Goal: Task Accomplishment & Management: Complete application form

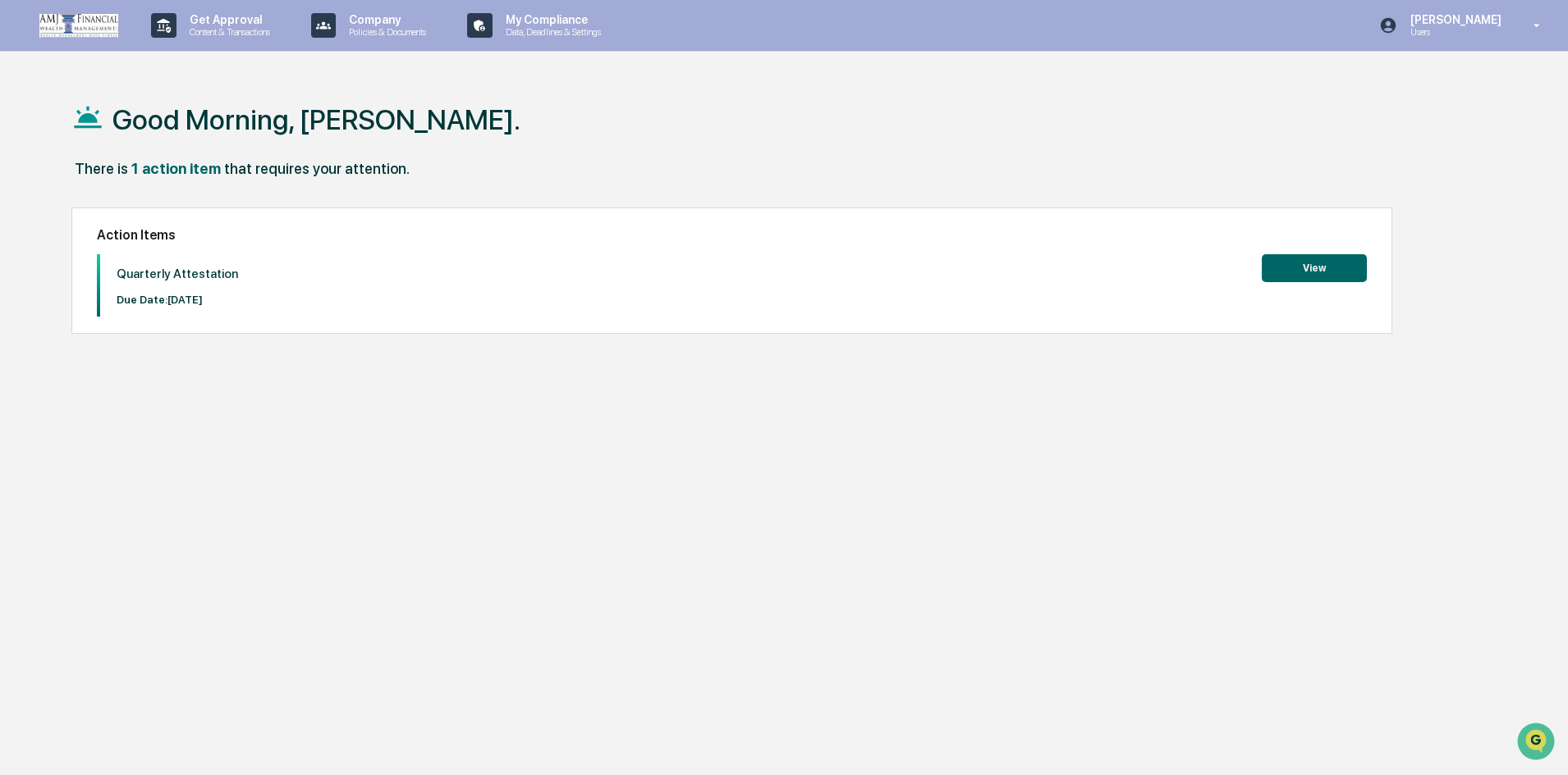
click at [1285, 265] on button "View" at bounding box center [1314, 268] width 105 height 28
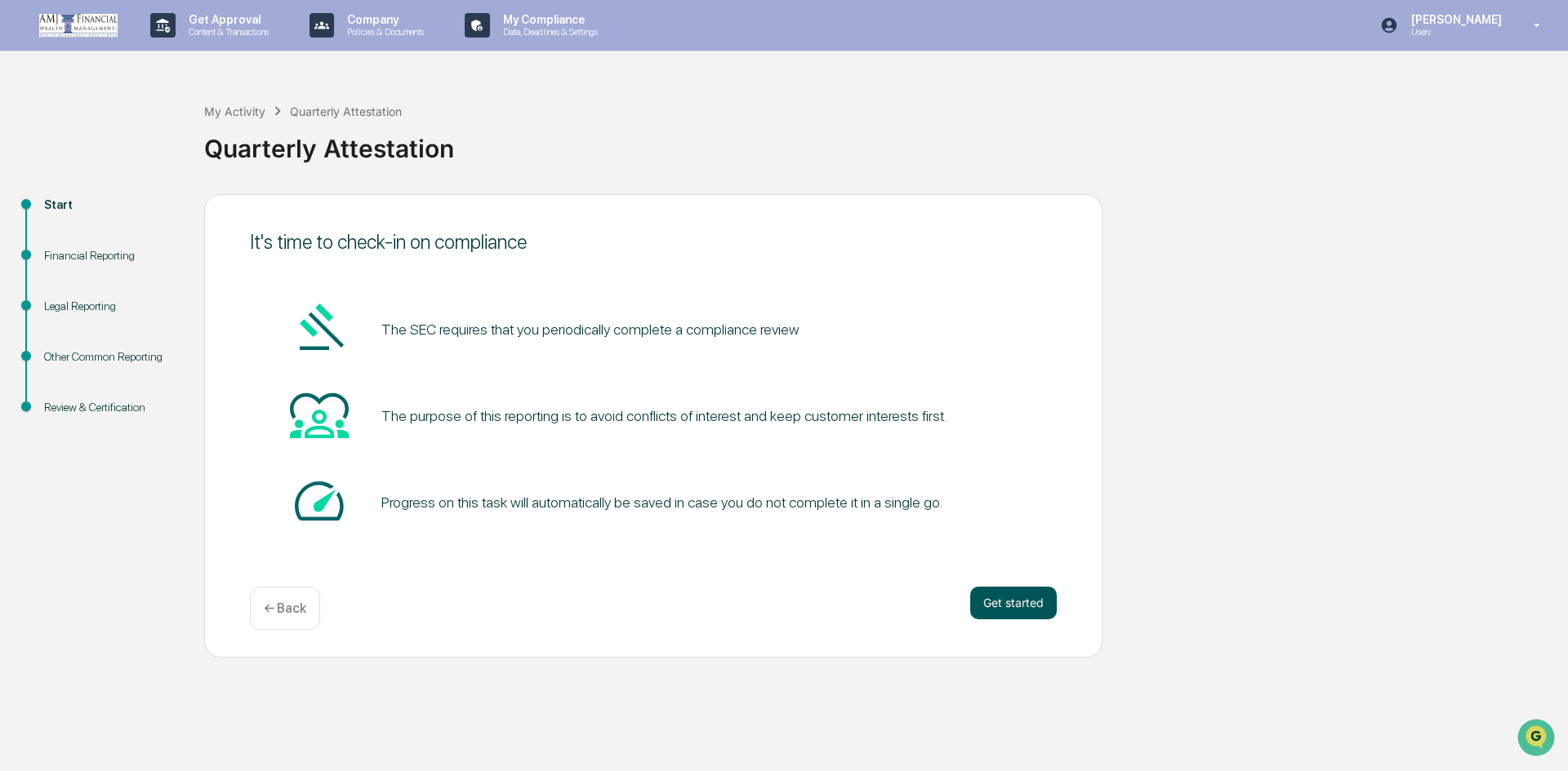
click at [1015, 601] on button "Get started" at bounding box center [1013, 603] width 87 height 32
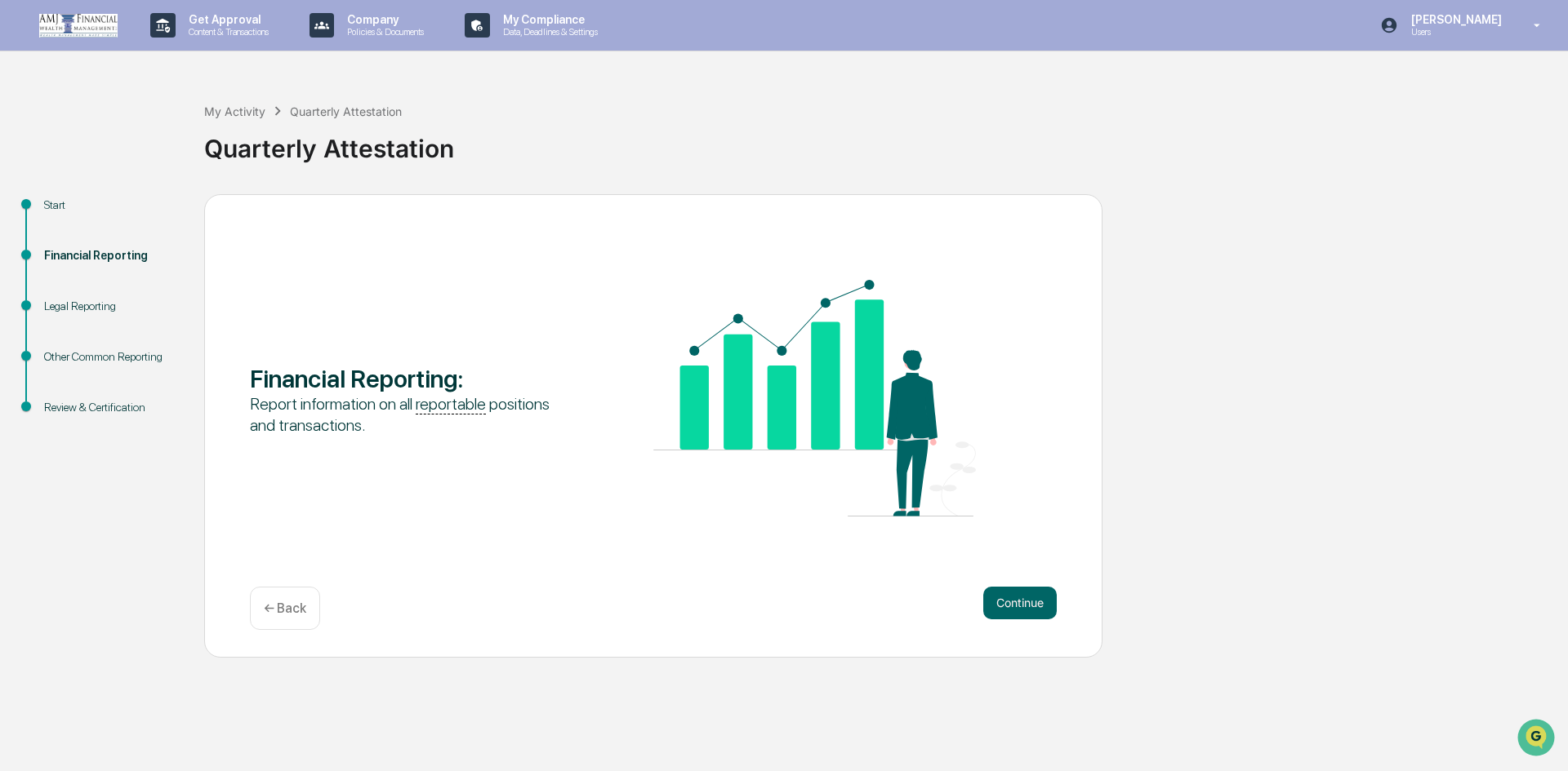
click at [1015, 601] on button "Continue" at bounding box center [1020, 603] width 73 height 32
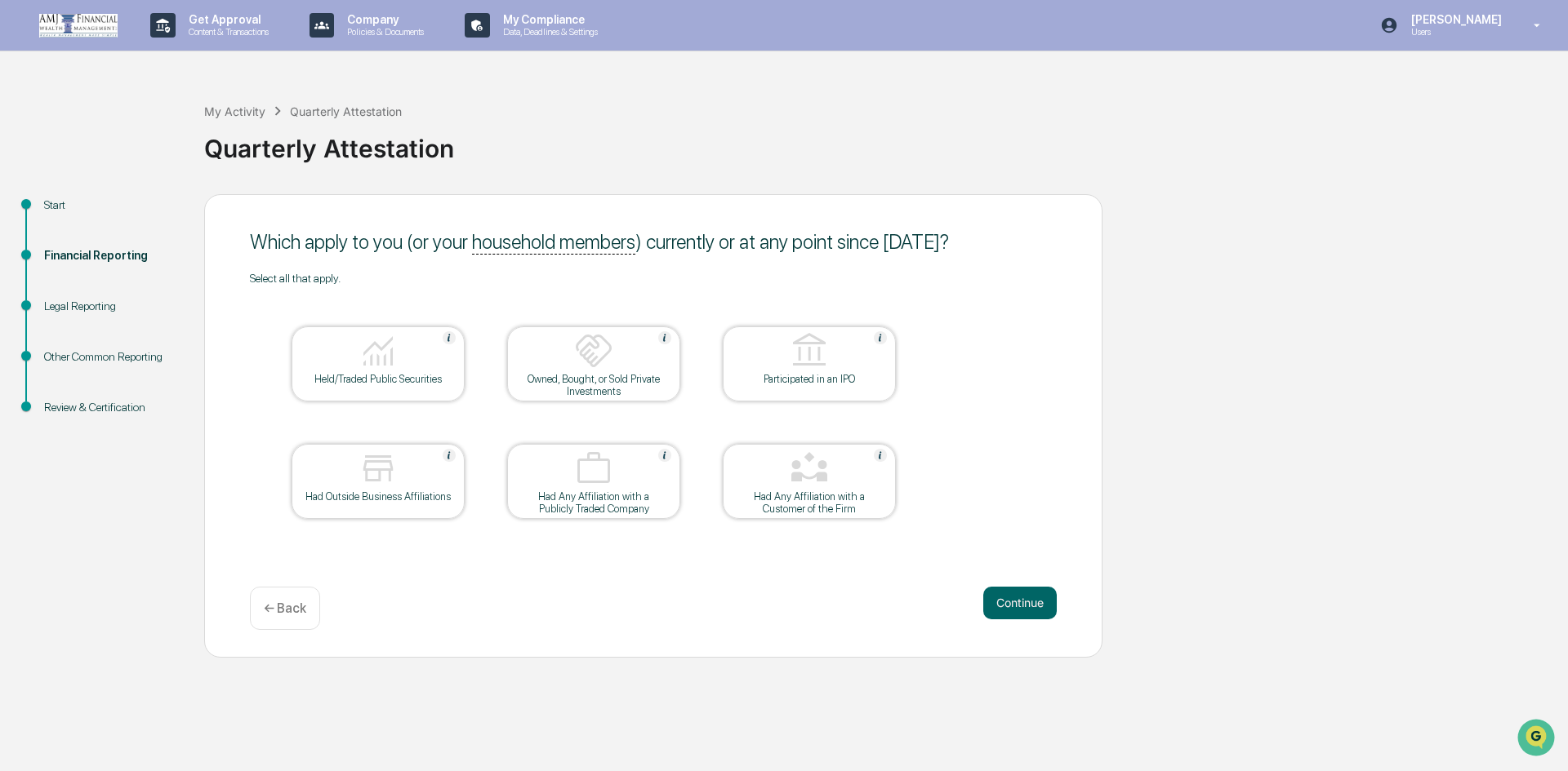
click at [398, 383] on div "Held/Traded Public Securities" at bounding box center [378, 379] width 147 height 12
click at [1018, 601] on button "Continue" at bounding box center [1020, 603] width 73 height 32
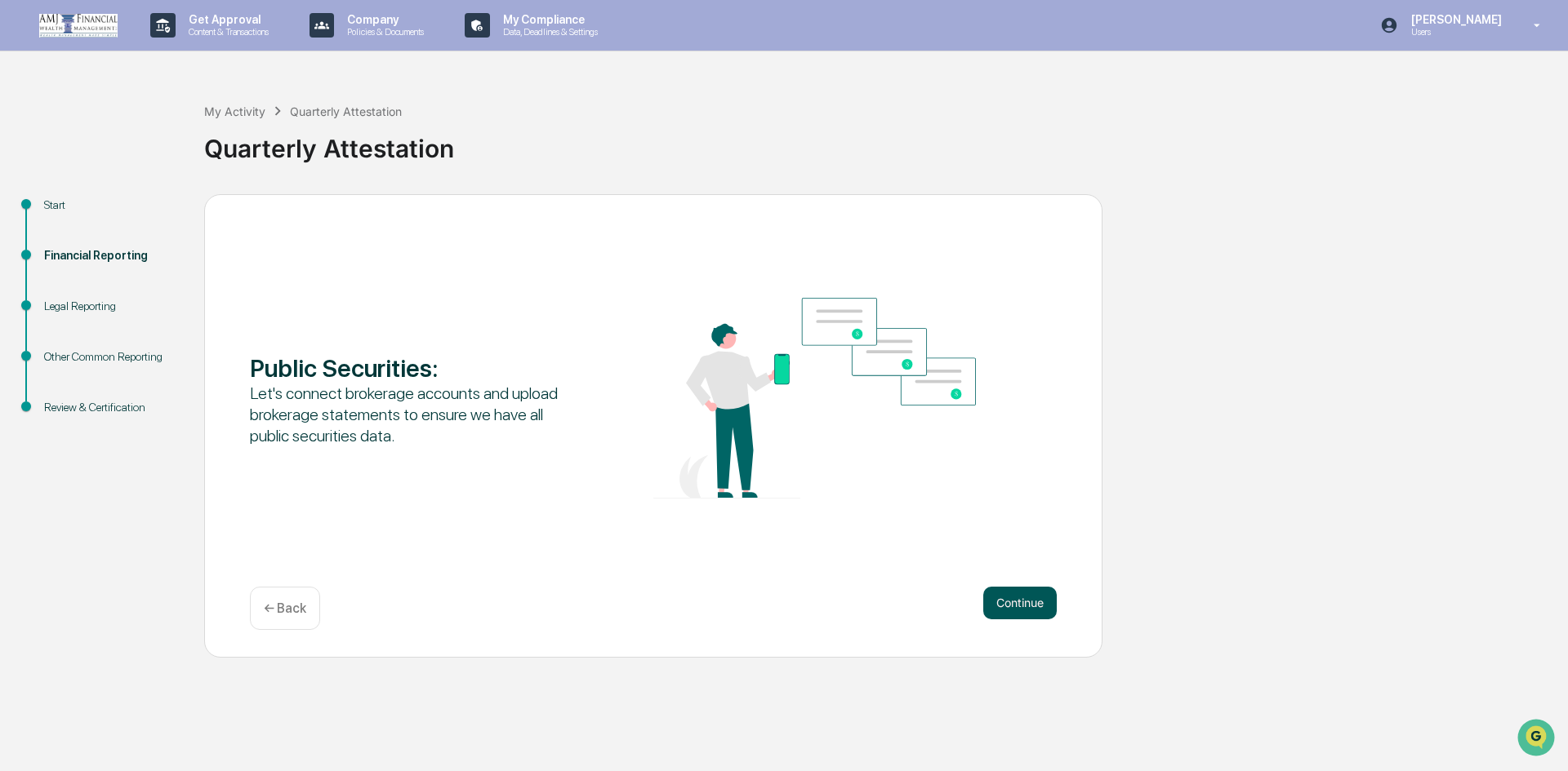
click at [1009, 601] on button "Continue" at bounding box center [1020, 603] width 73 height 32
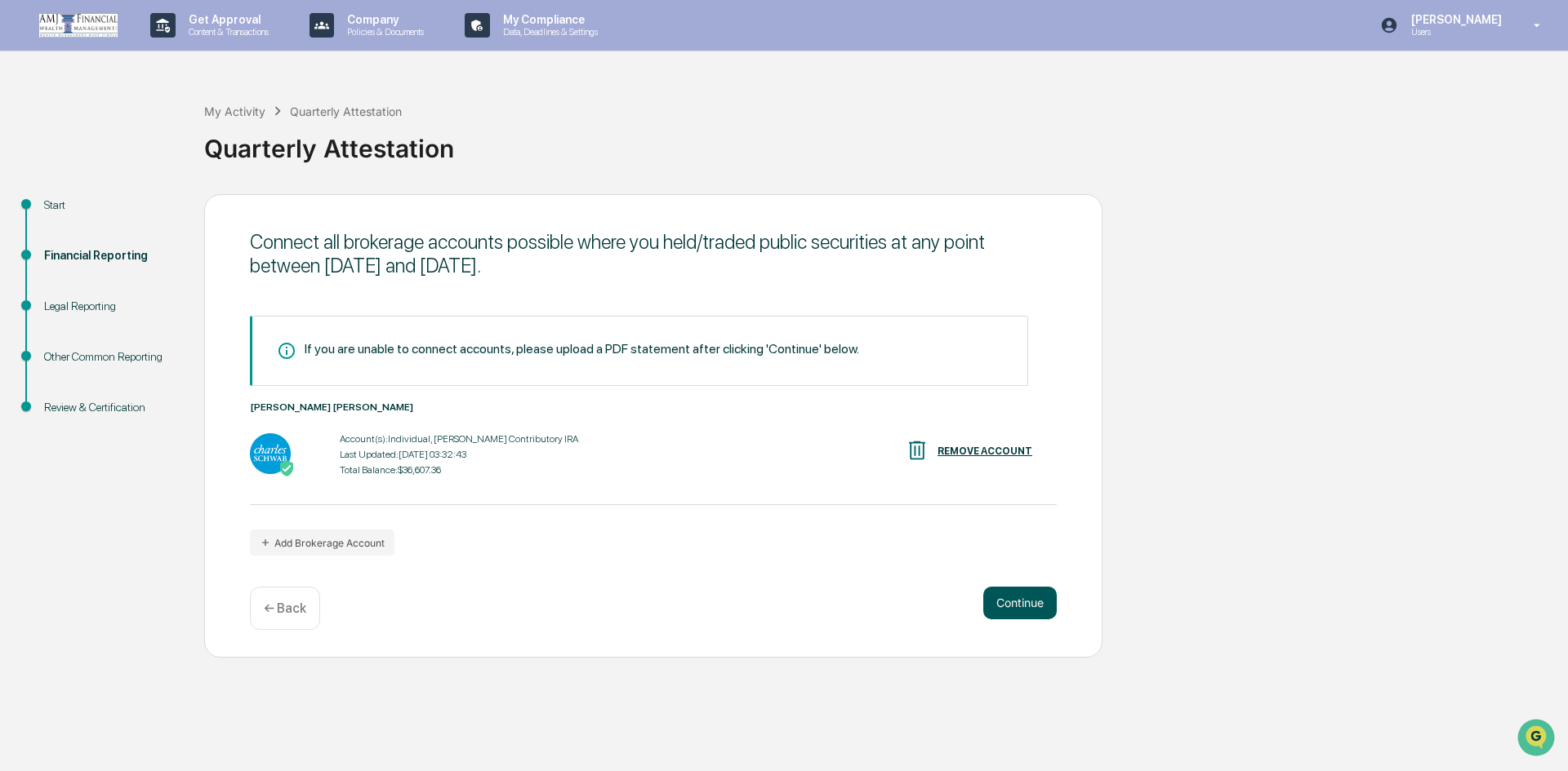
click at [1012, 598] on button "Continue" at bounding box center [1020, 603] width 73 height 32
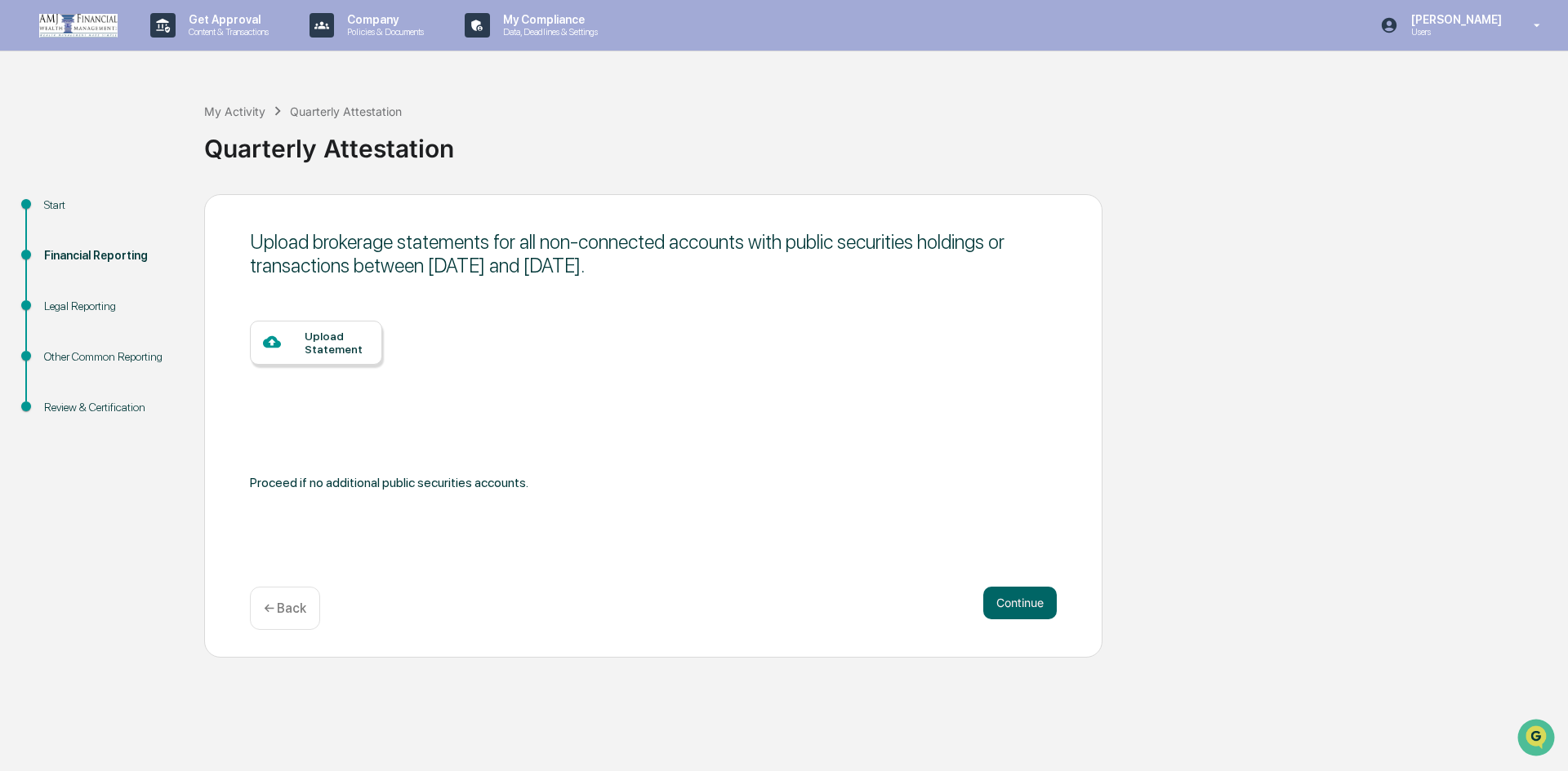
click at [282, 610] on p "← Back" at bounding box center [285, 608] width 43 height 15
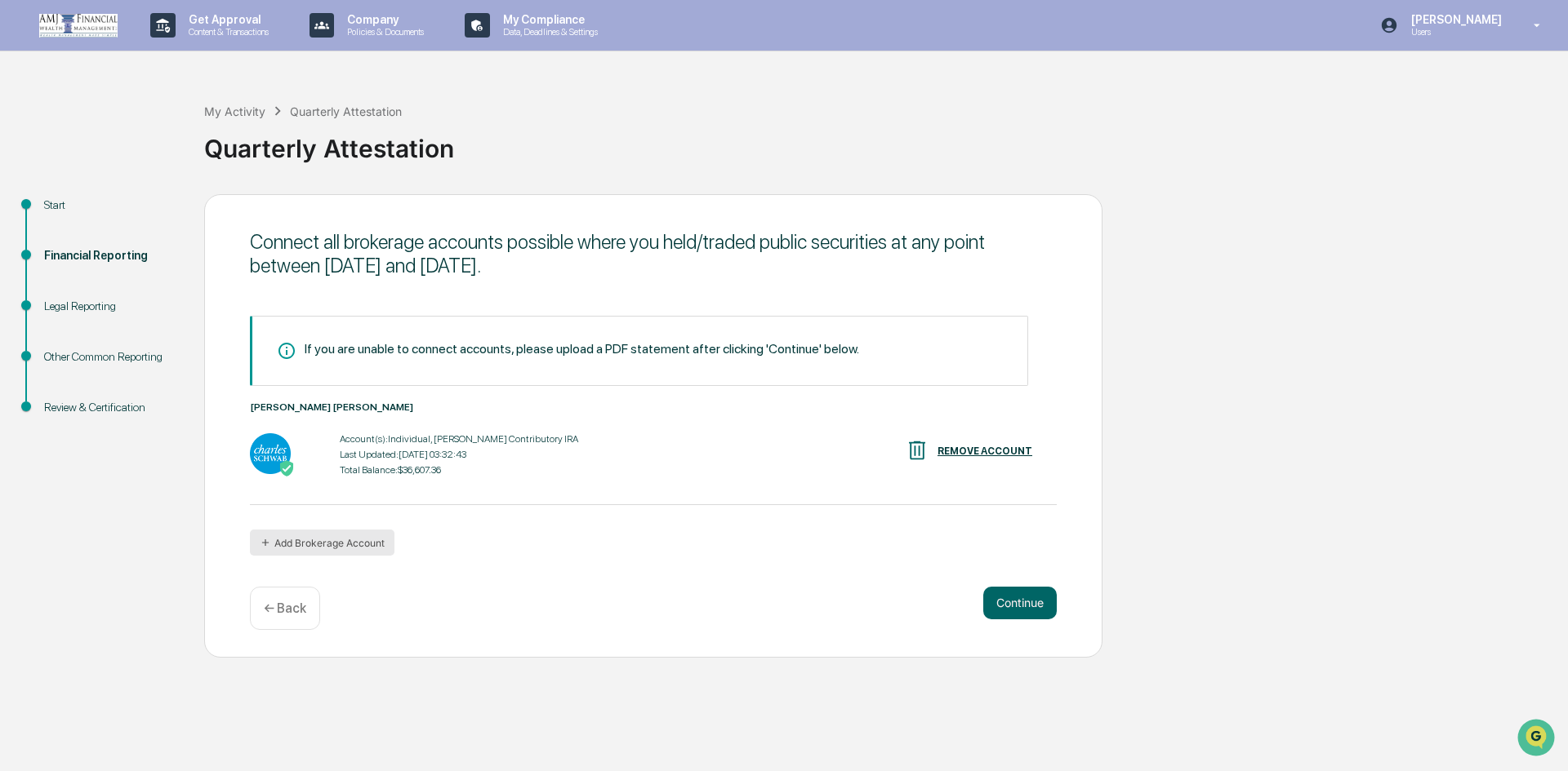
click at [314, 544] on button "Add Brokerage Account" at bounding box center [322, 543] width 145 height 26
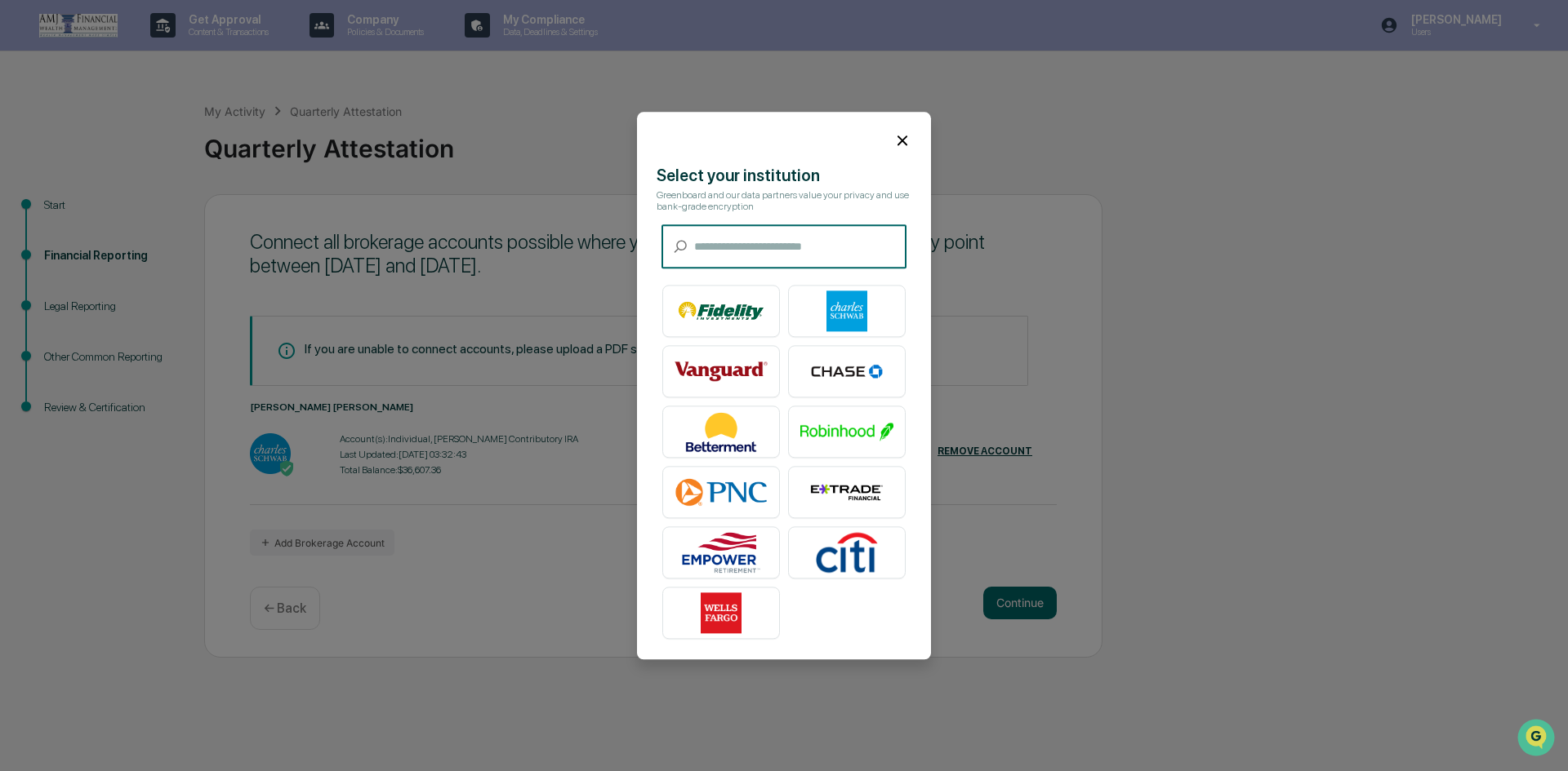
click at [893, 135] on icon at bounding box center [902, 140] width 18 height 18
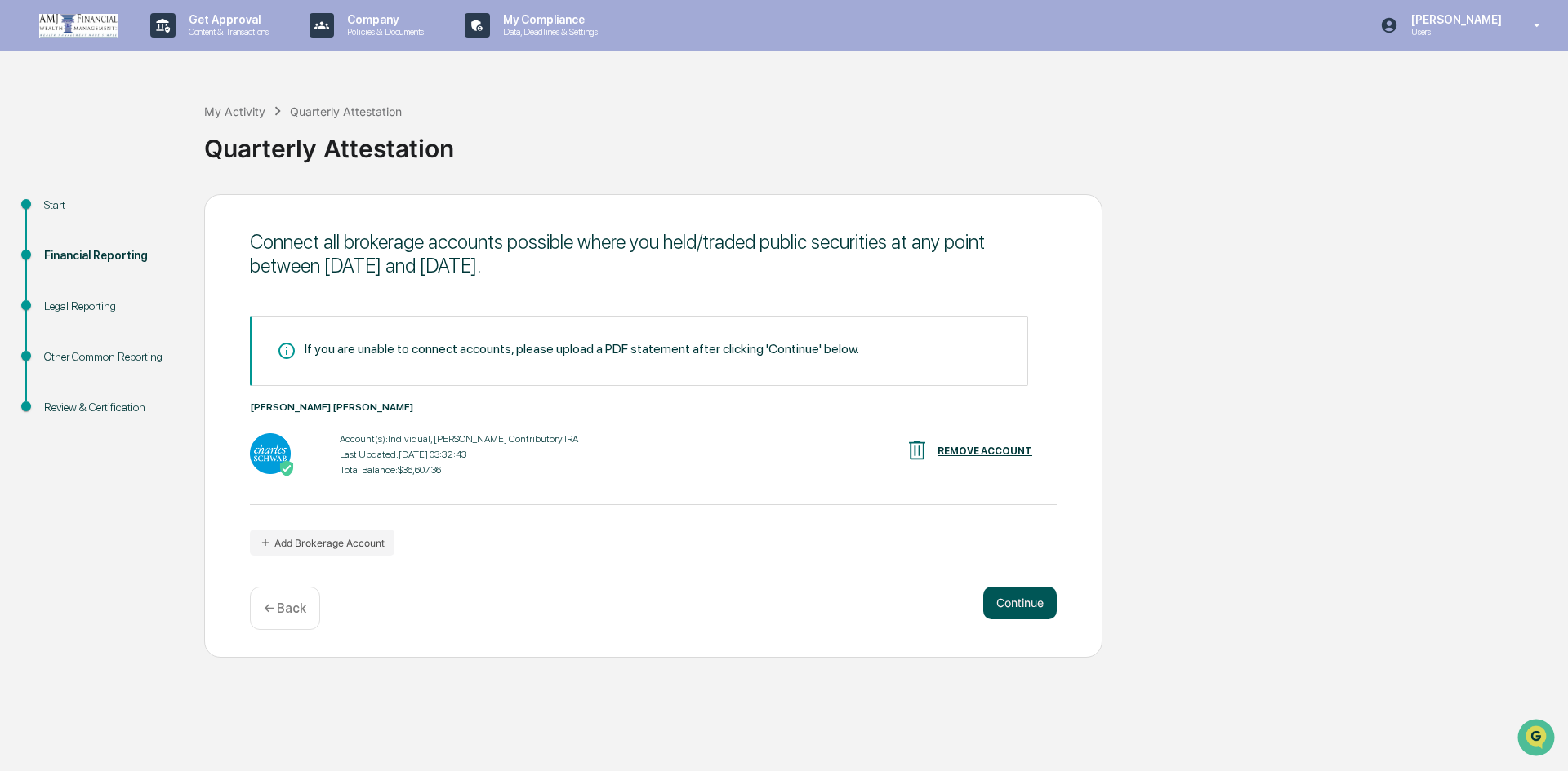
click at [1023, 604] on button "Continue" at bounding box center [1020, 603] width 73 height 32
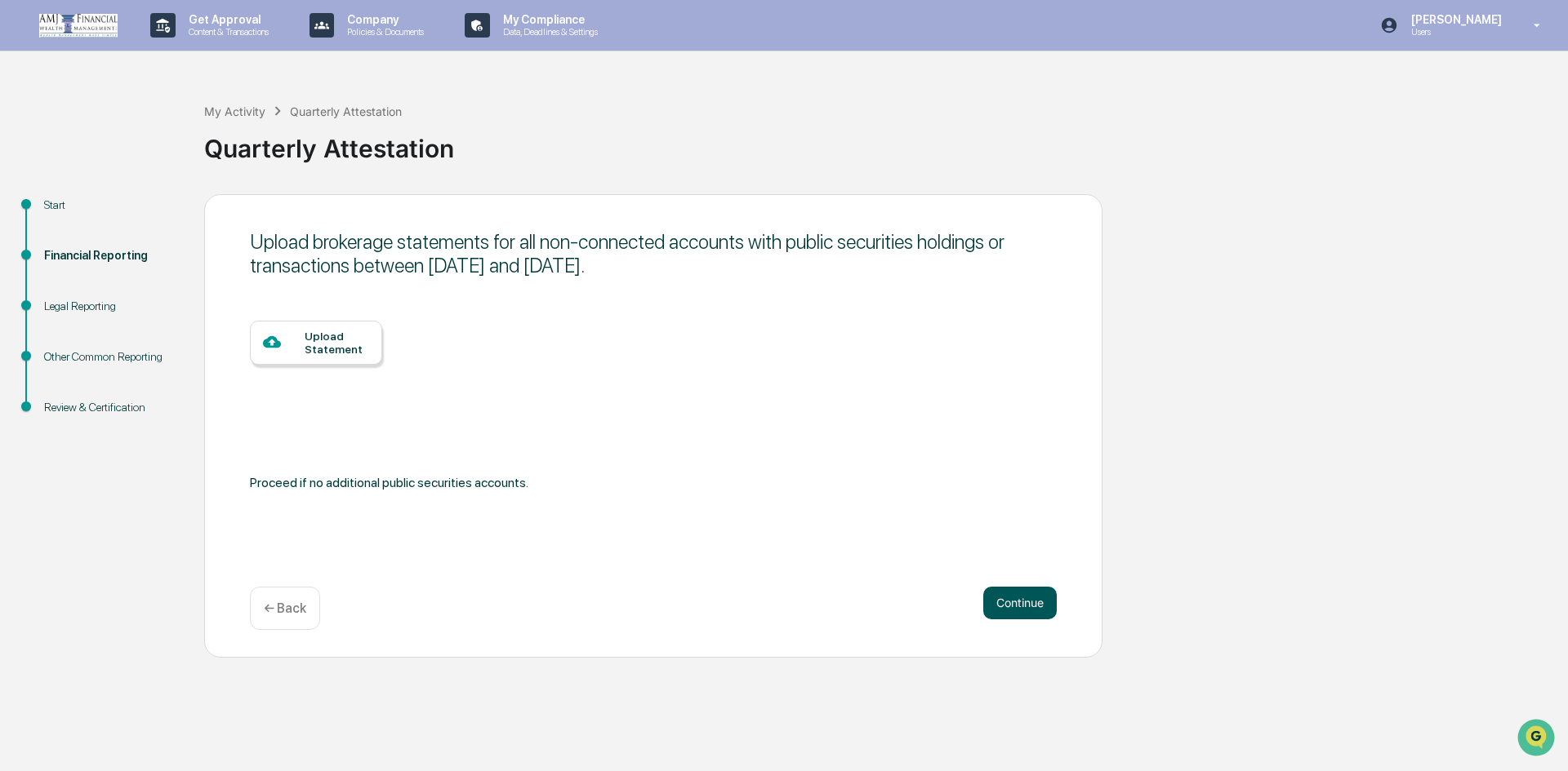
click at [1020, 596] on button "Continue" at bounding box center [1020, 603] width 73 height 32
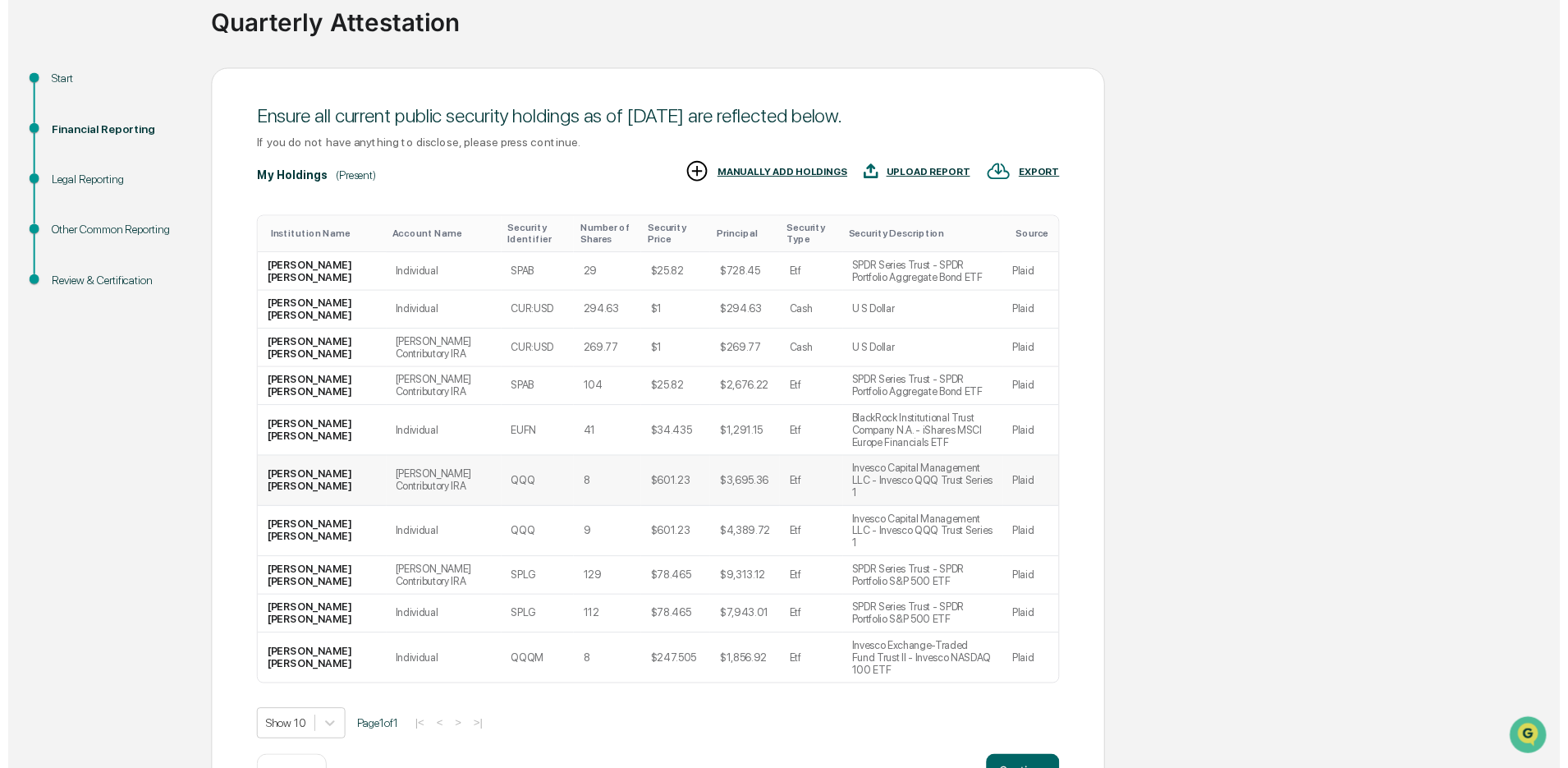
scroll to position [135, 0]
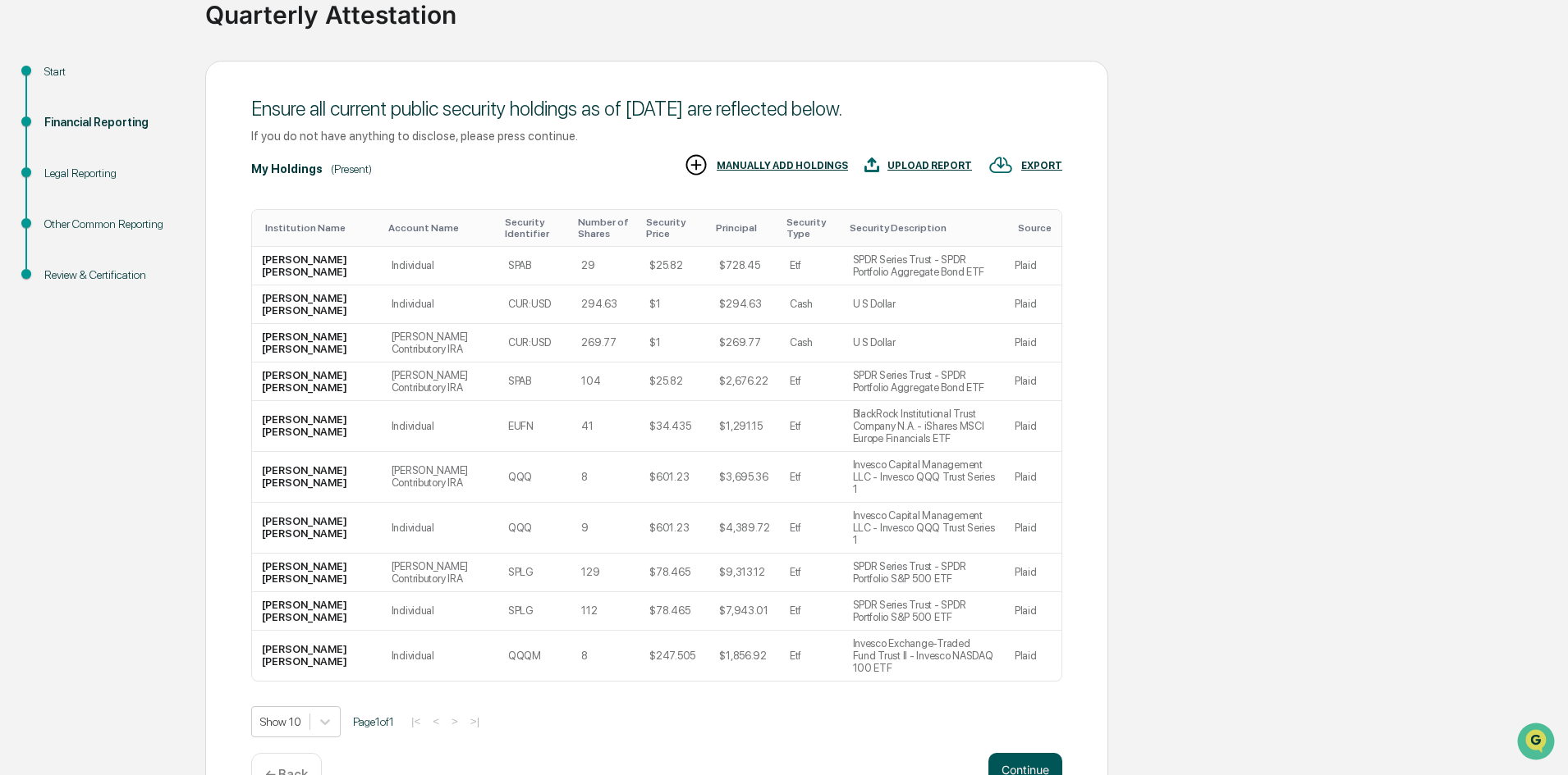
click at [1008, 754] on button "Continue" at bounding box center [1026, 770] width 74 height 33
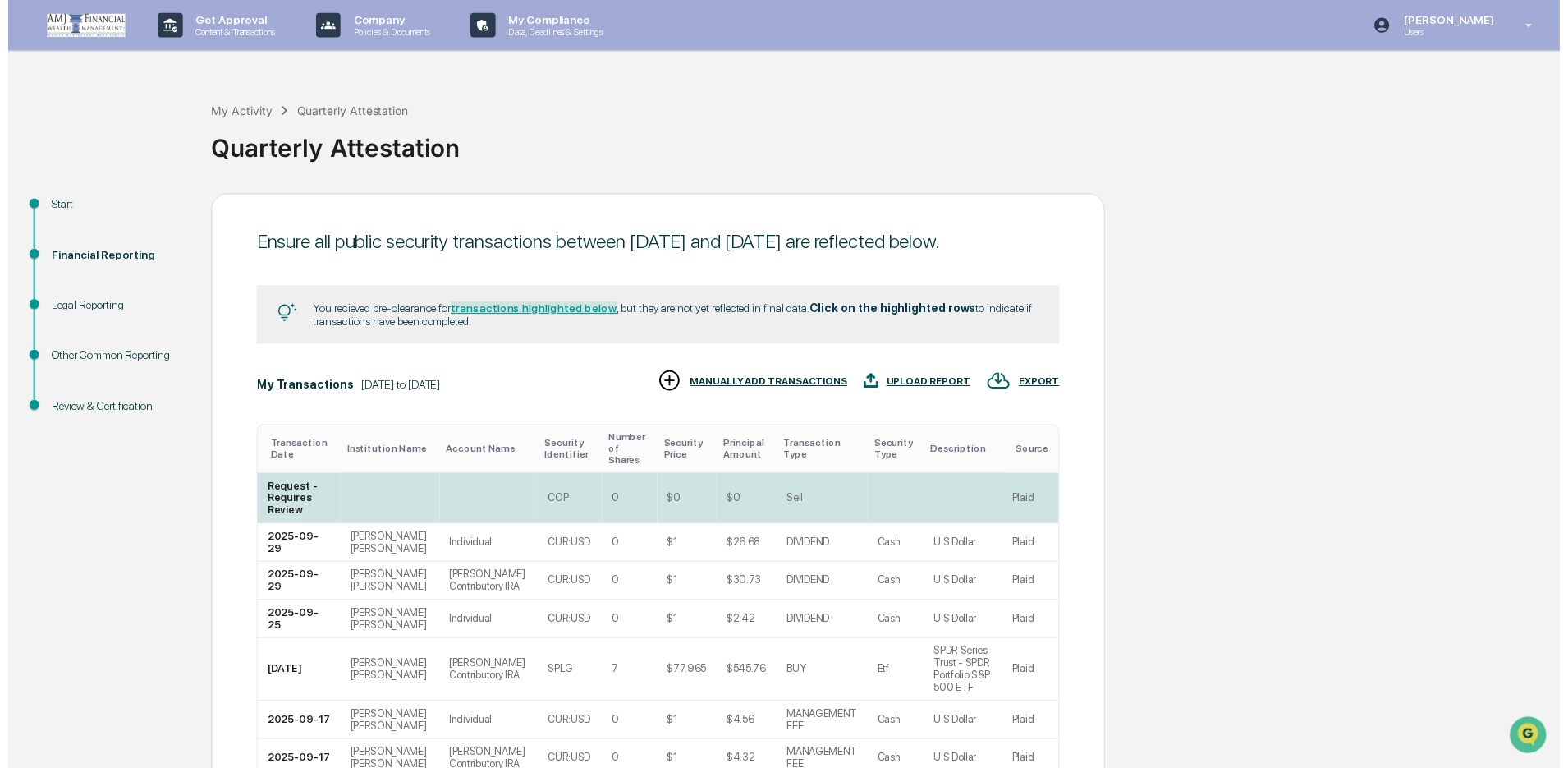
scroll to position [304, 0]
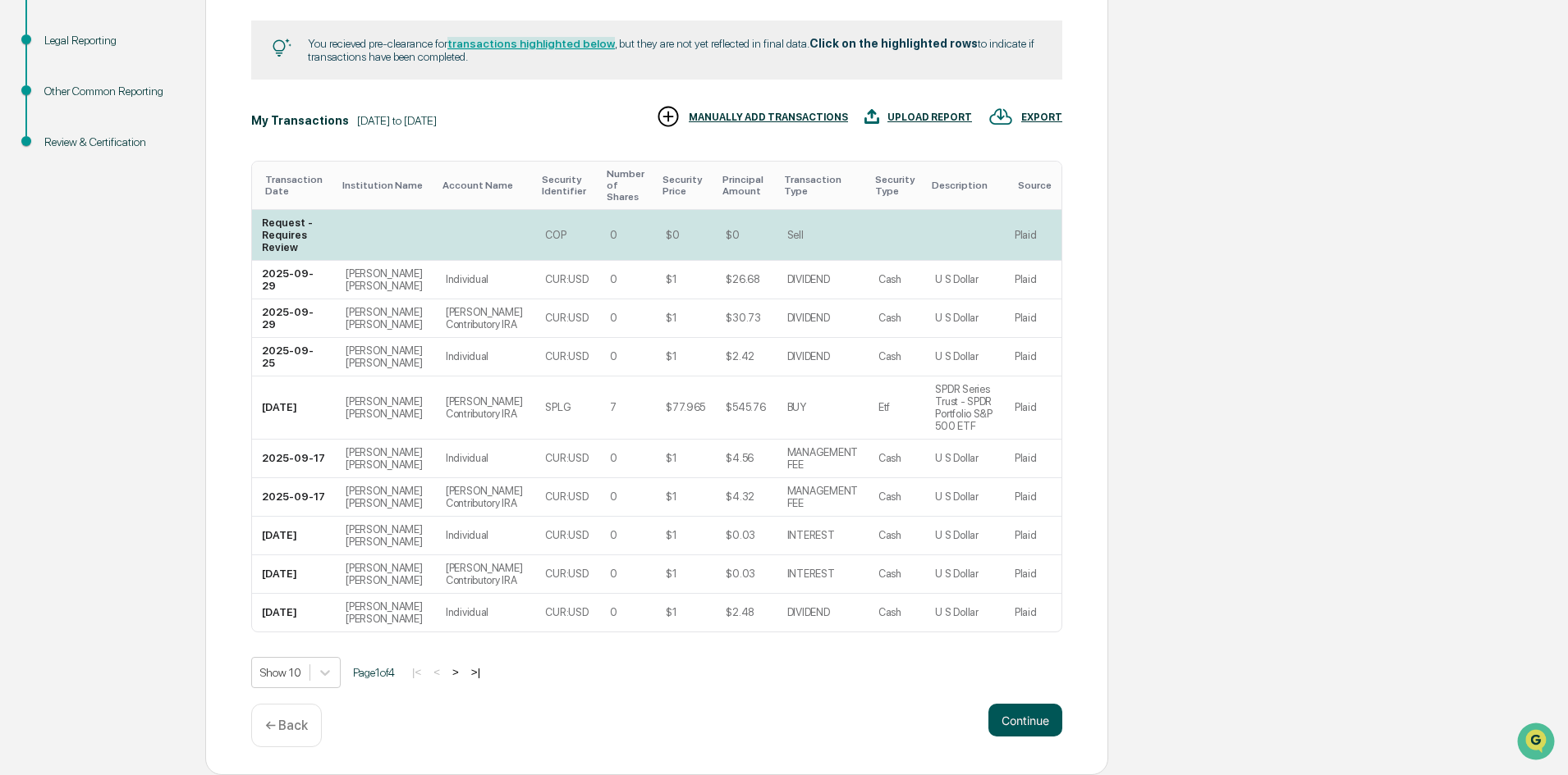
click at [1028, 718] on button "Continue" at bounding box center [1026, 720] width 74 height 33
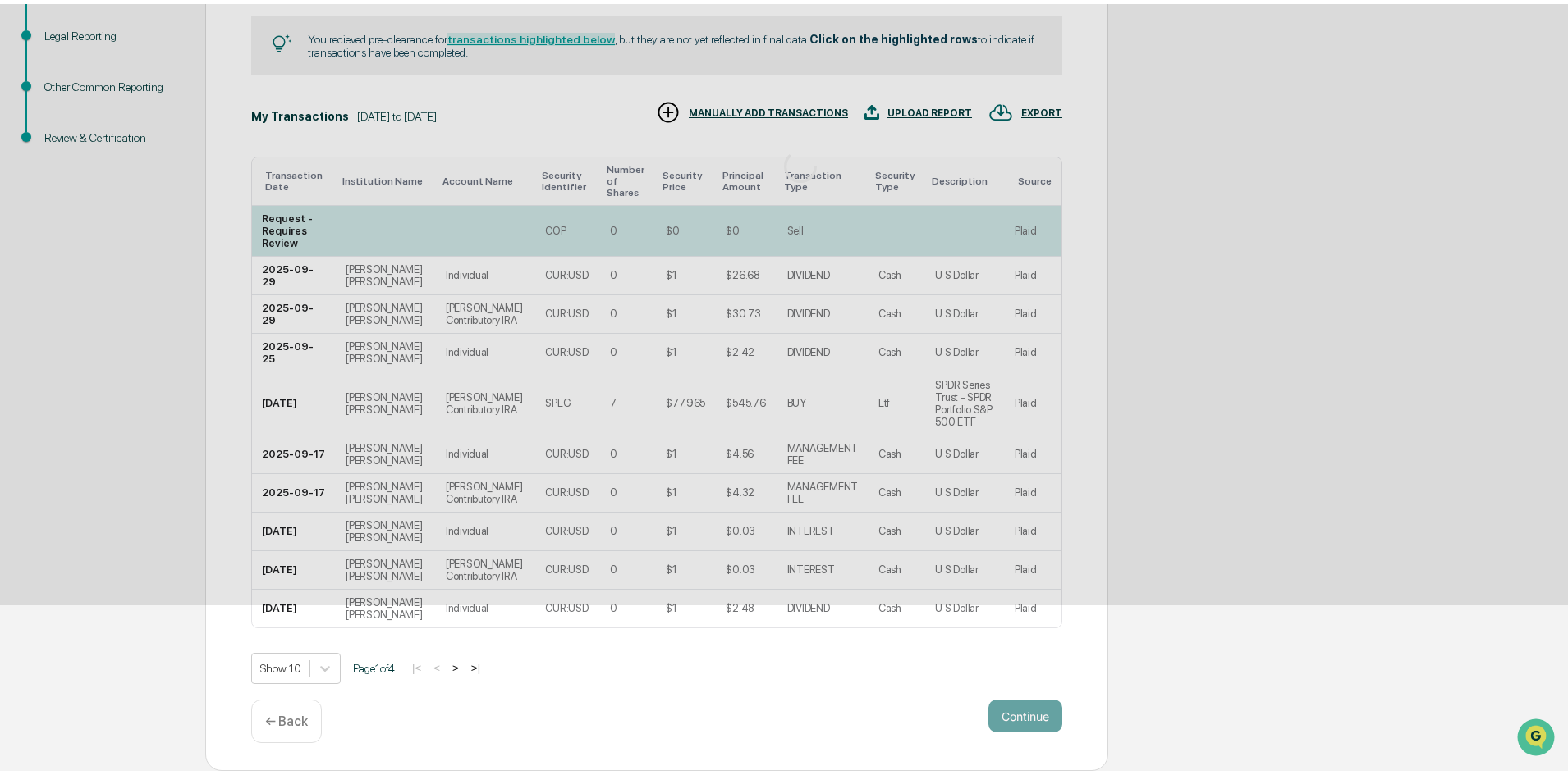
scroll to position [0, 0]
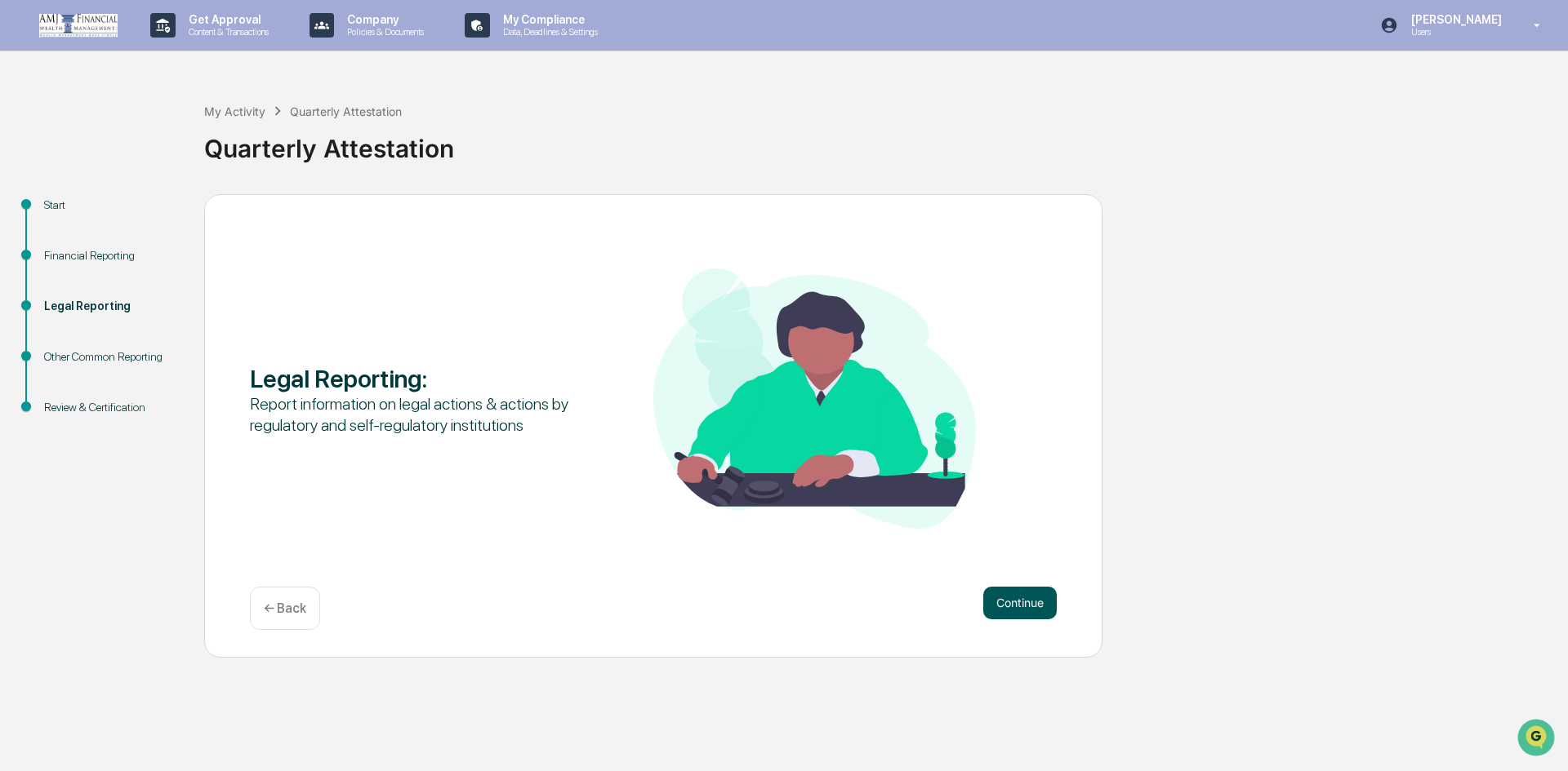
click at [1041, 603] on button "Continue" at bounding box center [1020, 603] width 73 height 32
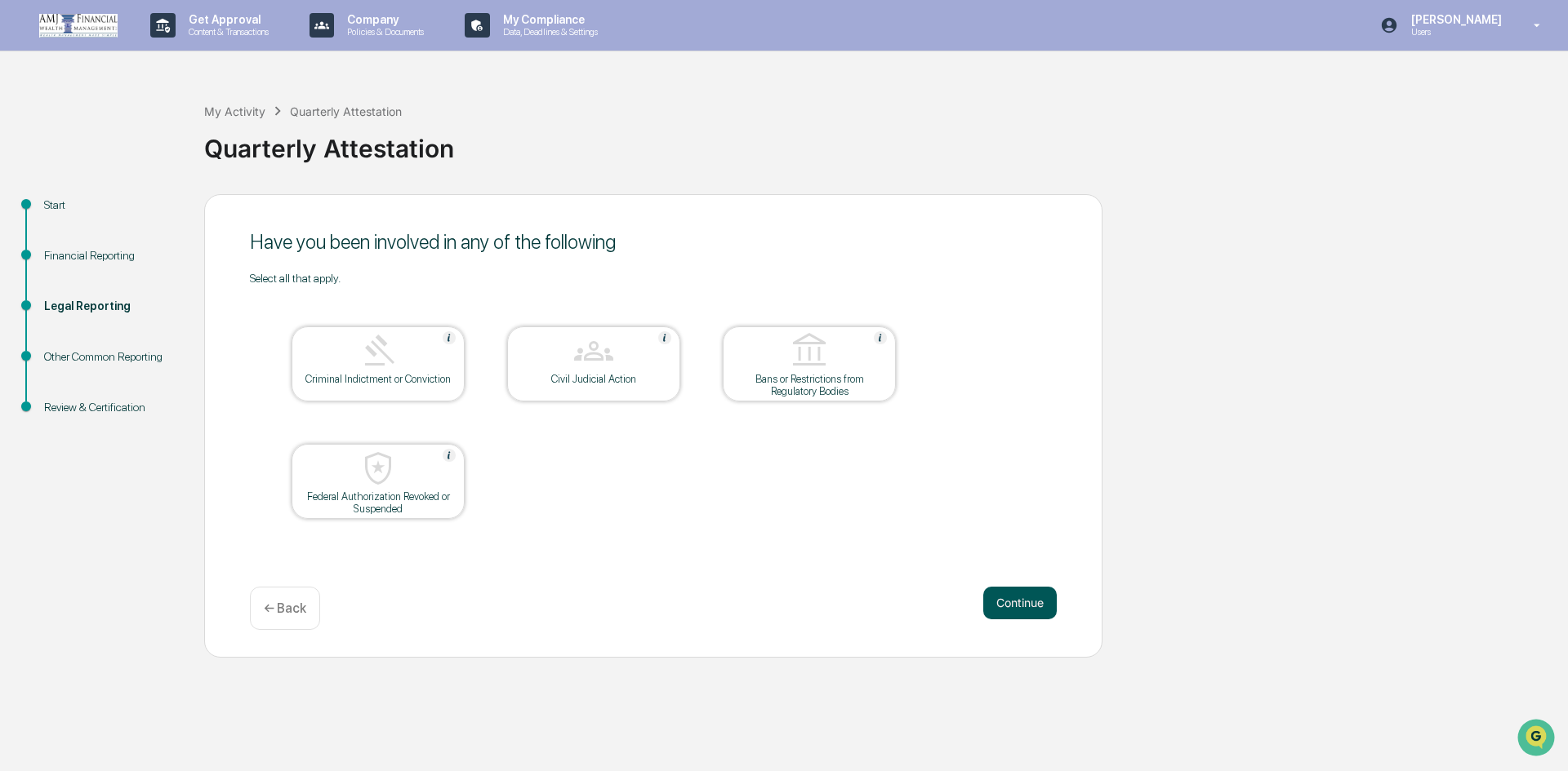
click at [1029, 600] on button "Continue" at bounding box center [1020, 603] width 73 height 32
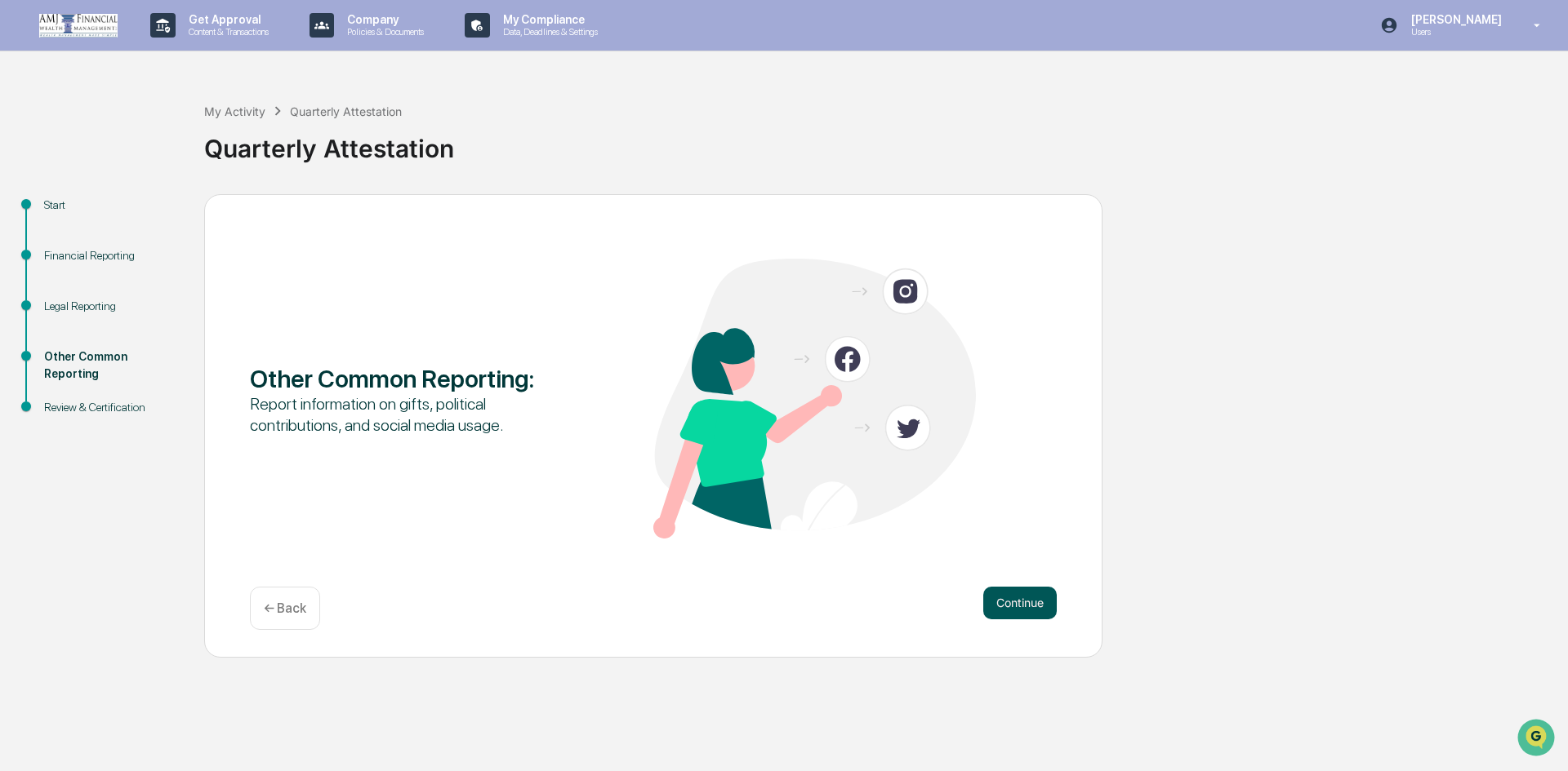
click at [1030, 598] on button "Continue" at bounding box center [1020, 603] width 73 height 32
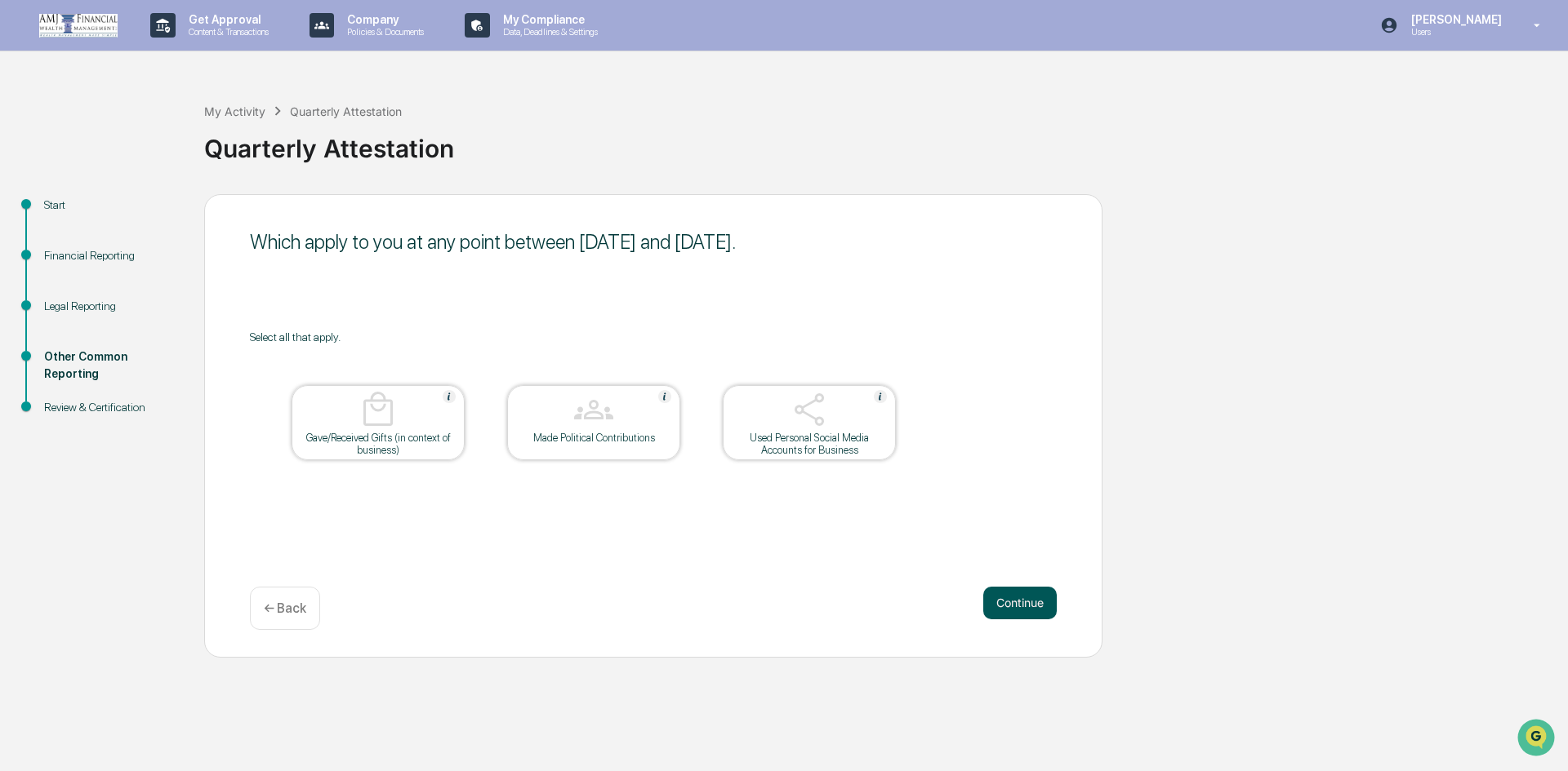
click at [1027, 606] on button "Continue" at bounding box center [1020, 603] width 73 height 32
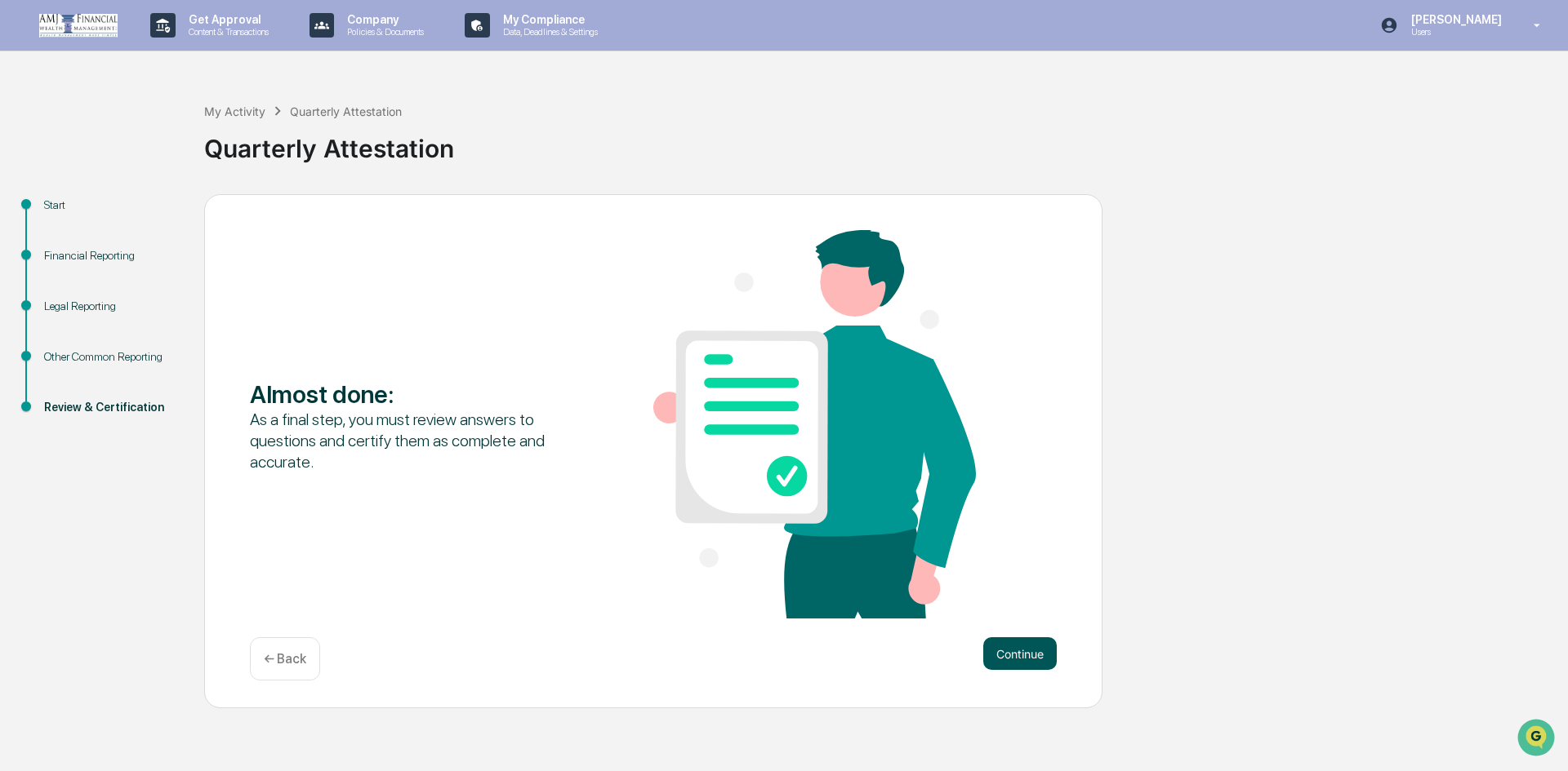
click at [1029, 652] on button "Continue" at bounding box center [1020, 653] width 73 height 32
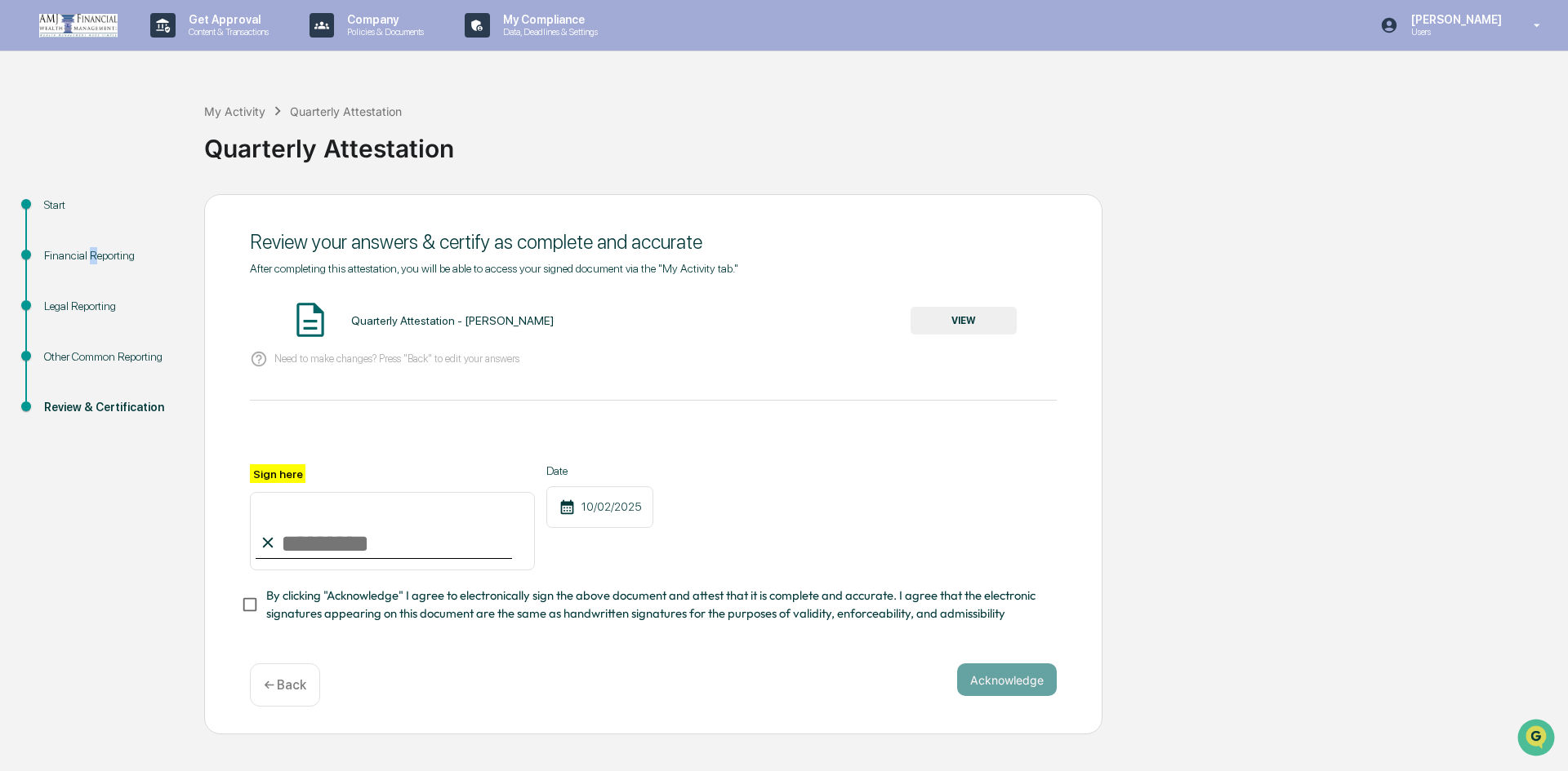
click at [90, 255] on div "Financial Reporting" at bounding box center [111, 256] width 134 height 17
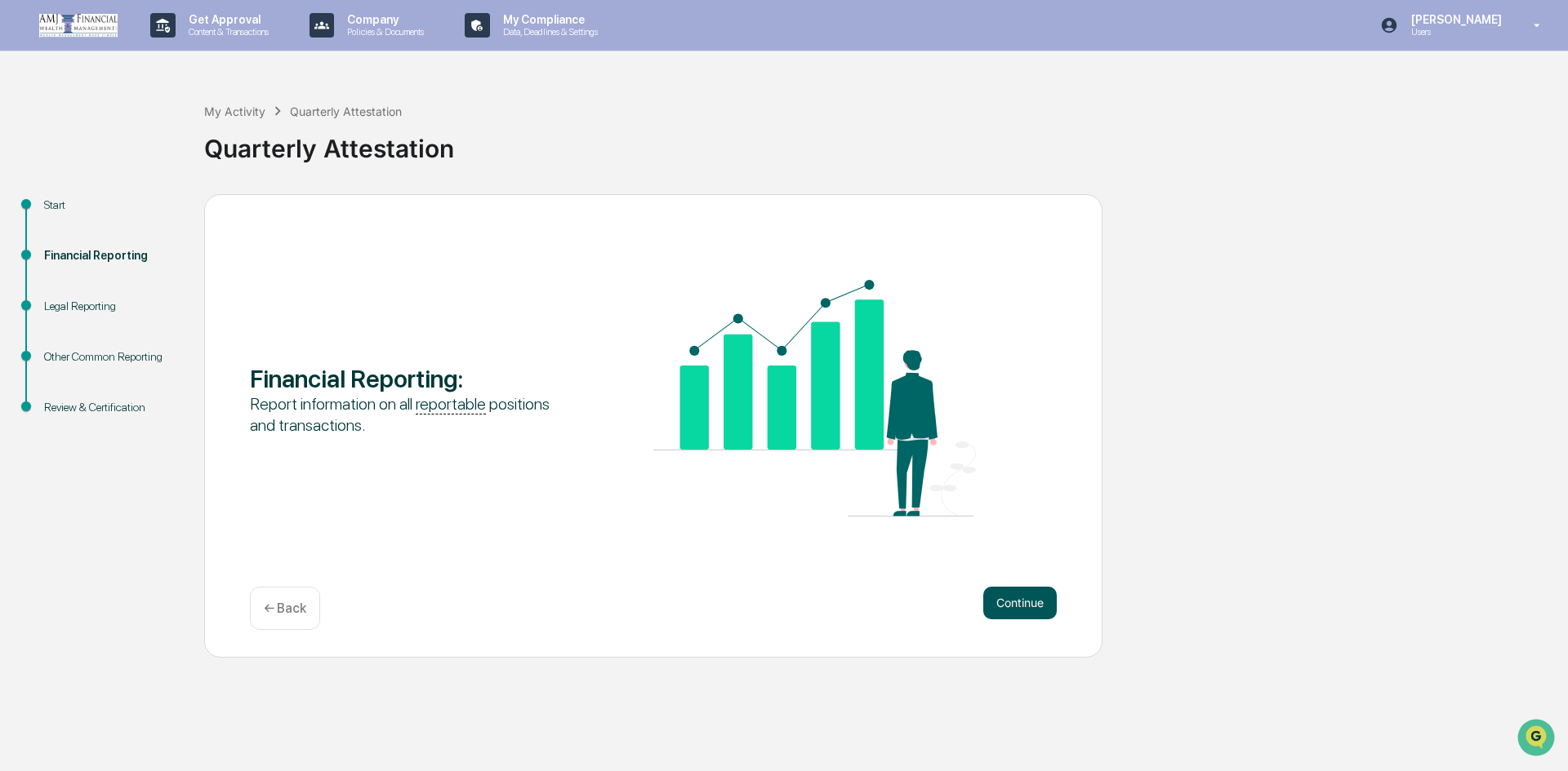
click at [1019, 607] on button "Continue" at bounding box center [1020, 603] width 73 height 32
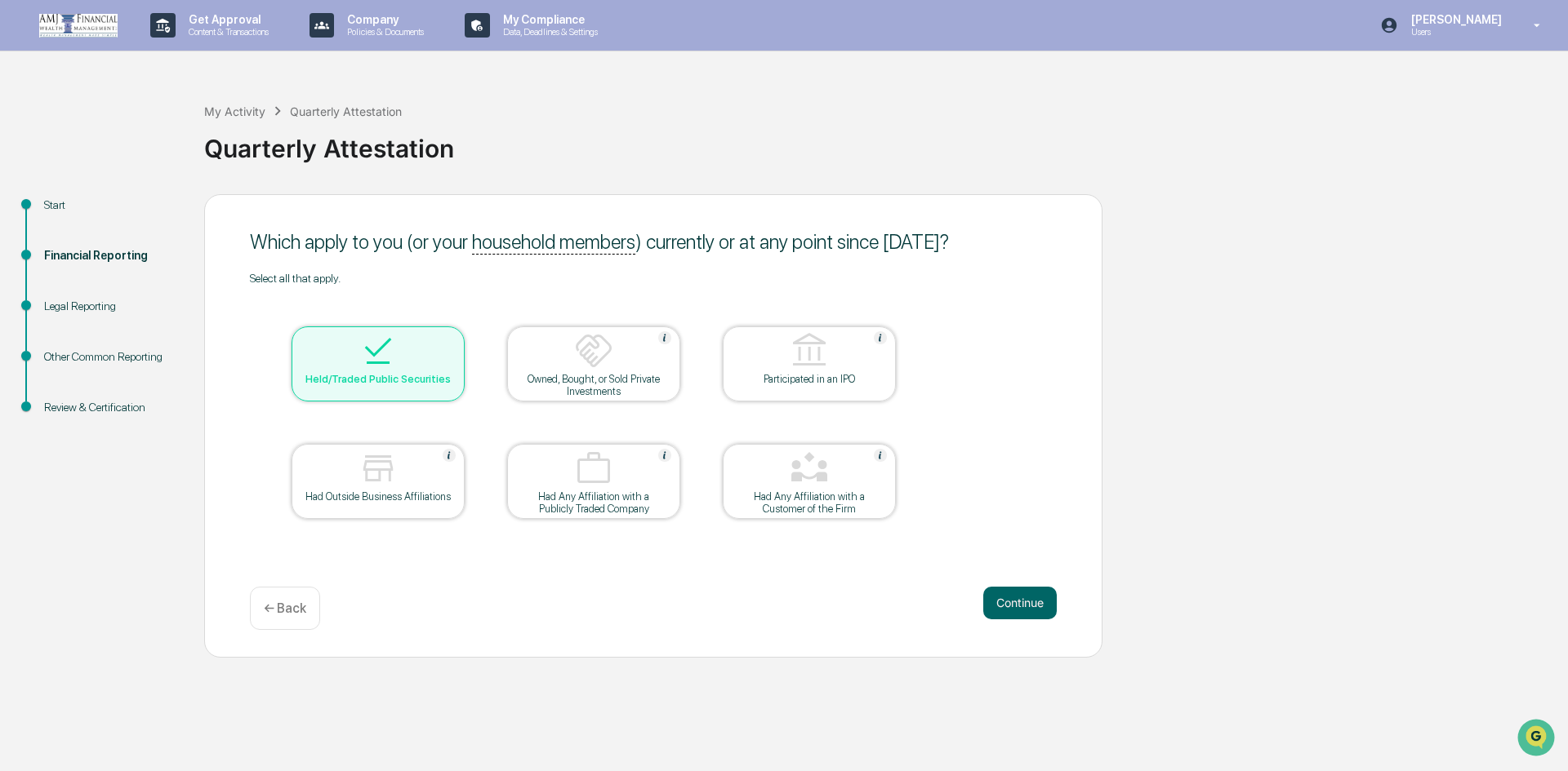
click at [1019, 607] on button "Continue" at bounding box center [1020, 603] width 73 height 32
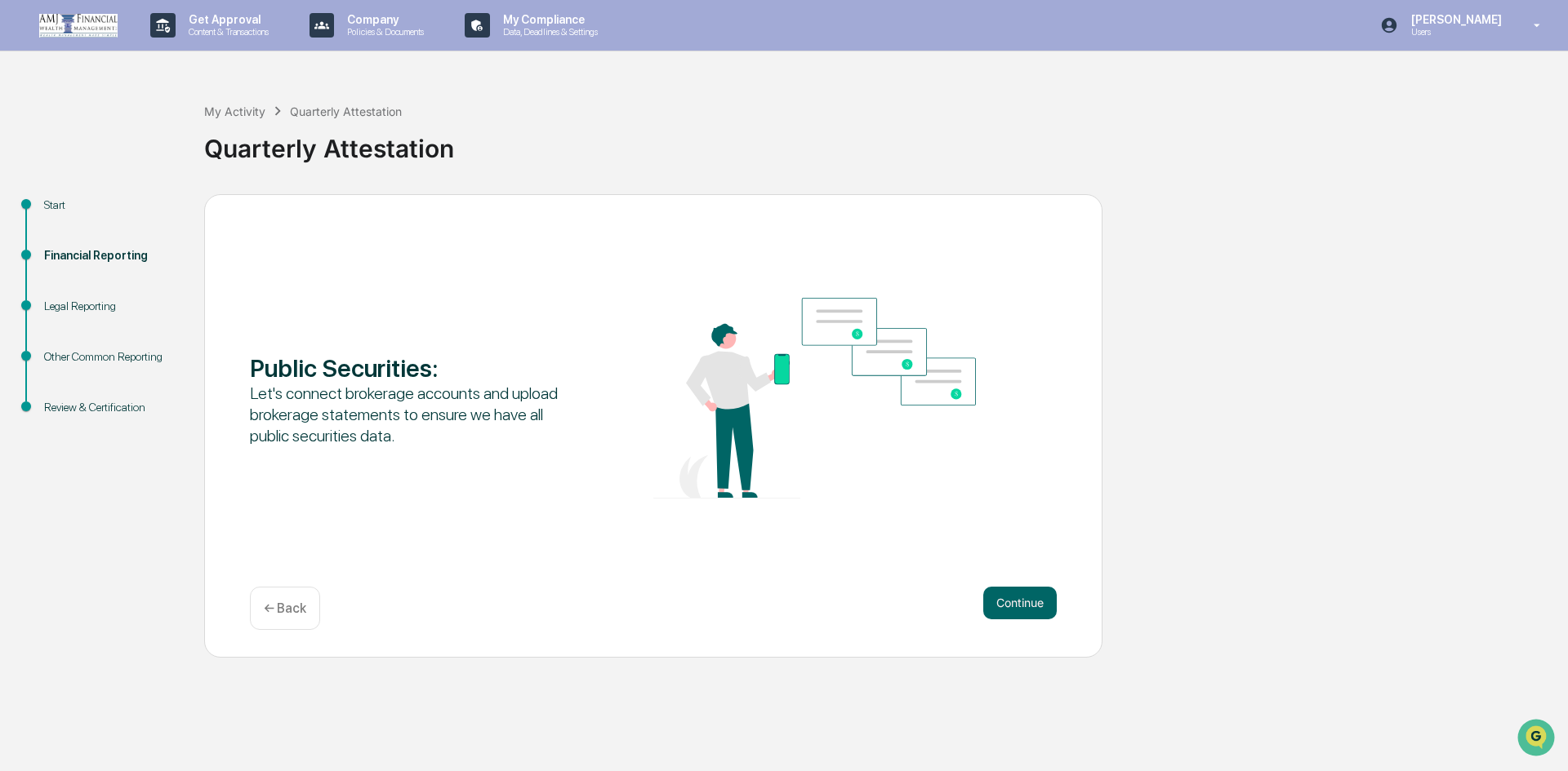
click at [1019, 607] on button "Continue" at bounding box center [1020, 603] width 73 height 32
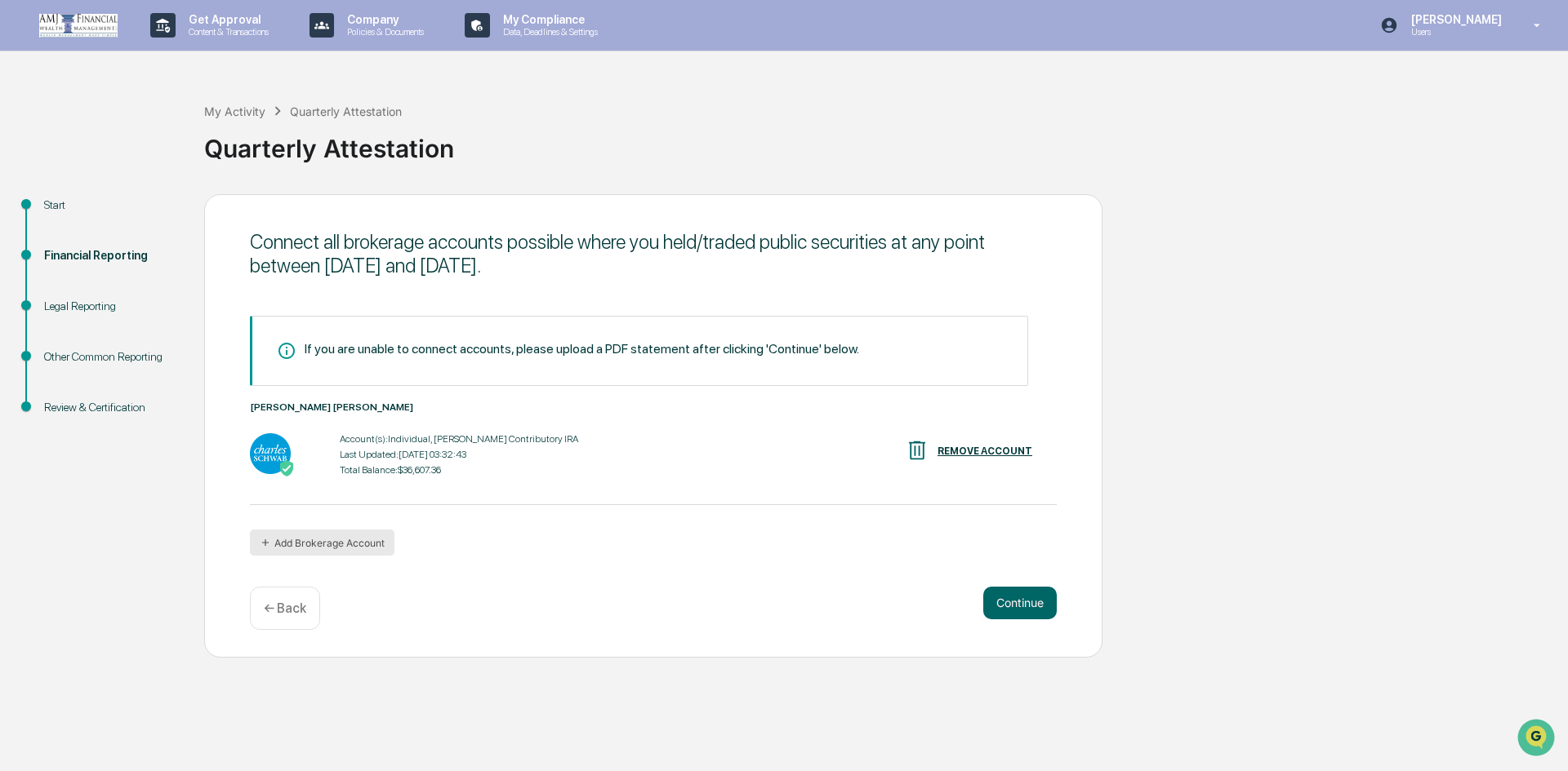
click at [323, 542] on button "Add Brokerage Account" at bounding box center [322, 543] width 145 height 26
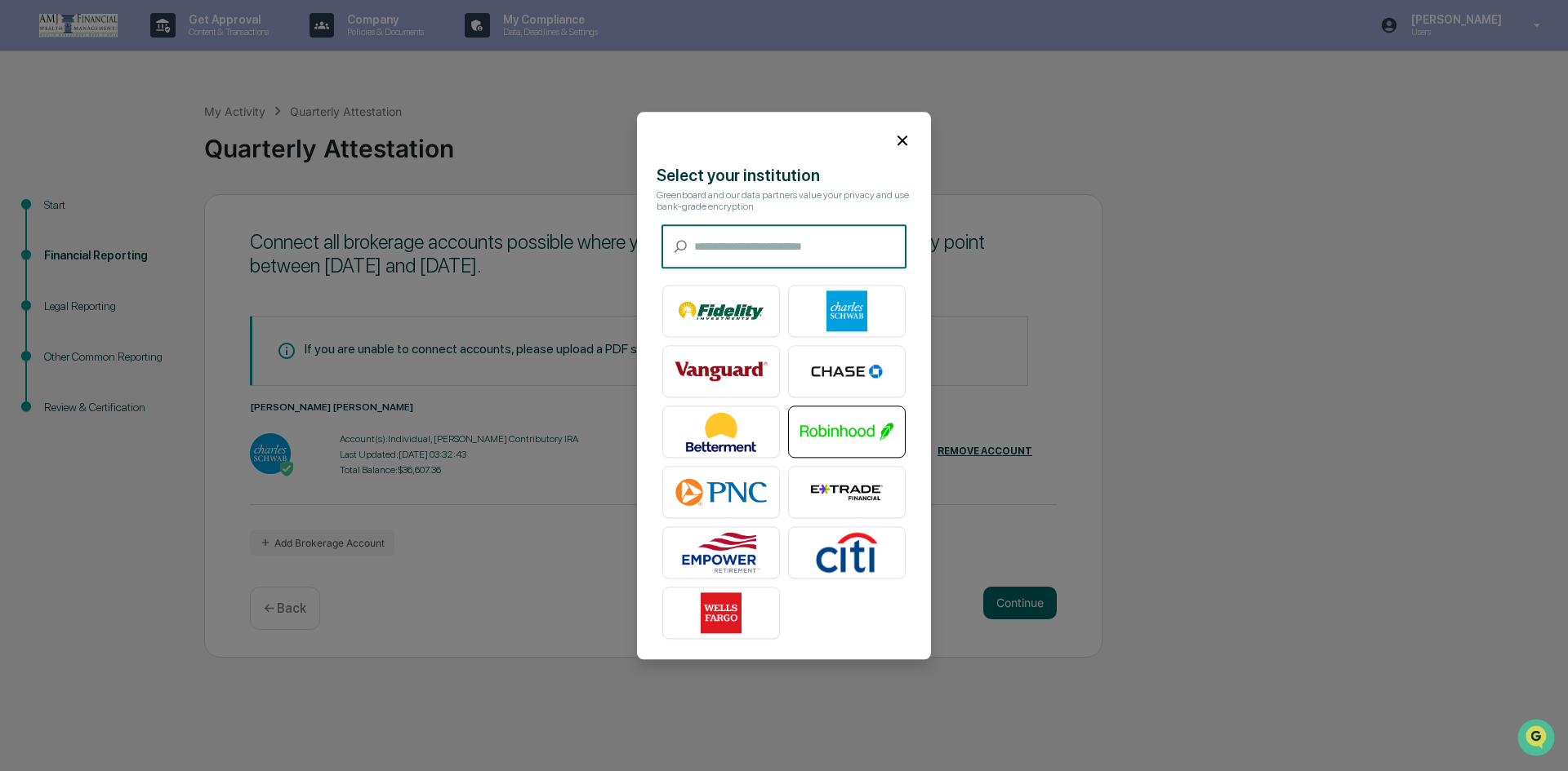
click at [814, 431] on img at bounding box center [846, 432] width 93 height 41
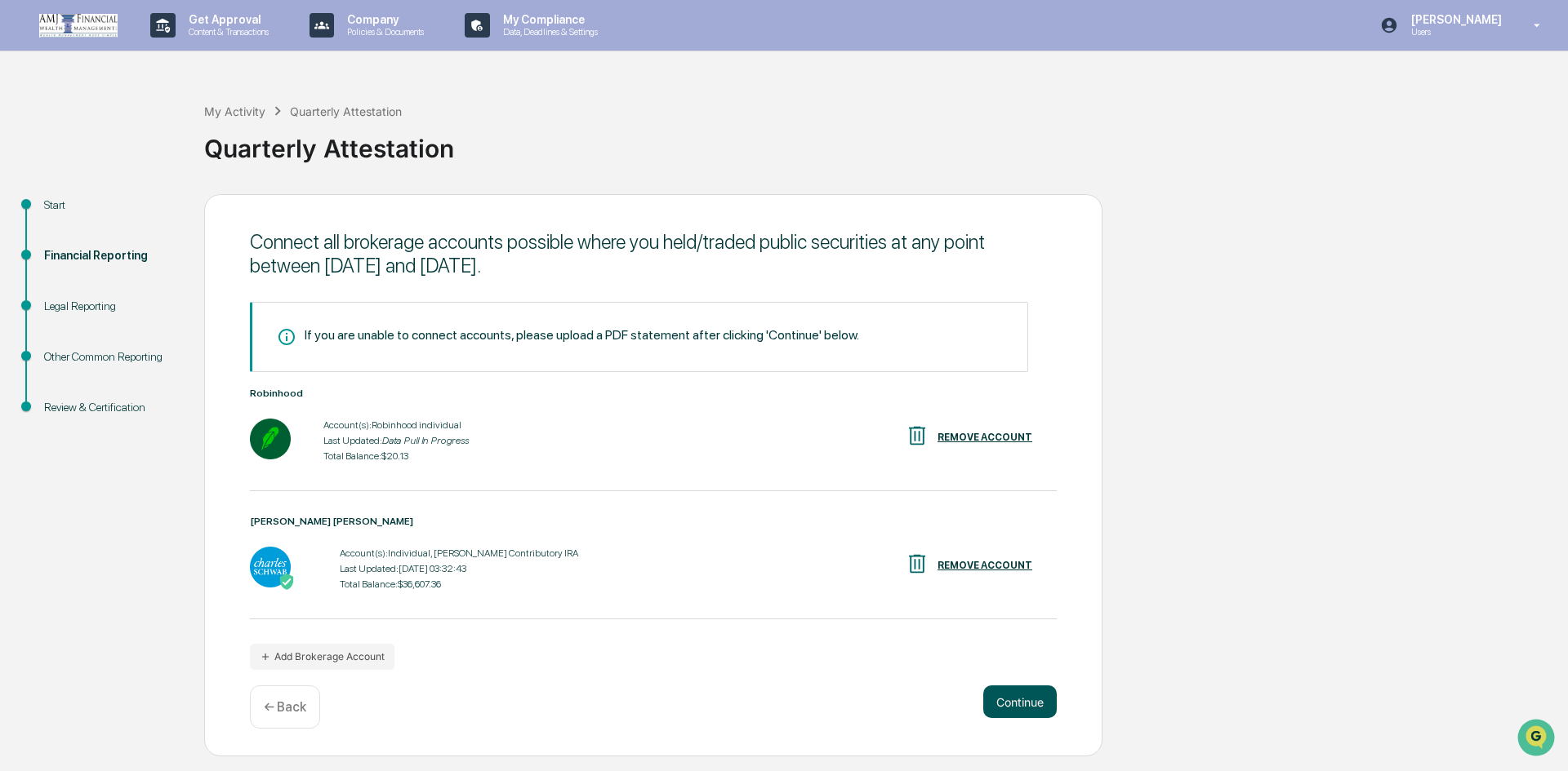
click at [1017, 708] on button "Continue" at bounding box center [1020, 702] width 73 height 32
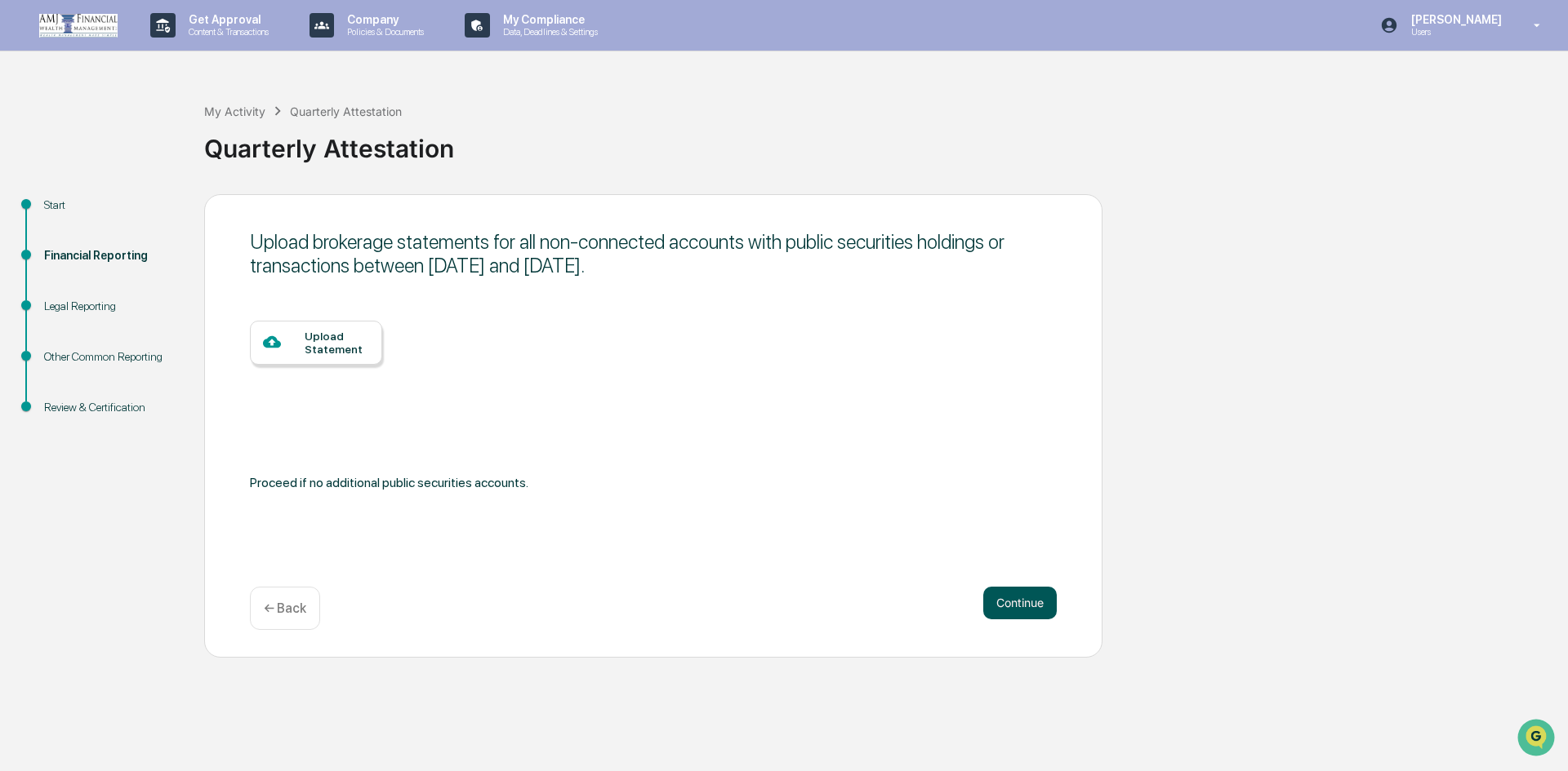
click at [996, 607] on button "Continue" at bounding box center [1020, 603] width 73 height 32
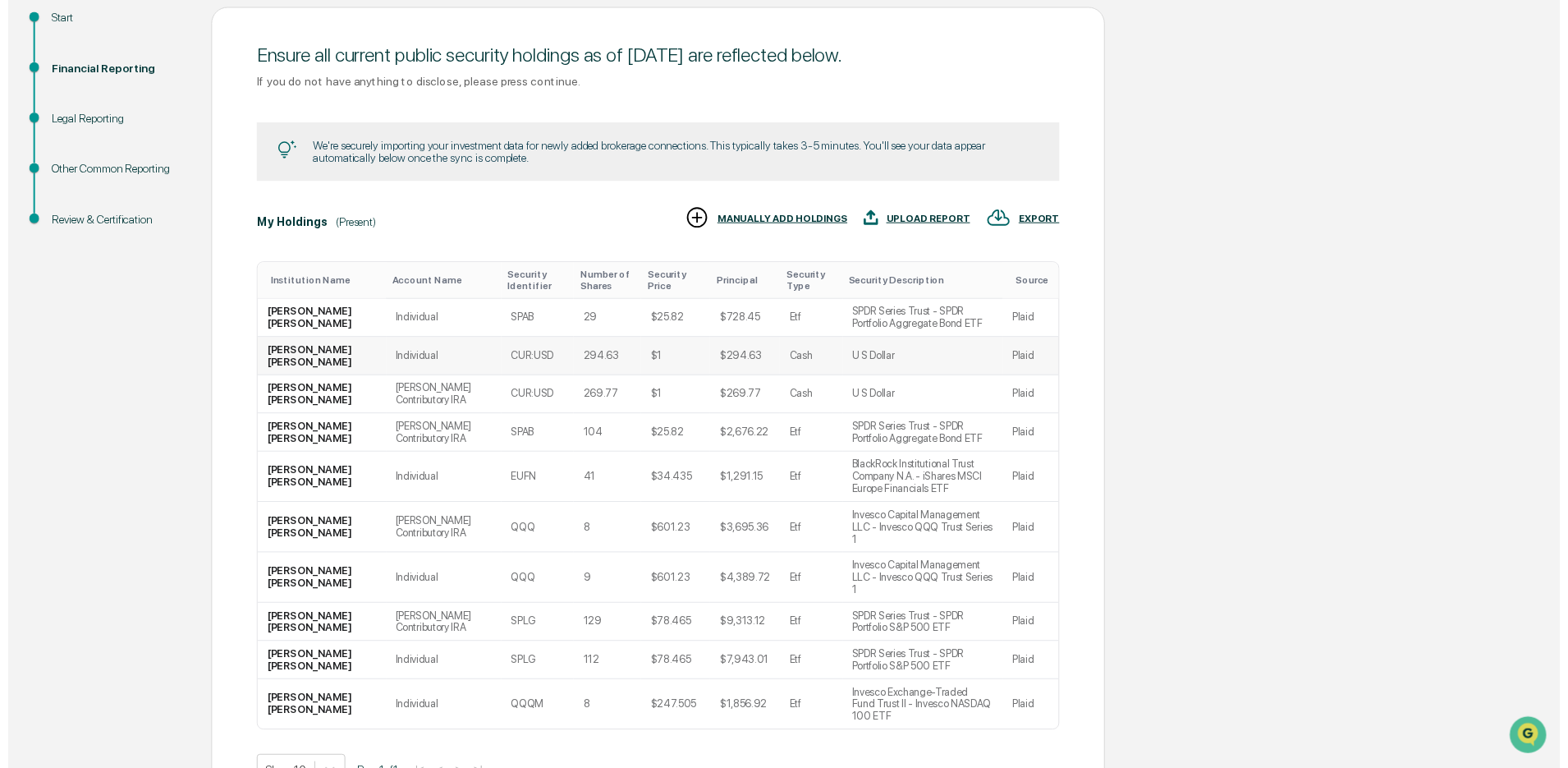
scroll to position [243, 0]
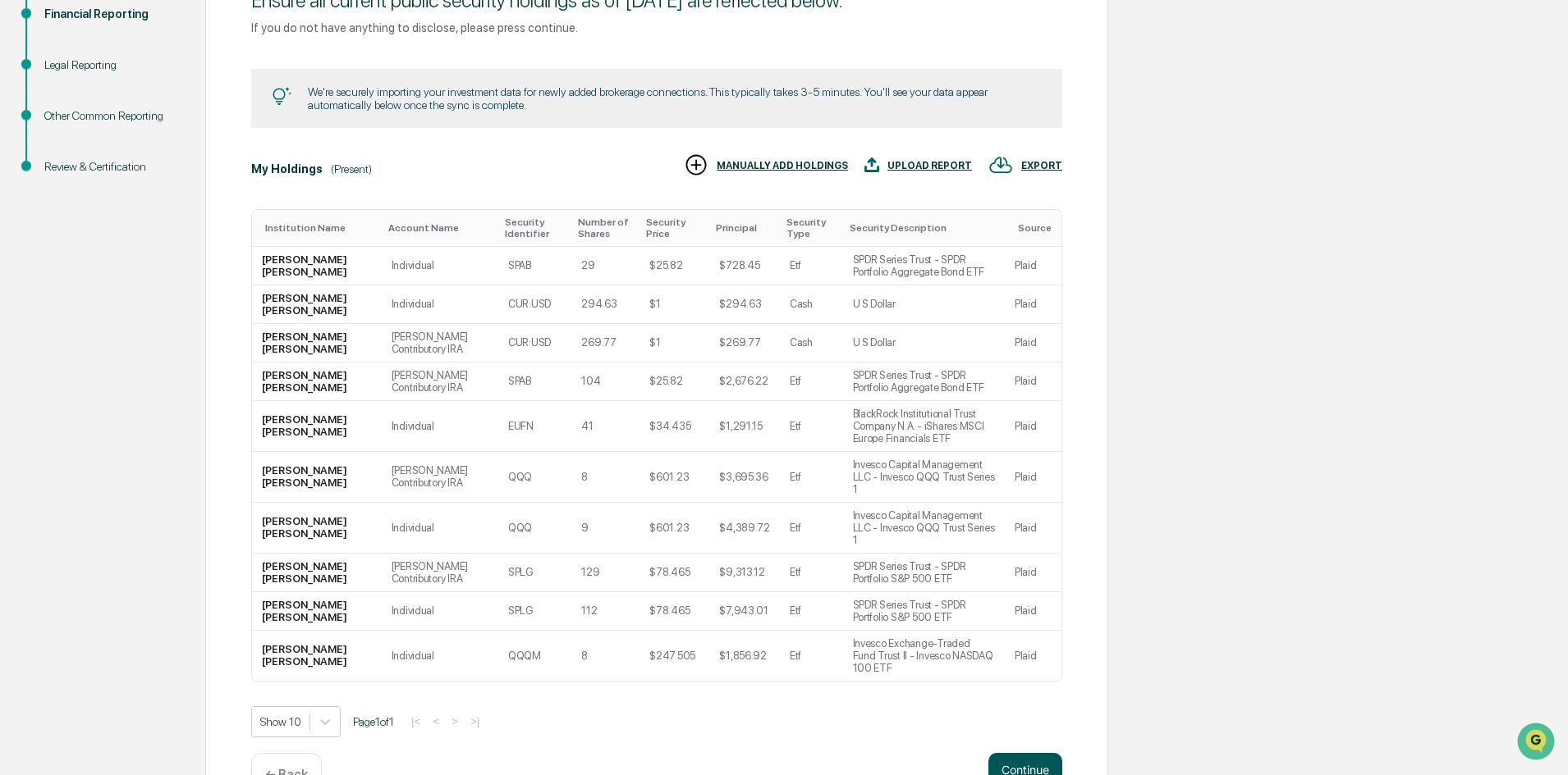
click at [1001, 754] on button "Continue" at bounding box center [1026, 770] width 74 height 33
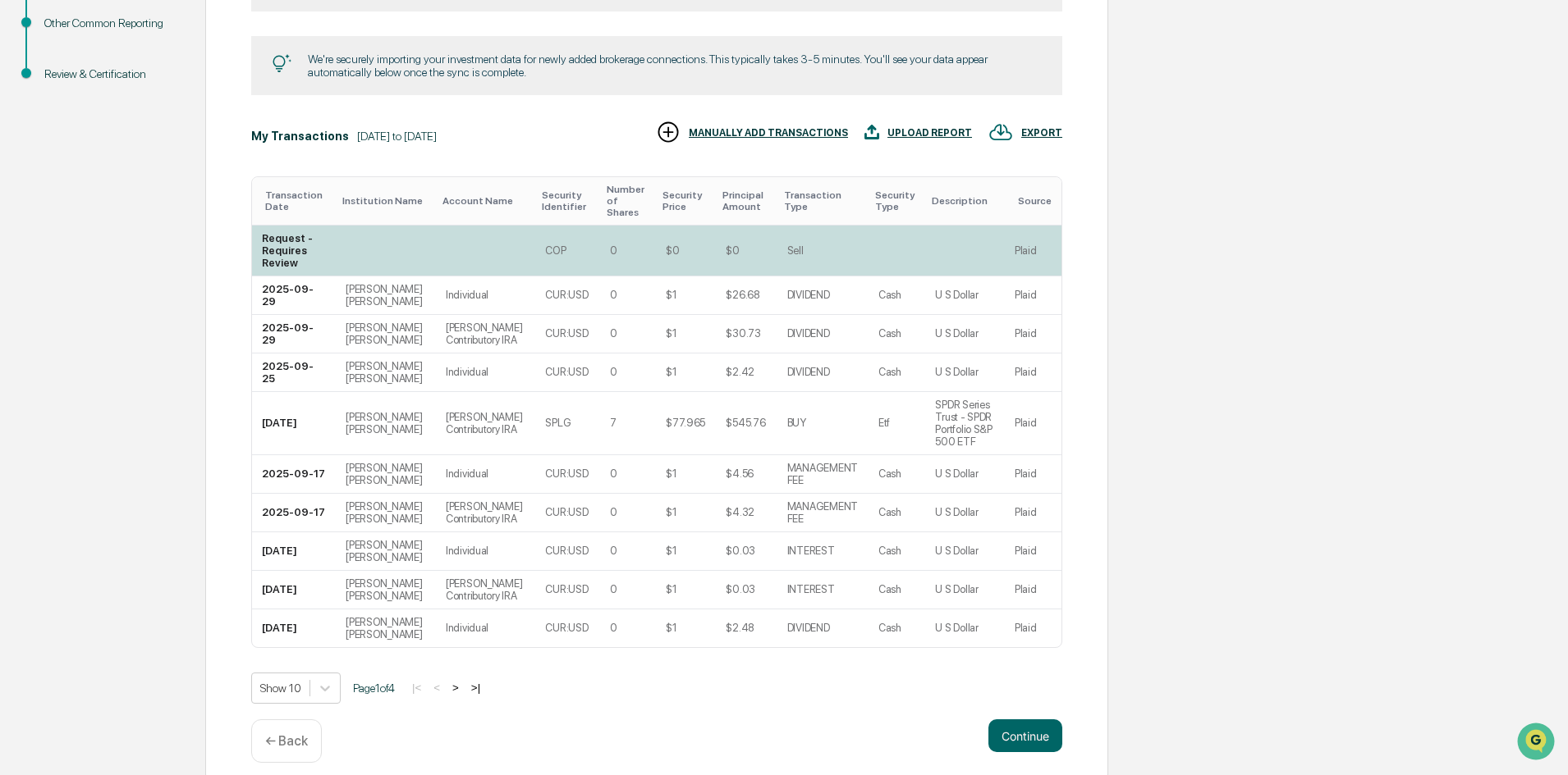
scroll to position [306, 0]
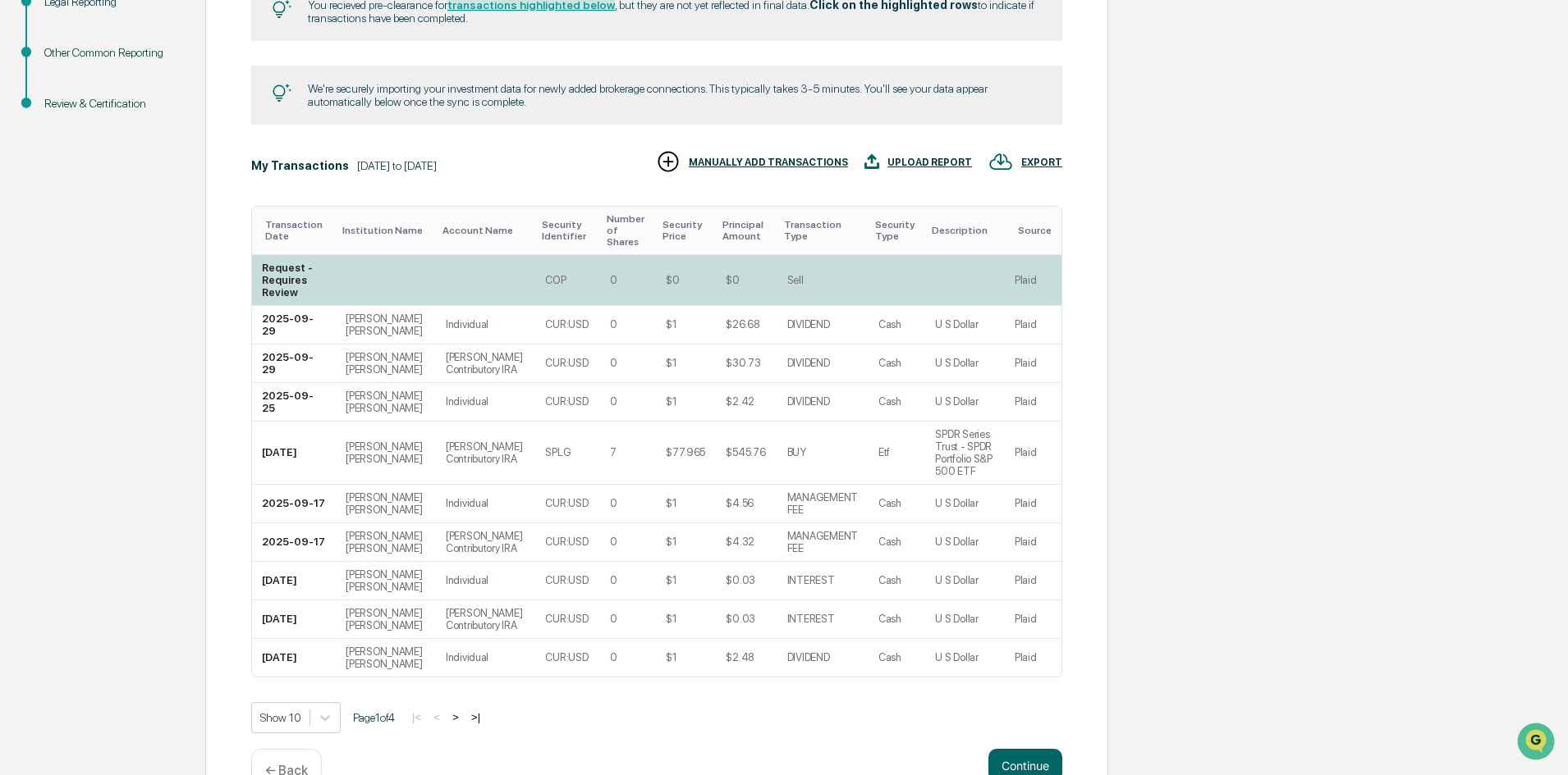
click at [293, 288] on div "Request - Requires Review" at bounding box center [294, 280] width 64 height 37
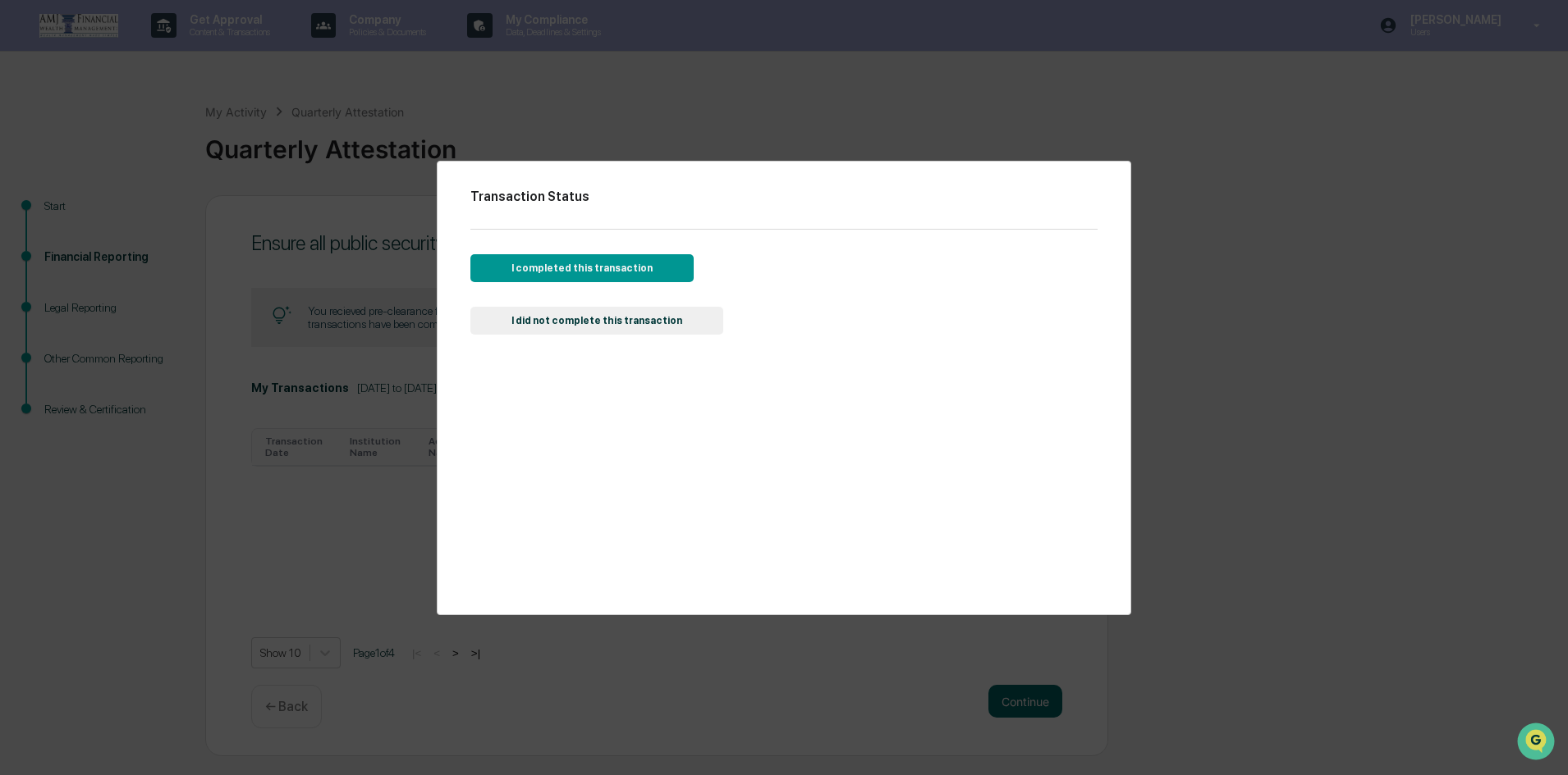
scroll to position [304, 0]
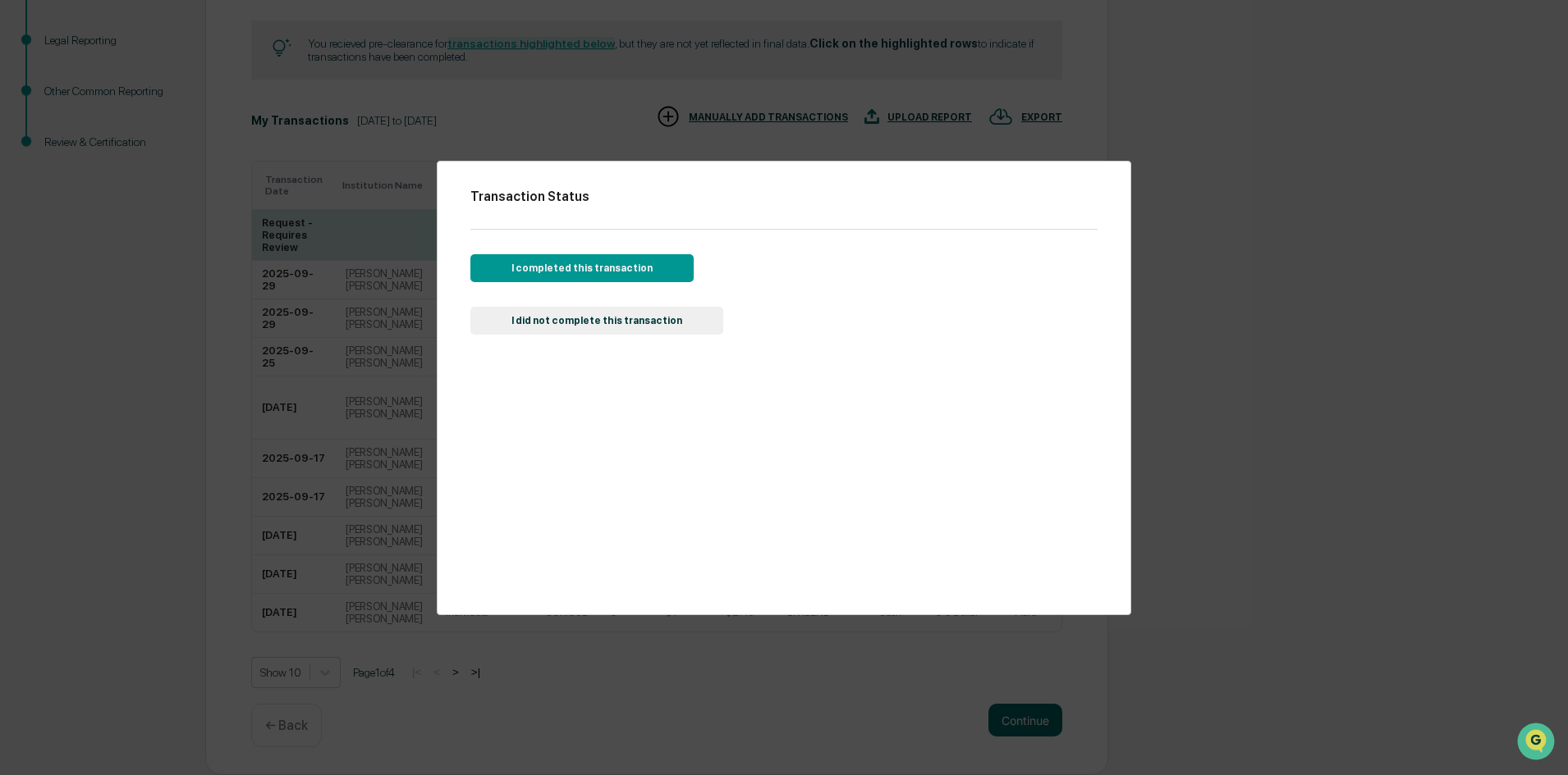
click at [521, 265] on button "I completed this transaction" at bounding box center [582, 268] width 224 height 28
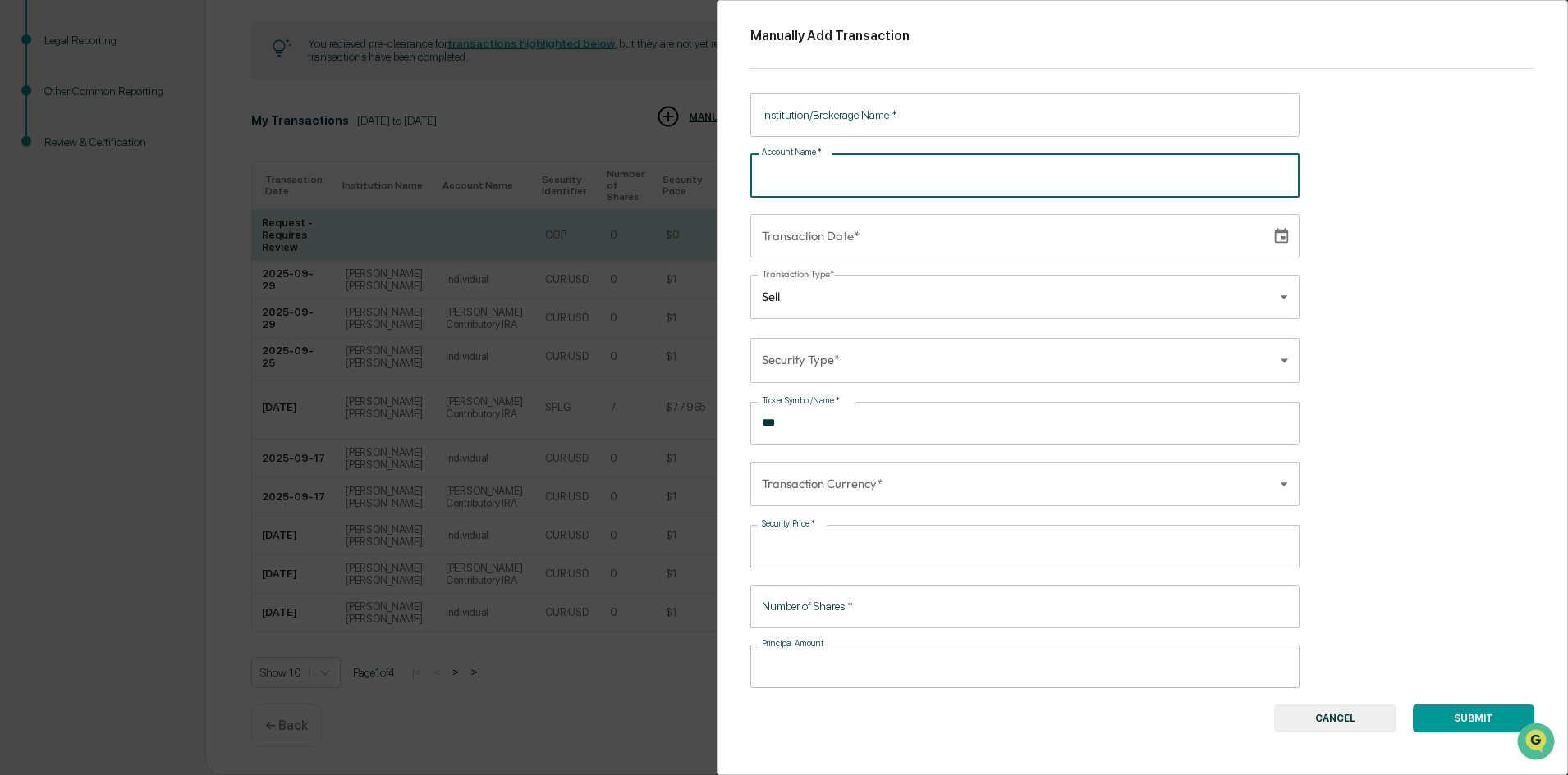
click at [817, 181] on input "Account Name   *" at bounding box center [1025, 175] width 549 height 44
click at [823, 128] on input "Institution/Brokerage Name   *" at bounding box center [1025, 115] width 549 height 44
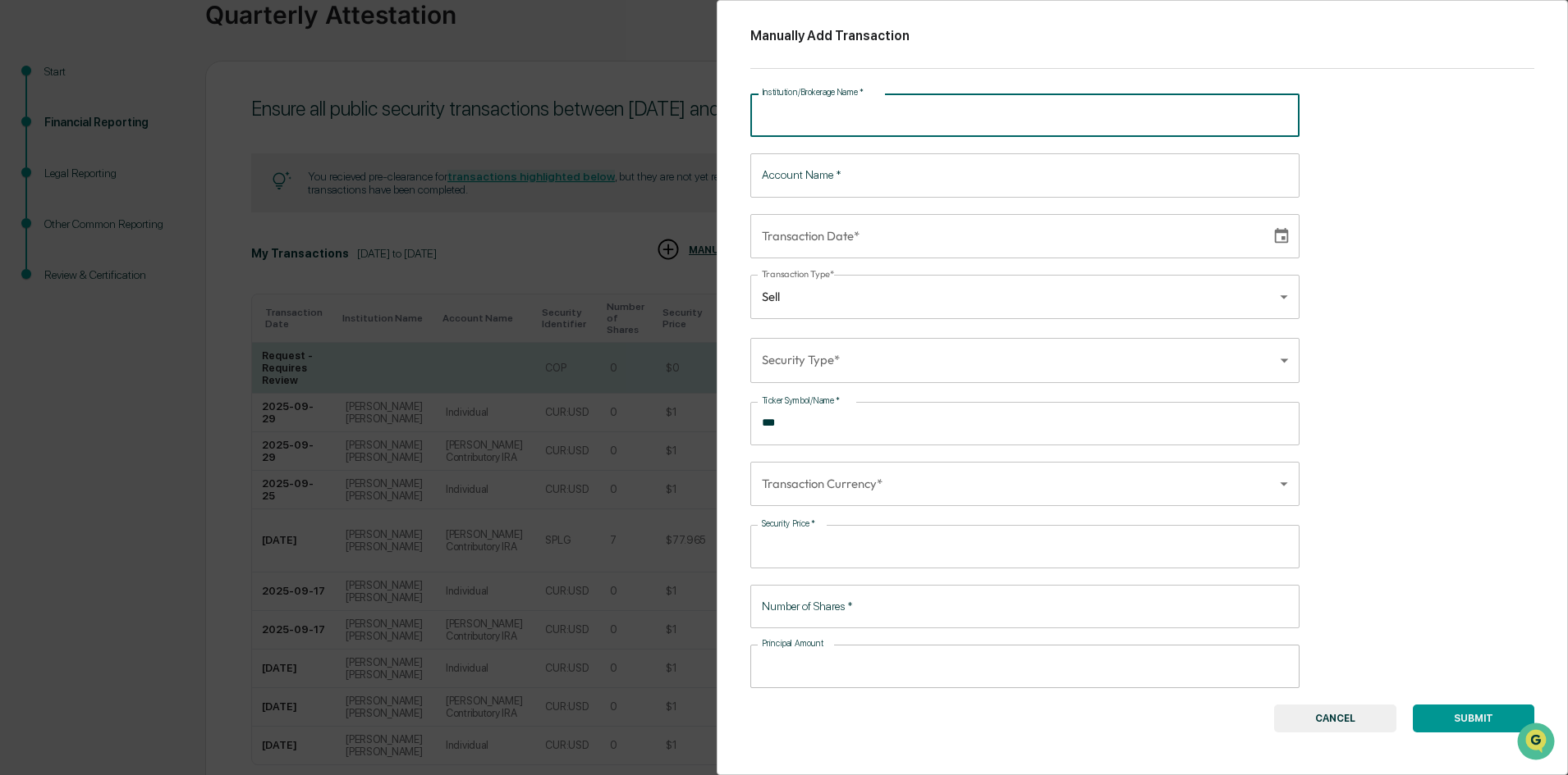
scroll to position [246, 0]
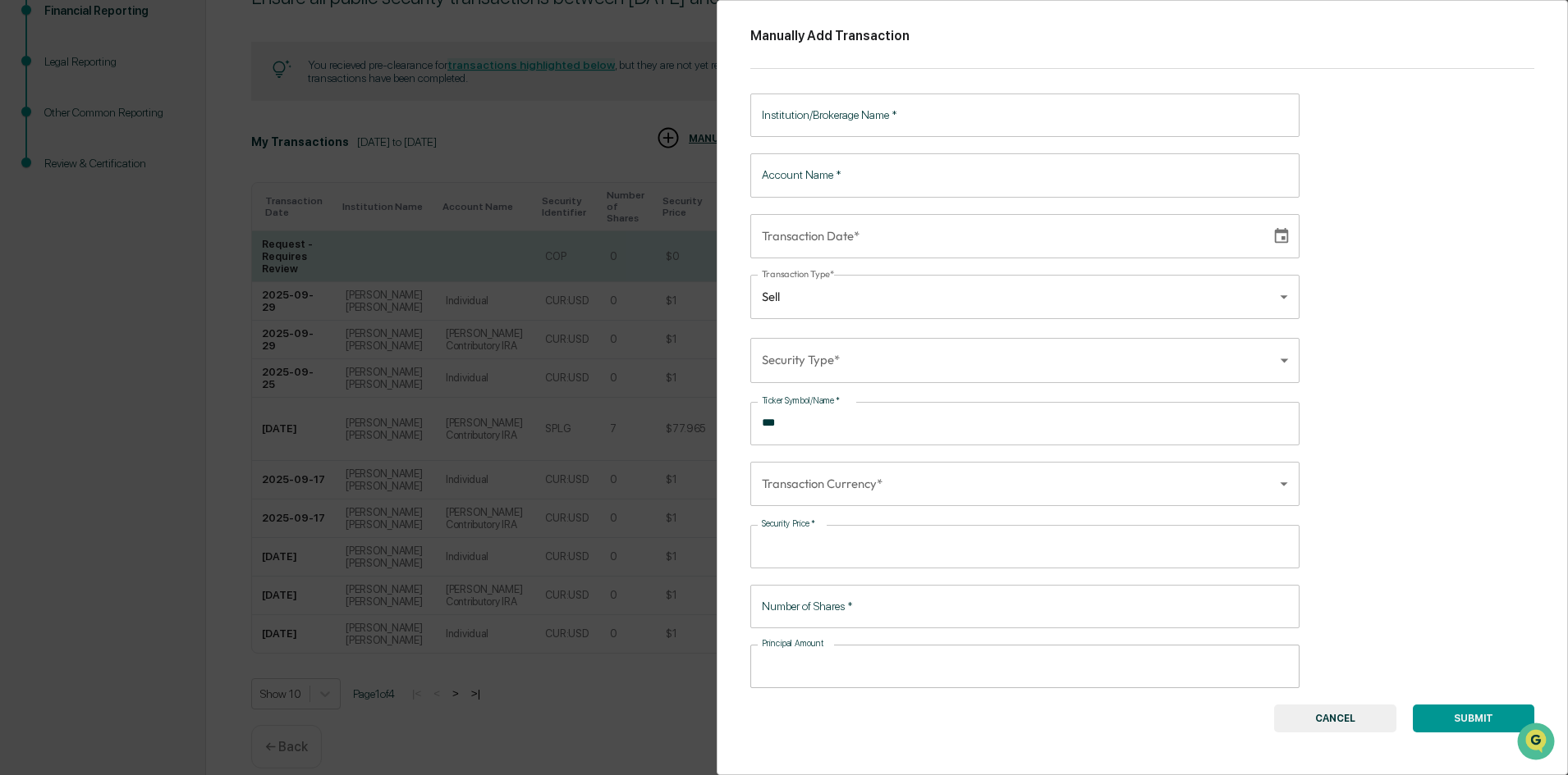
click at [572, 128] on div "Manually Add Transaction Institution/Brokerage Name   * Institution/Brokerage N…" at bounding box center [784, 387] width 1568 height 775
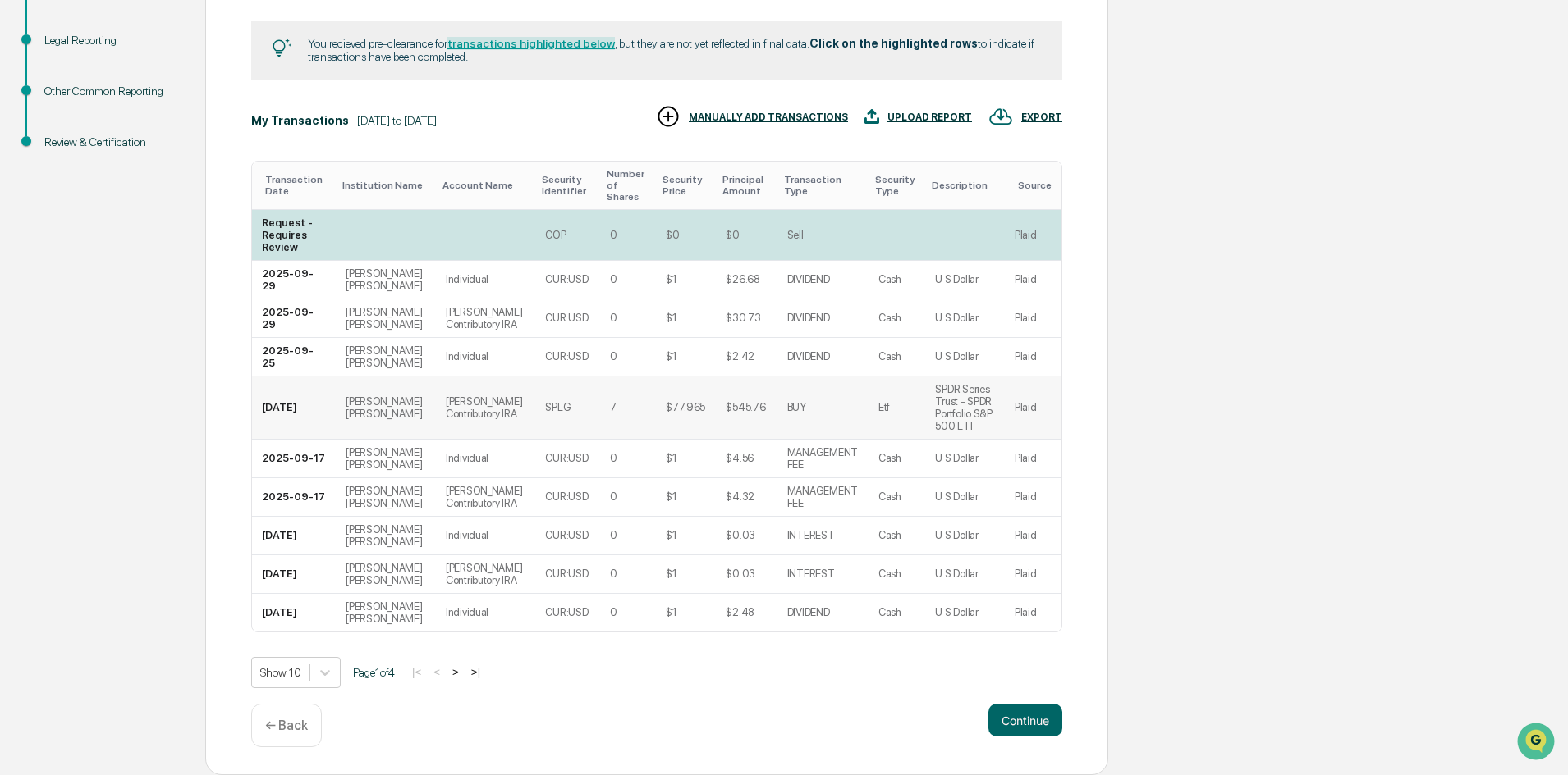
scroll to position [304, 0]
click at [303, 217] on div "Request - Requires Review" at bounding box center [294, 235] width 64 height 37
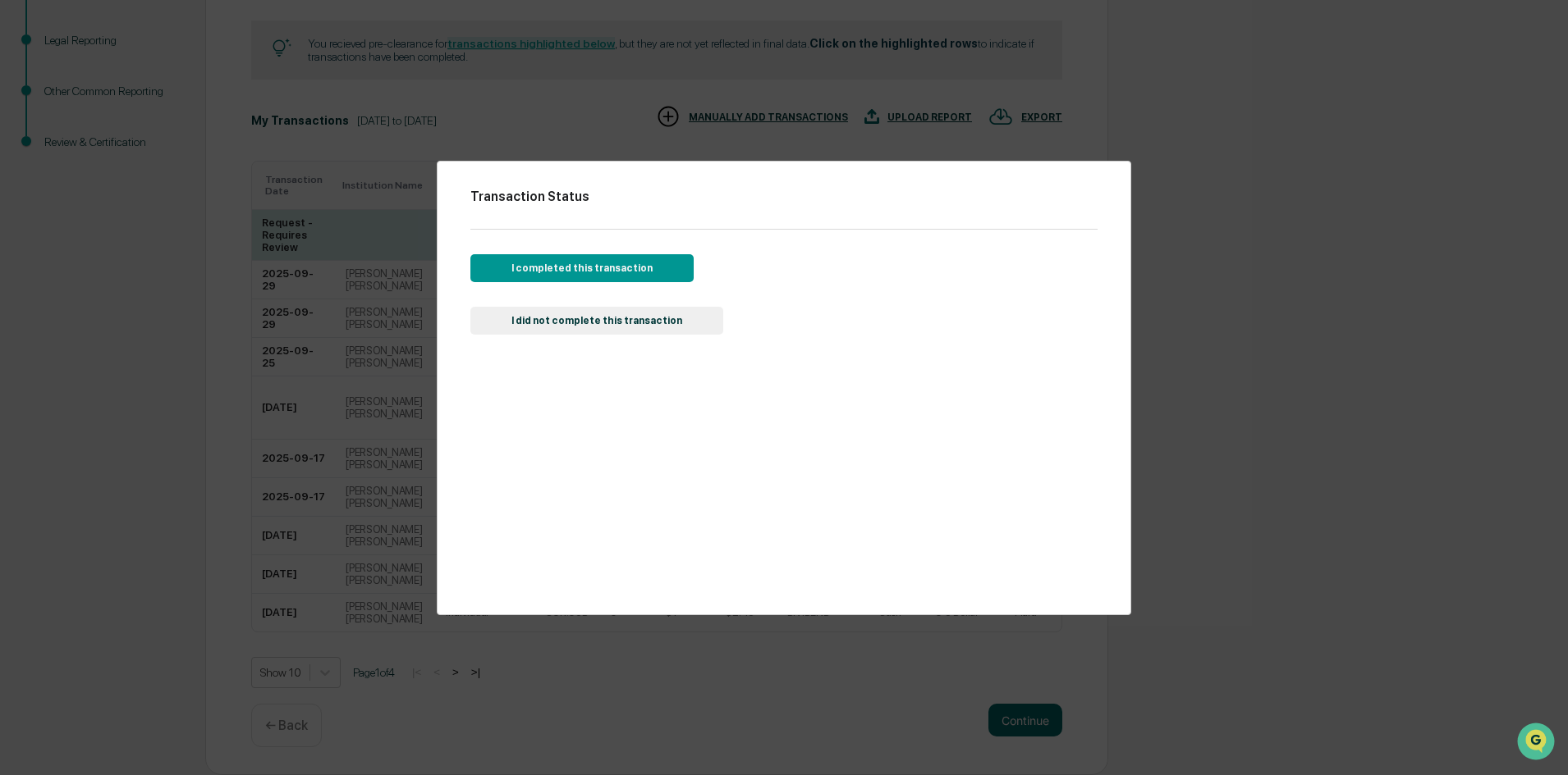
click at [551, 262] on button "I completed this transaction" at bounding box center [582, 268] width 224 height 28
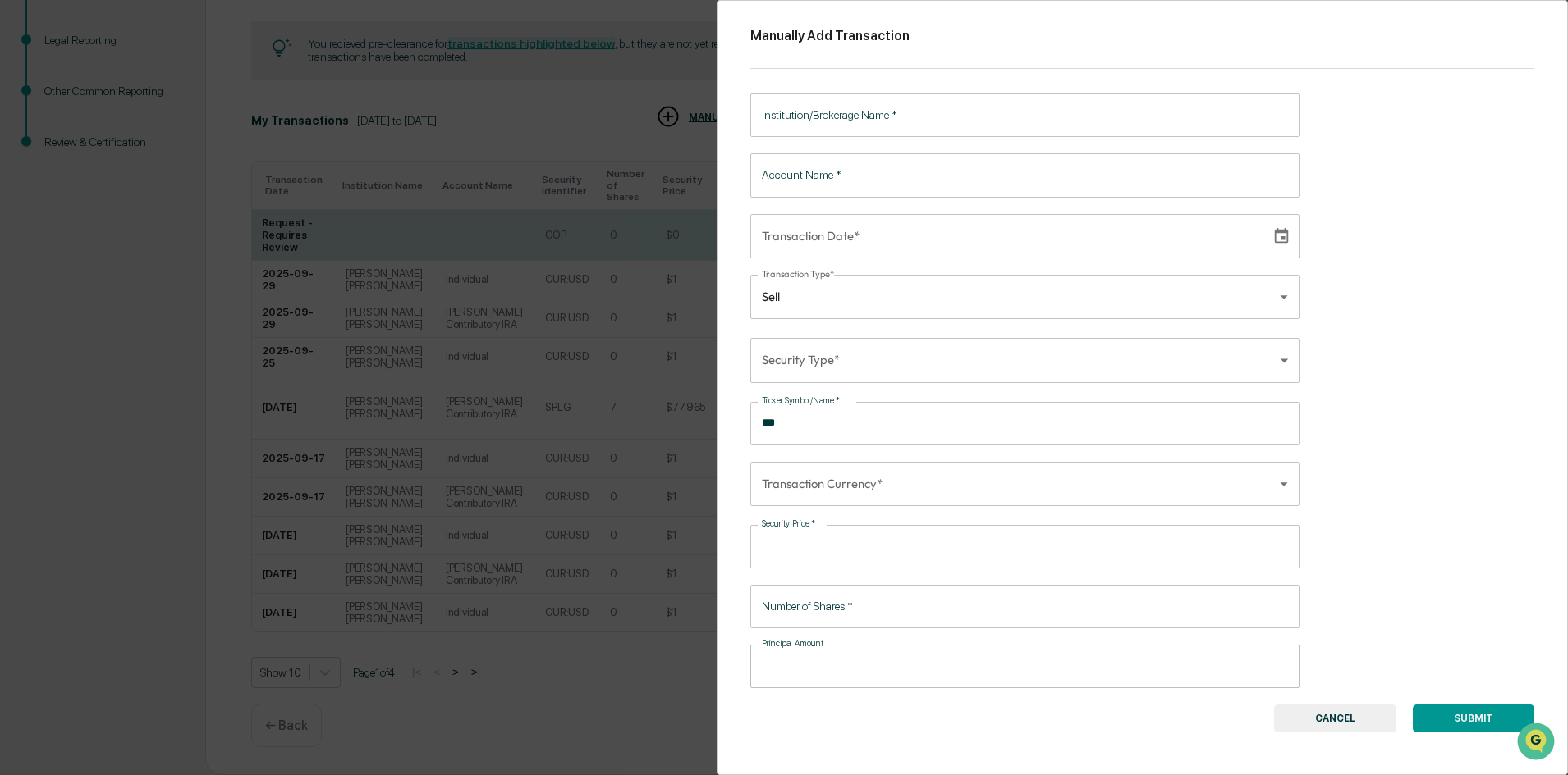
click at [801, 102] on div "Institution/Brokerage Name   * Institution/Brokerage Name   *" at bounding box center [1025, 115] width 549 height 44
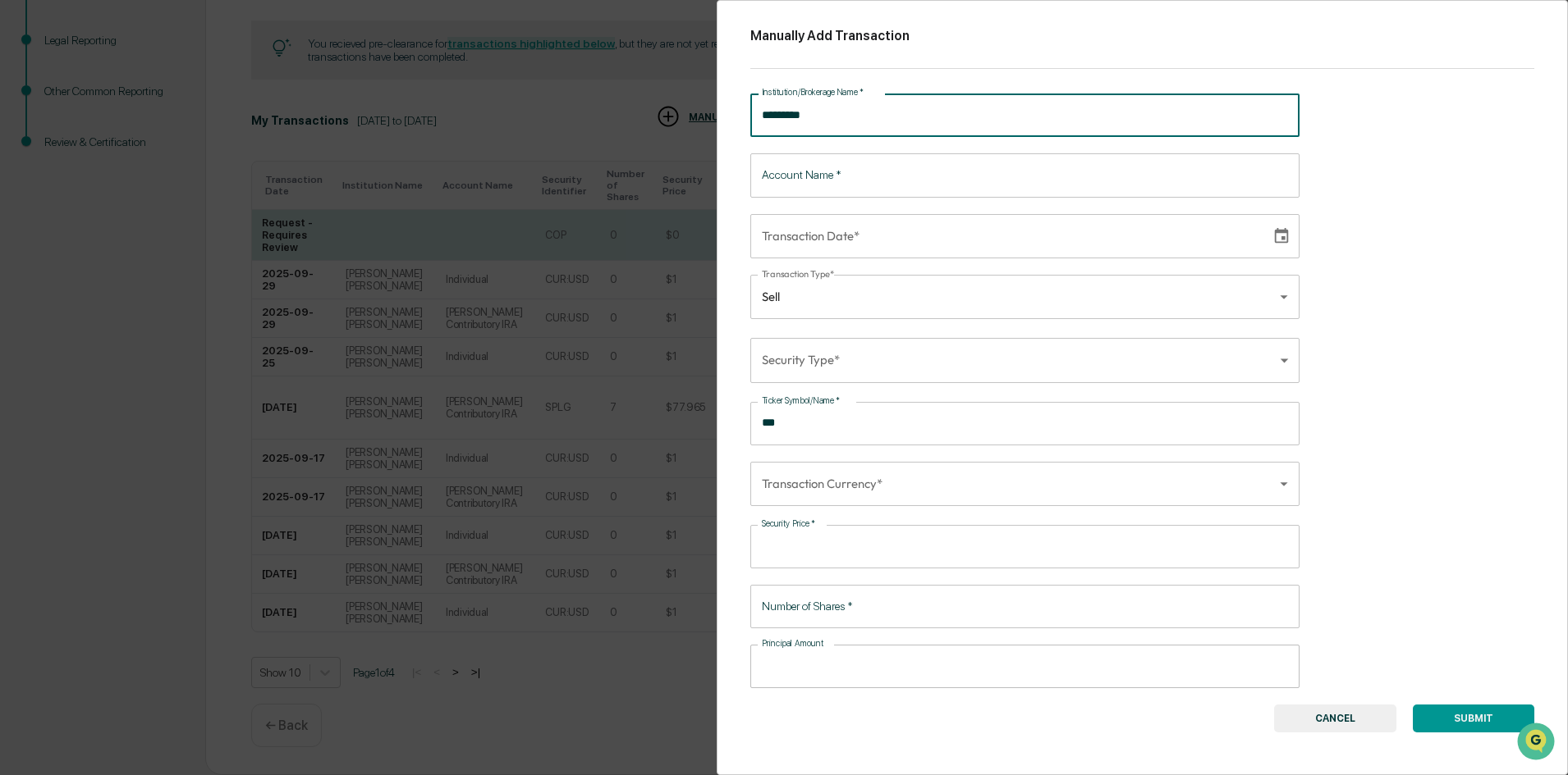
type input "*********"
click at [817, 178] on input "Account Name   *" at bounding box center [1025, 175] width 549 height 44
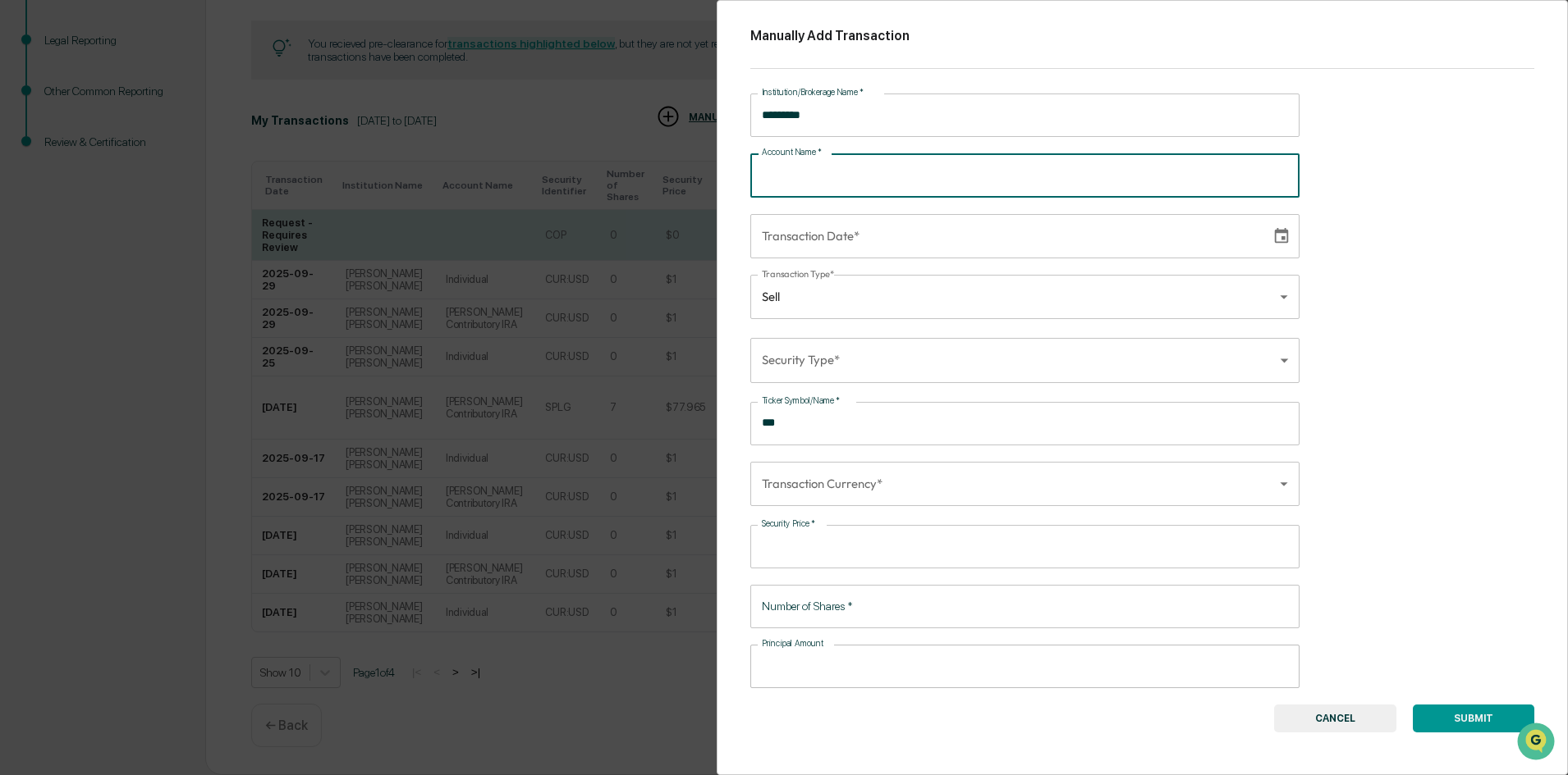
click at [787, 181] on div "Account Name   * Account Name   *" at bounding box center [1025, 175] width 549 height 44
type input "**********"
click at [805, 239] on input "**********" at bounding box center [1005, 236] width 509 height 45
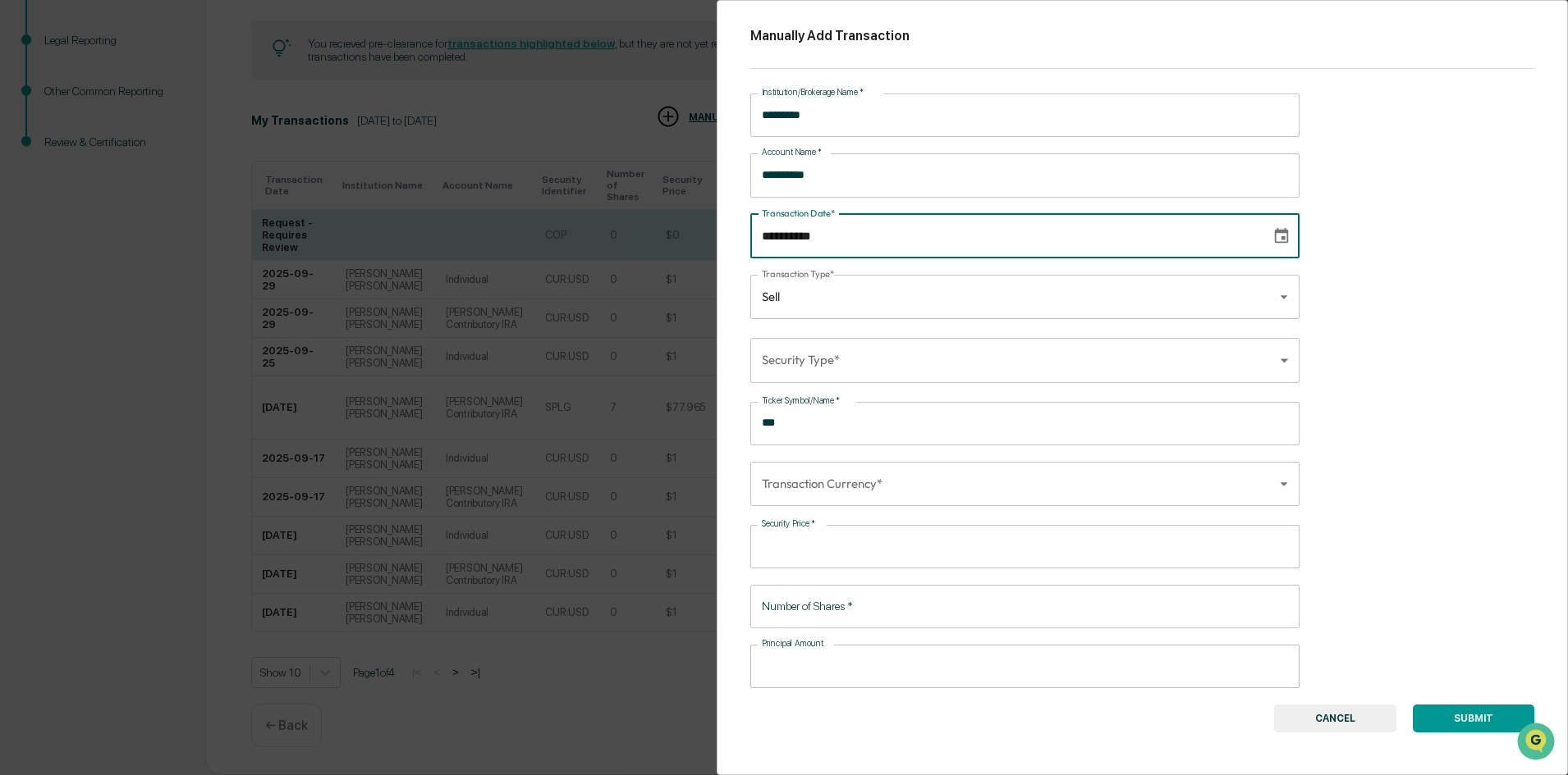
click at [872, 226] on input "**********" at bounding box center [1005, 236] width 509 height 45
click at [1281, 237] on icon "Choose date" at bounding box center [1281, 235] width 18 height 18
click at [953, 312] on icon "Previous month" at bounding box center [955, 320] width 18 height 18
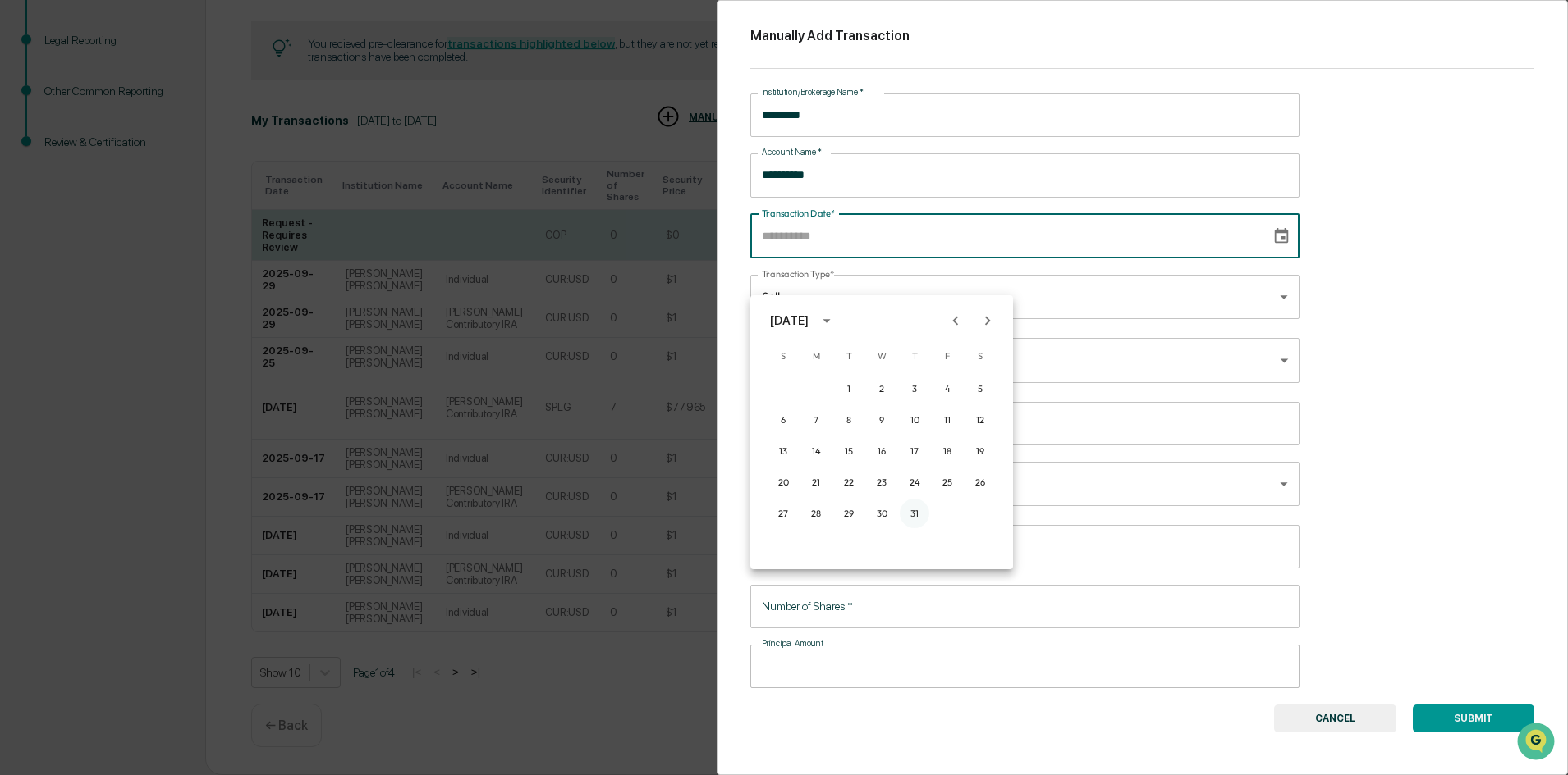
click at [913, 499] on button "31" at bounding box center [914, 514] width 29 height 29
type input "**********"
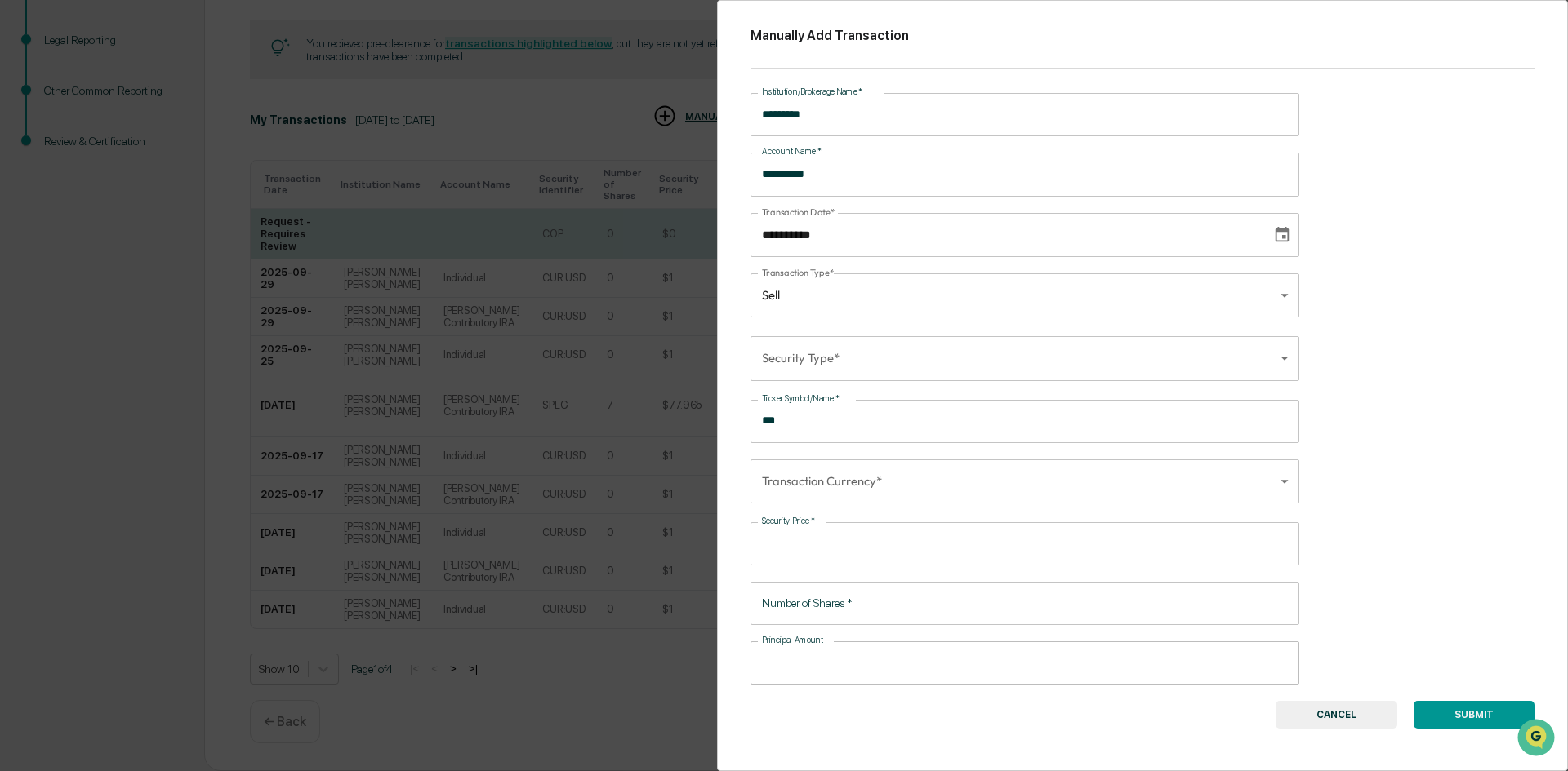
click at [830, 371] on body "Get Approval Content & Transactions Company Policies & Documents My Compliance …" at bounding box center [784, 253] width 1568 height 1038
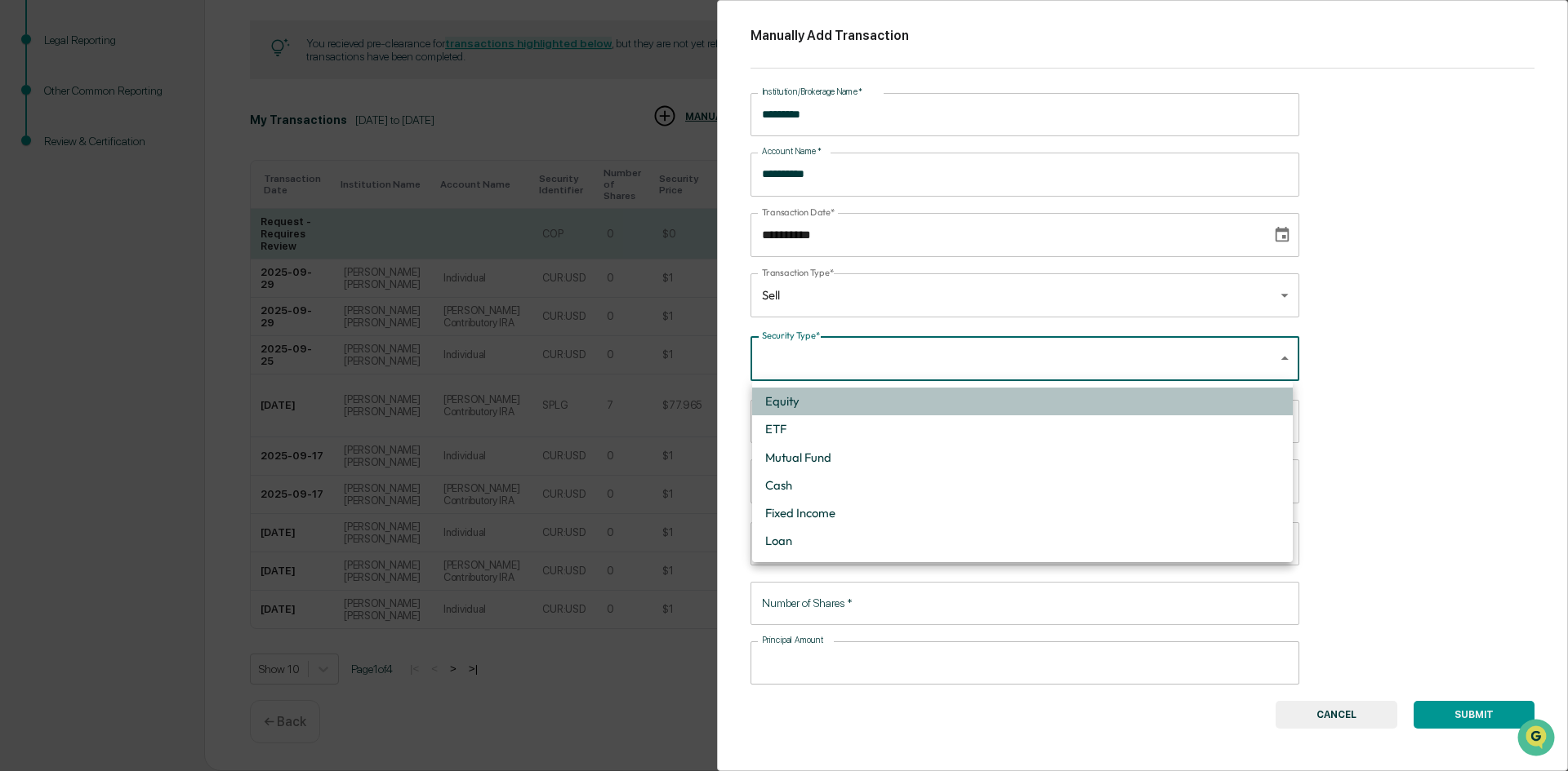
click at [817, 407] on li "Equity" at bounding box center [1022, 401] width 540 height 28
type input "******"
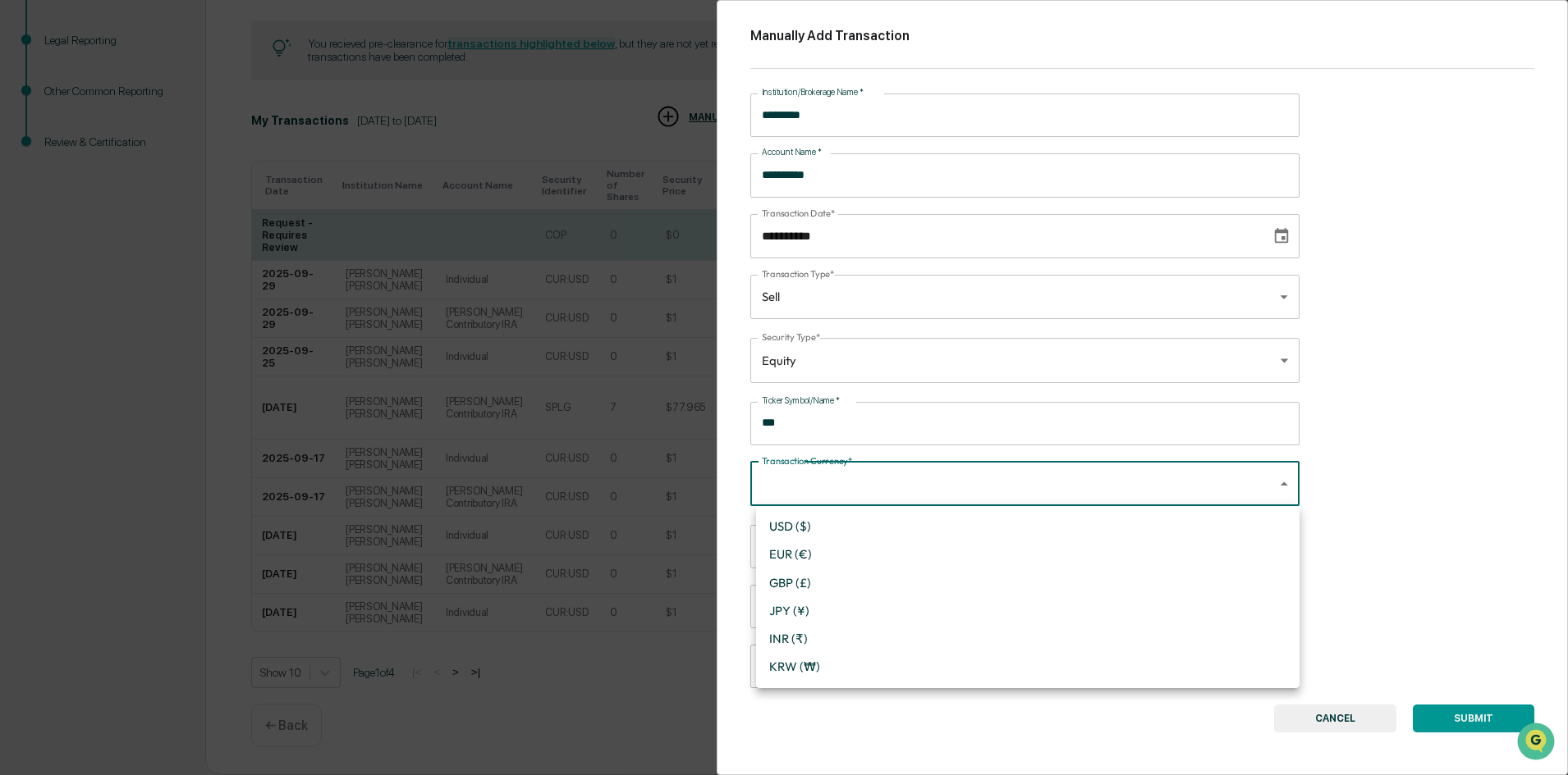
click at [829, 486] on body "Get Approval Content & Transactions Company Policies & Documents My Compliance …" at bounding box center [784, 254] width 1568 height 1043
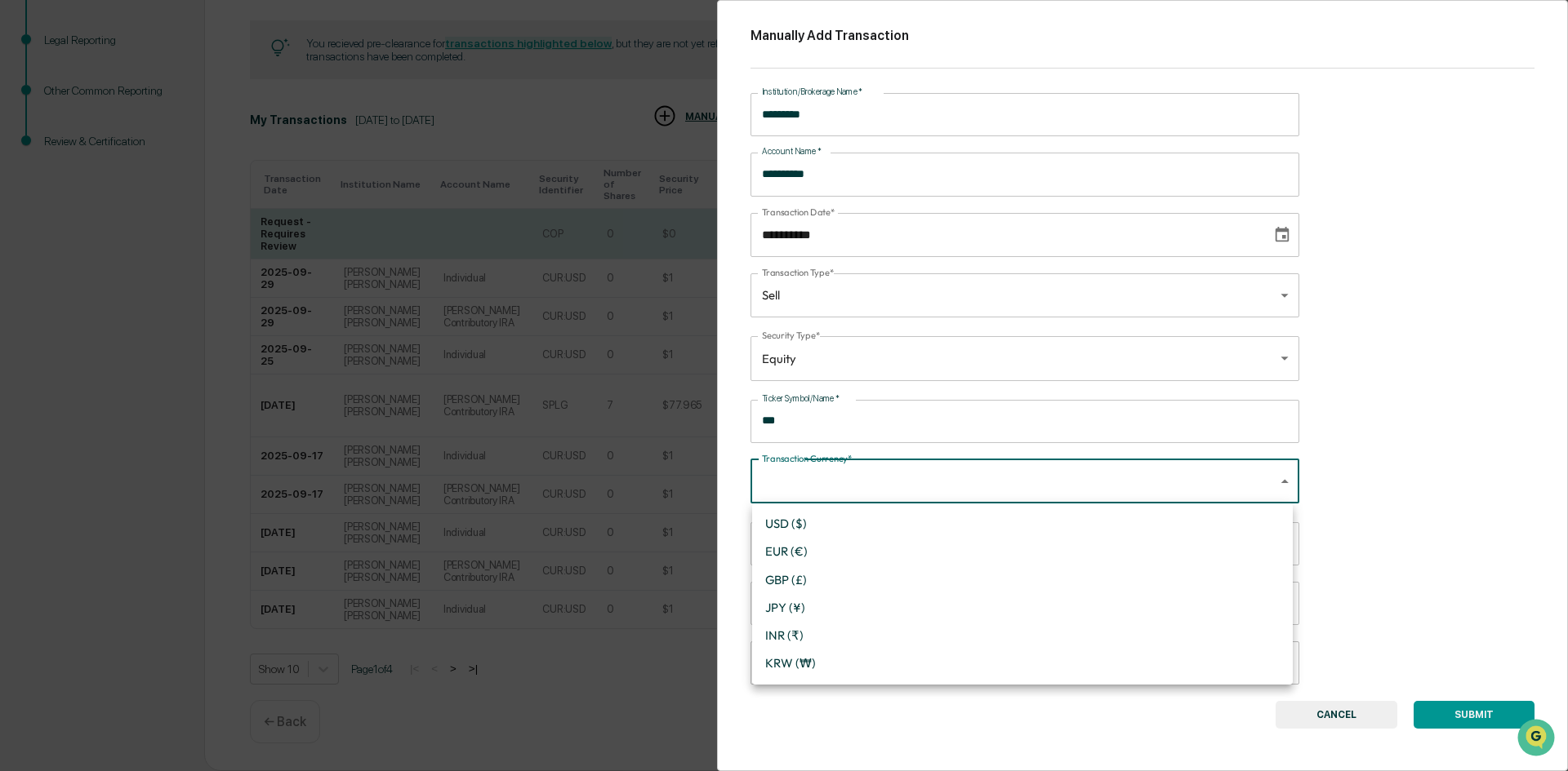
click at [813, 519] on li "USD ($)" at bounding box center [1022, 524] width 540 height 28
type input "*"
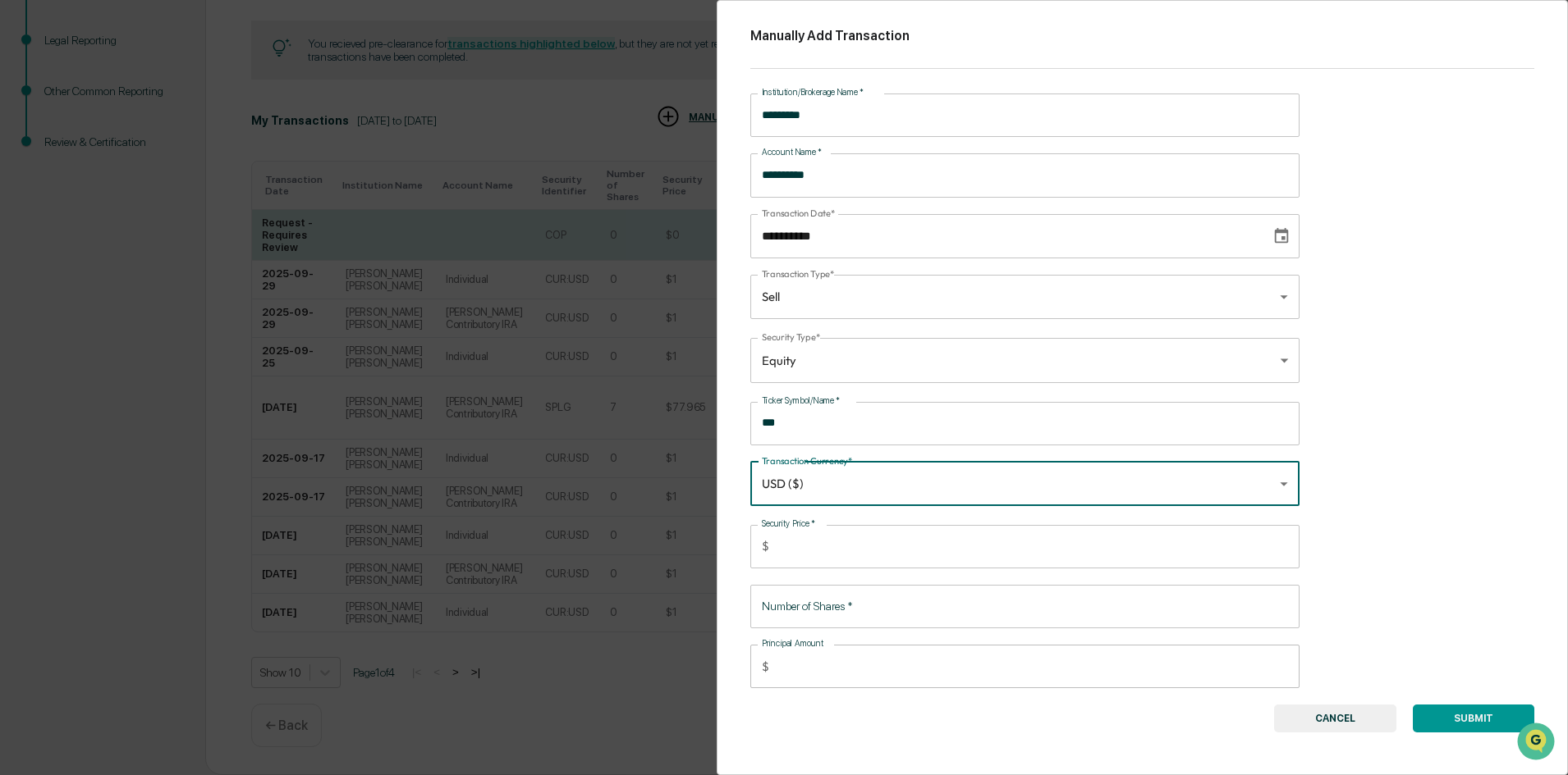
click at [822, 546] on input "Security Price   *" at bounding box center [1037, 546] width 524 height 44
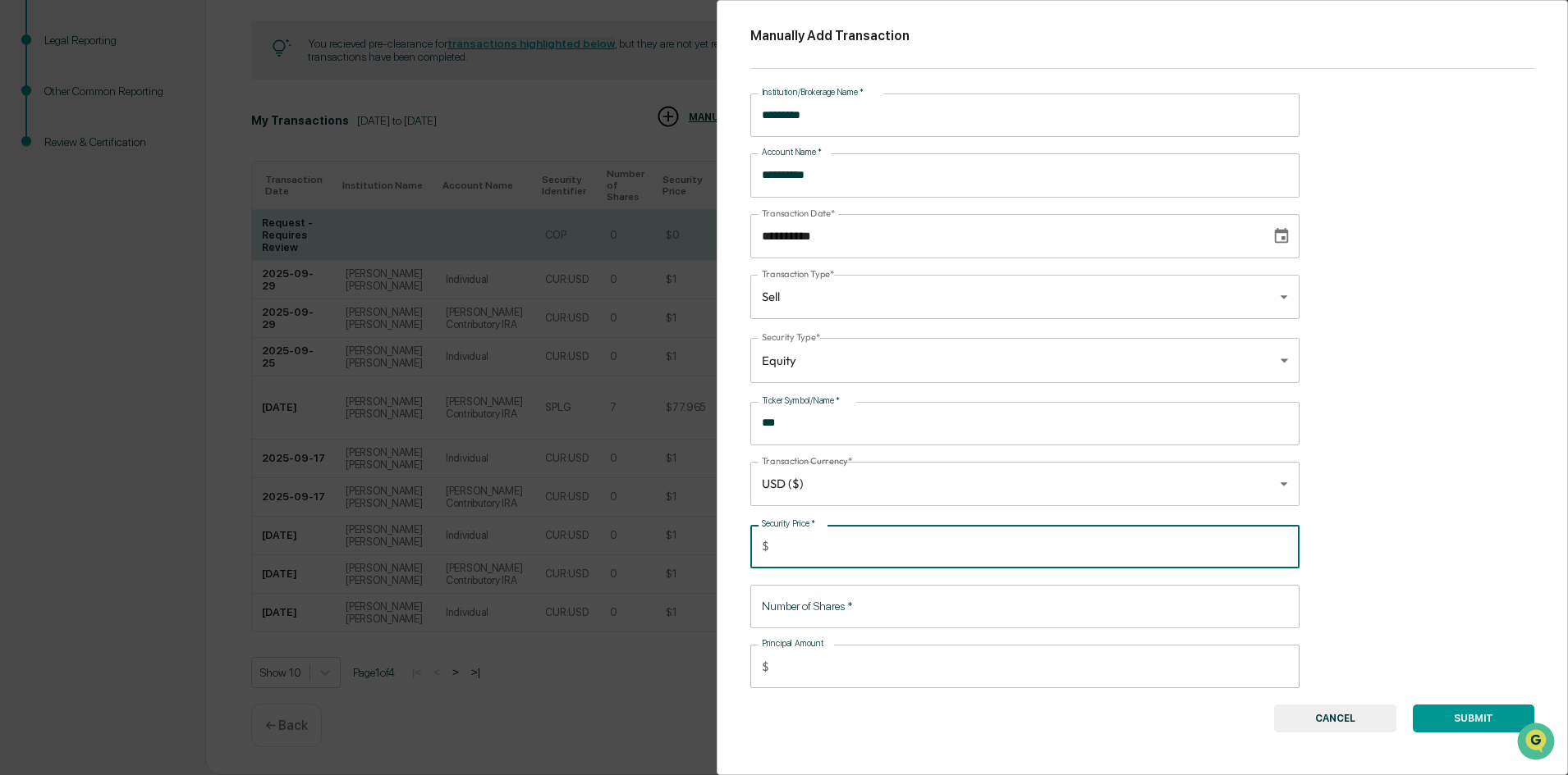
type input "*****"
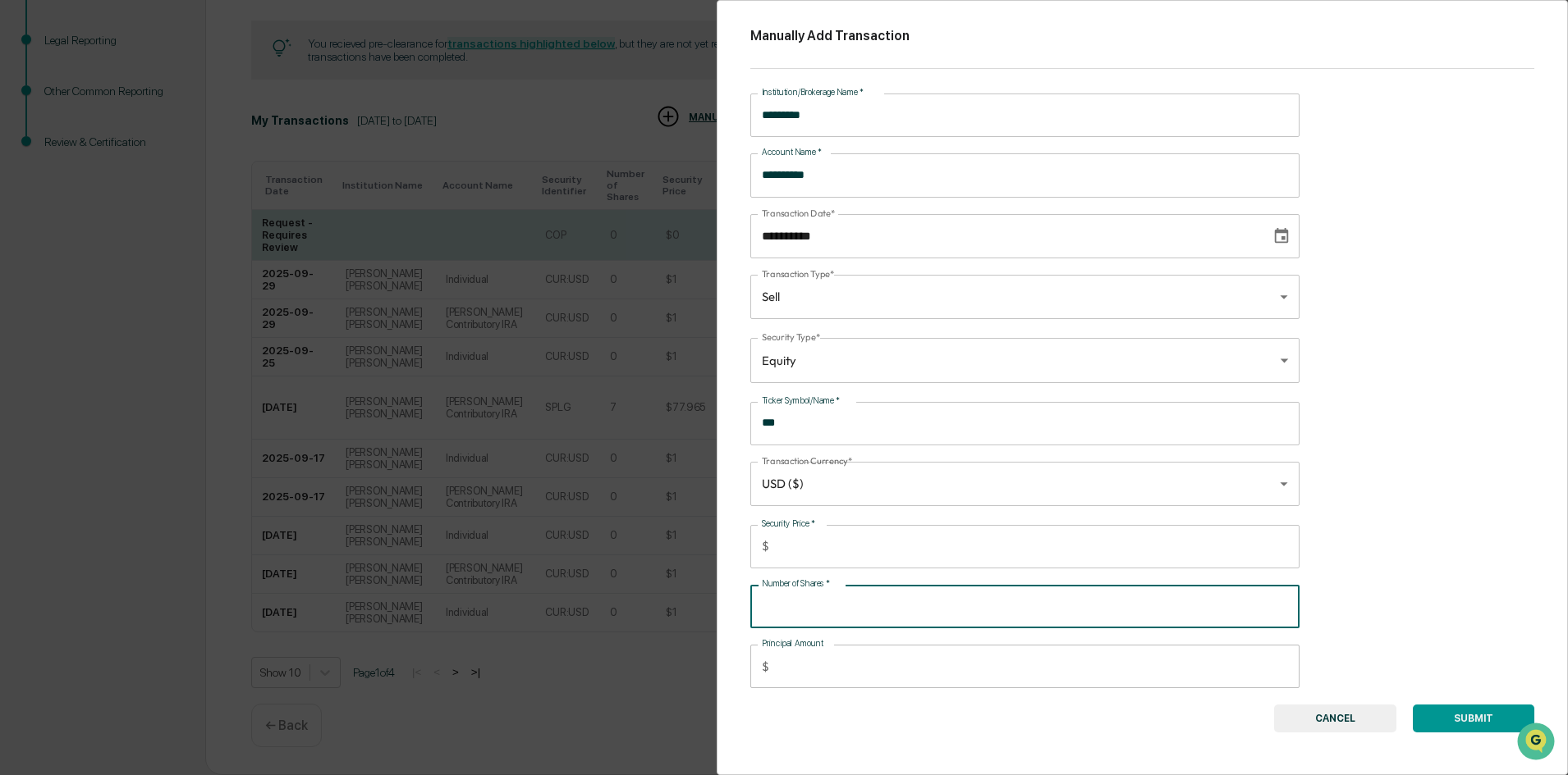
click at [811, 600] on input "Number of Shares   *" at bounding box center [1025, 606] width 549 height 44
type input "***"
type input "**********"
type input "****"
type input "*******"
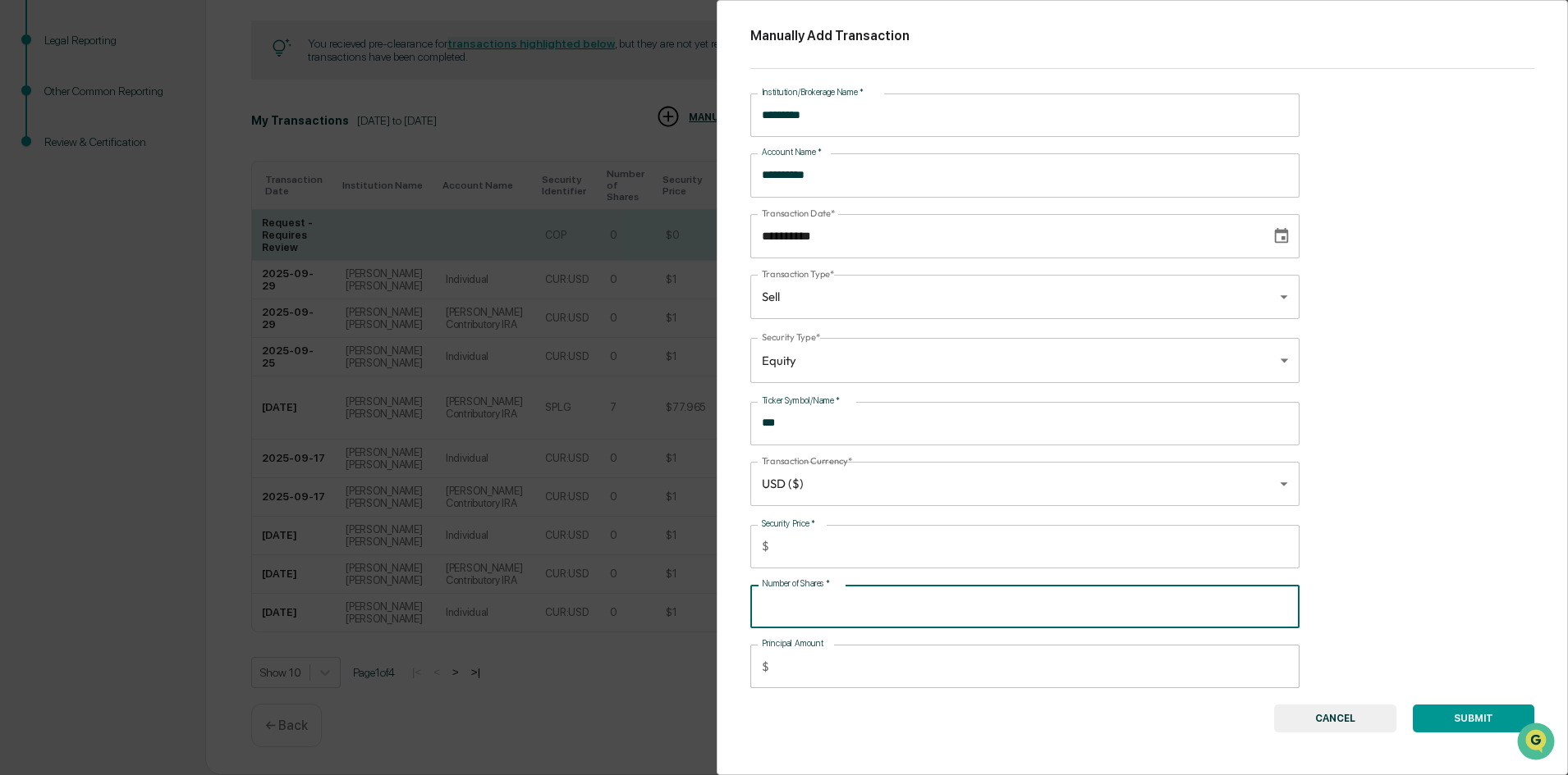
type input "*****"
type input "********"
type input "*****"
click at [1454, 721] on button "SUBMIT" at bounding box center [1474, 718] width 122 height 28
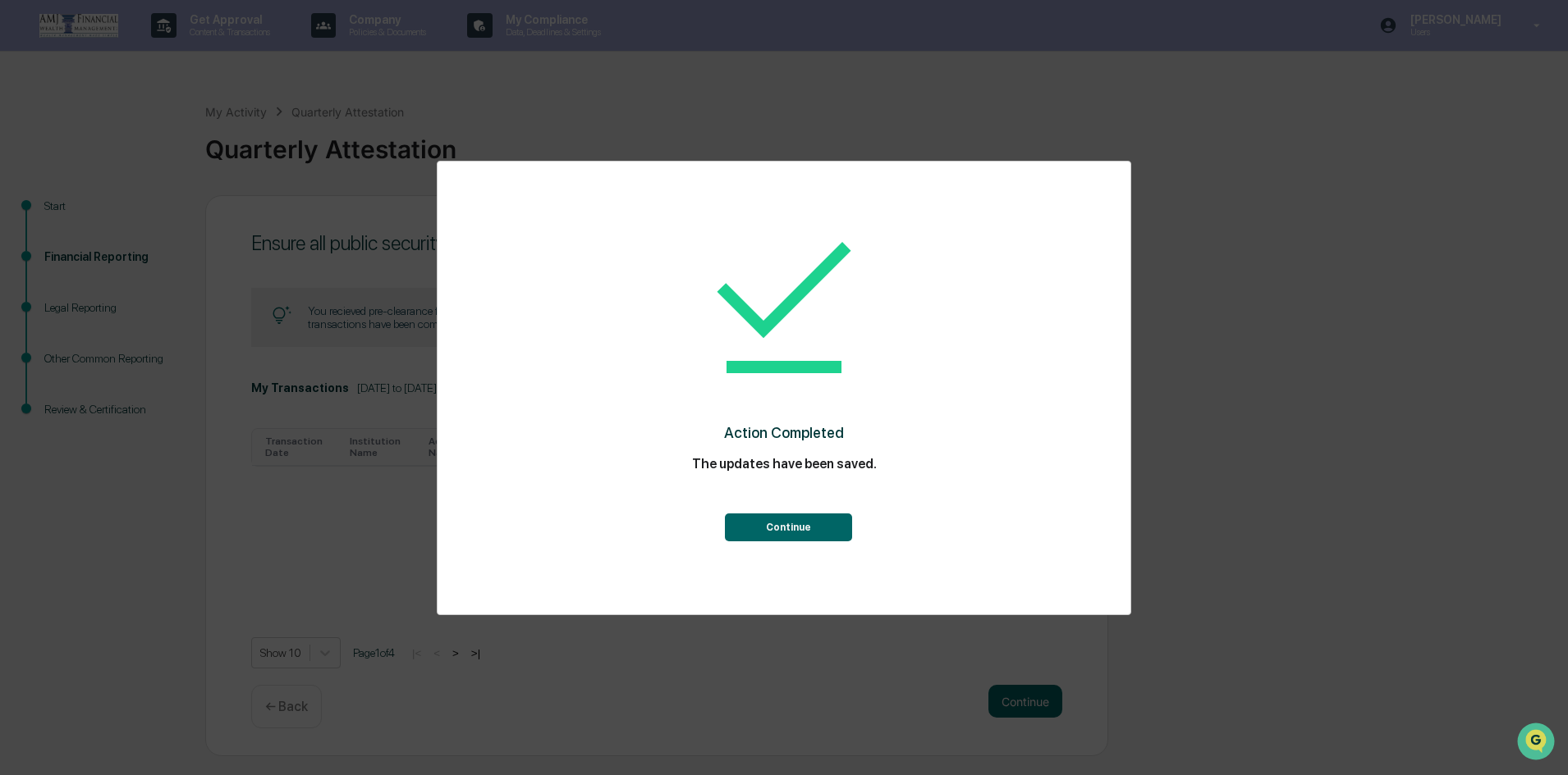
scroll to position [0, 0]
click at [793, 530] on button "Continue" at bounding box center [788, 528] width 128 height 28
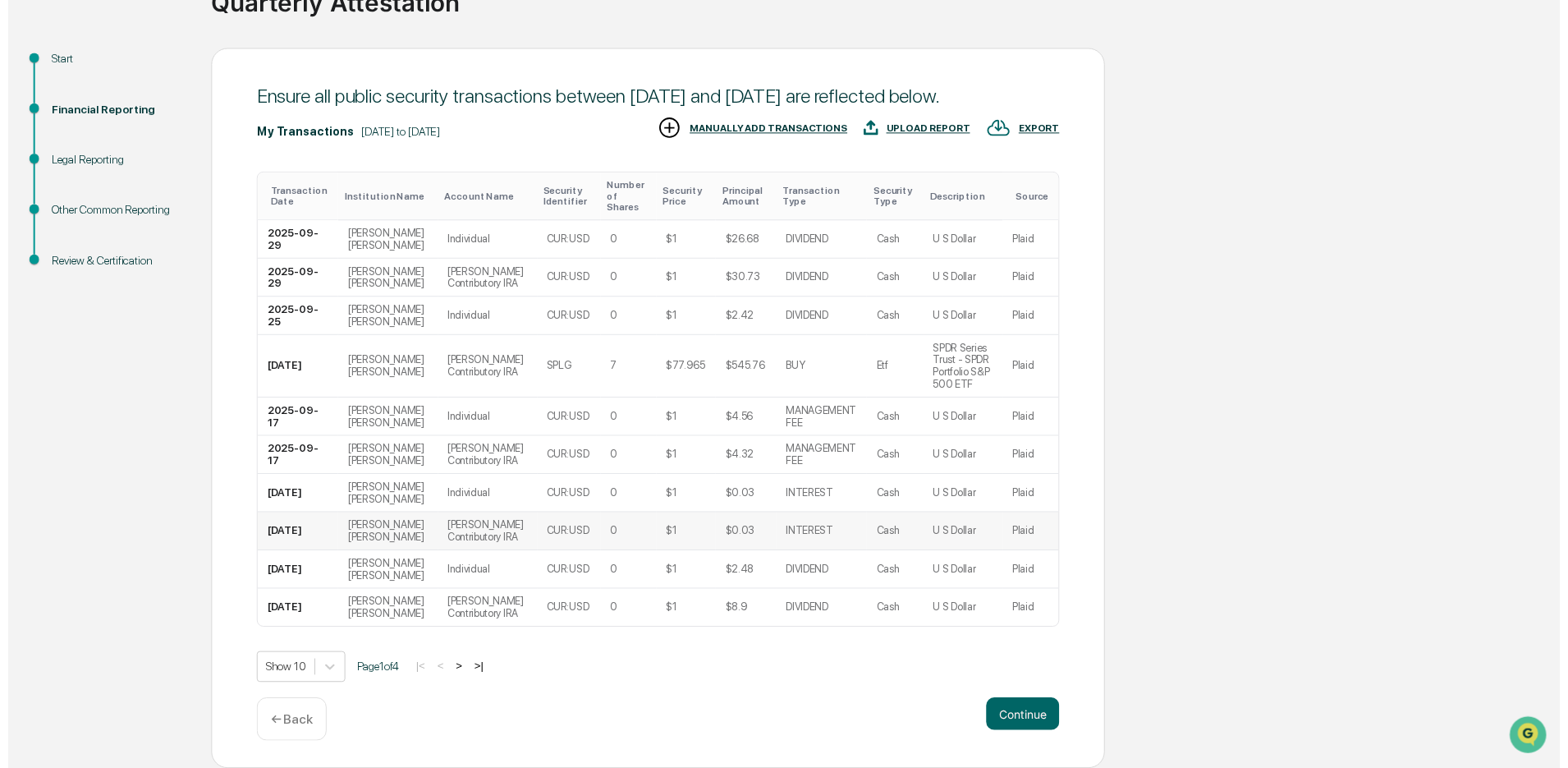
scroll to position [196, 0]
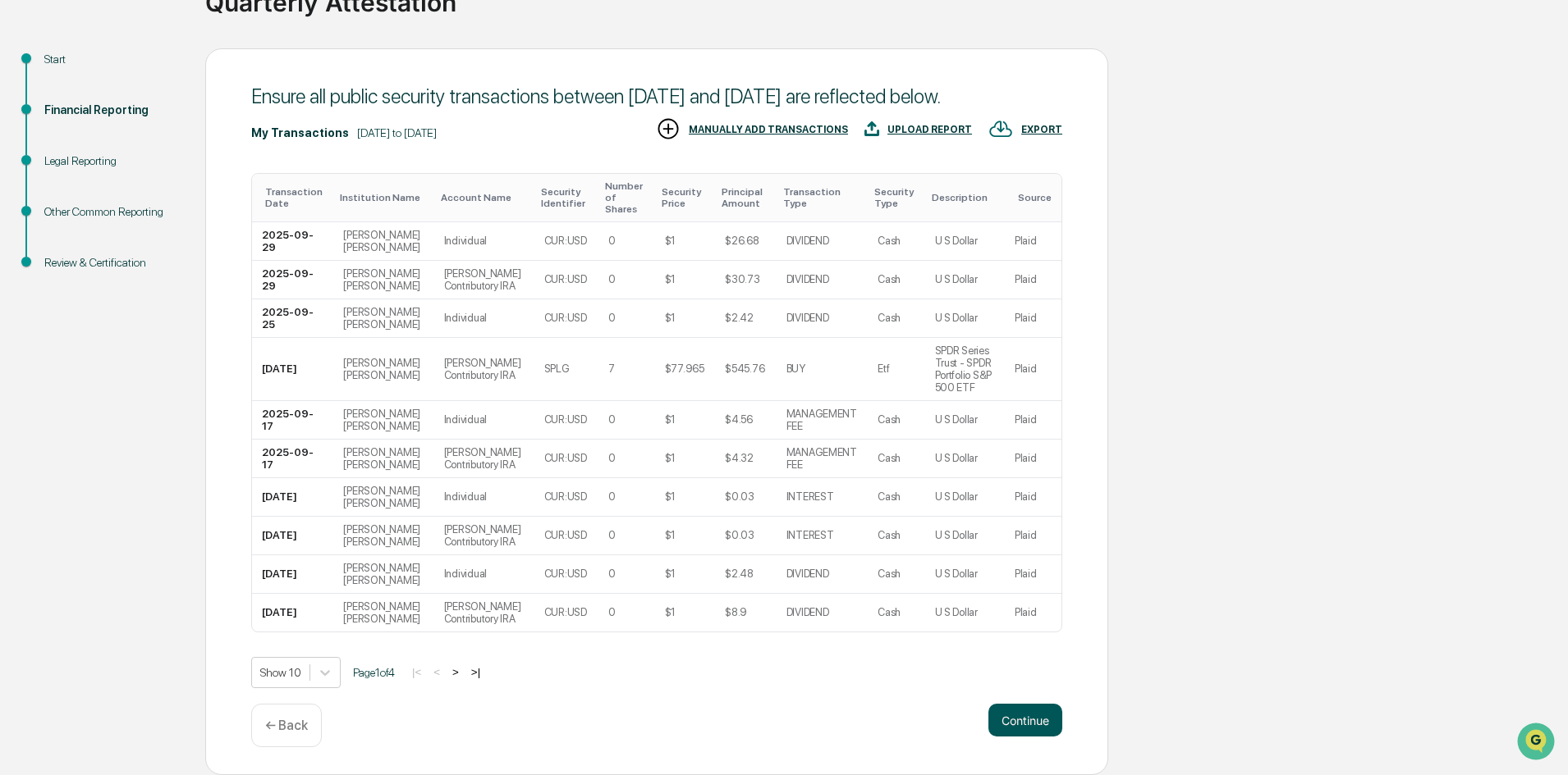
click at [1008, 715] on button "Continue" at bounding box center [1026, 720] width 74 height 33
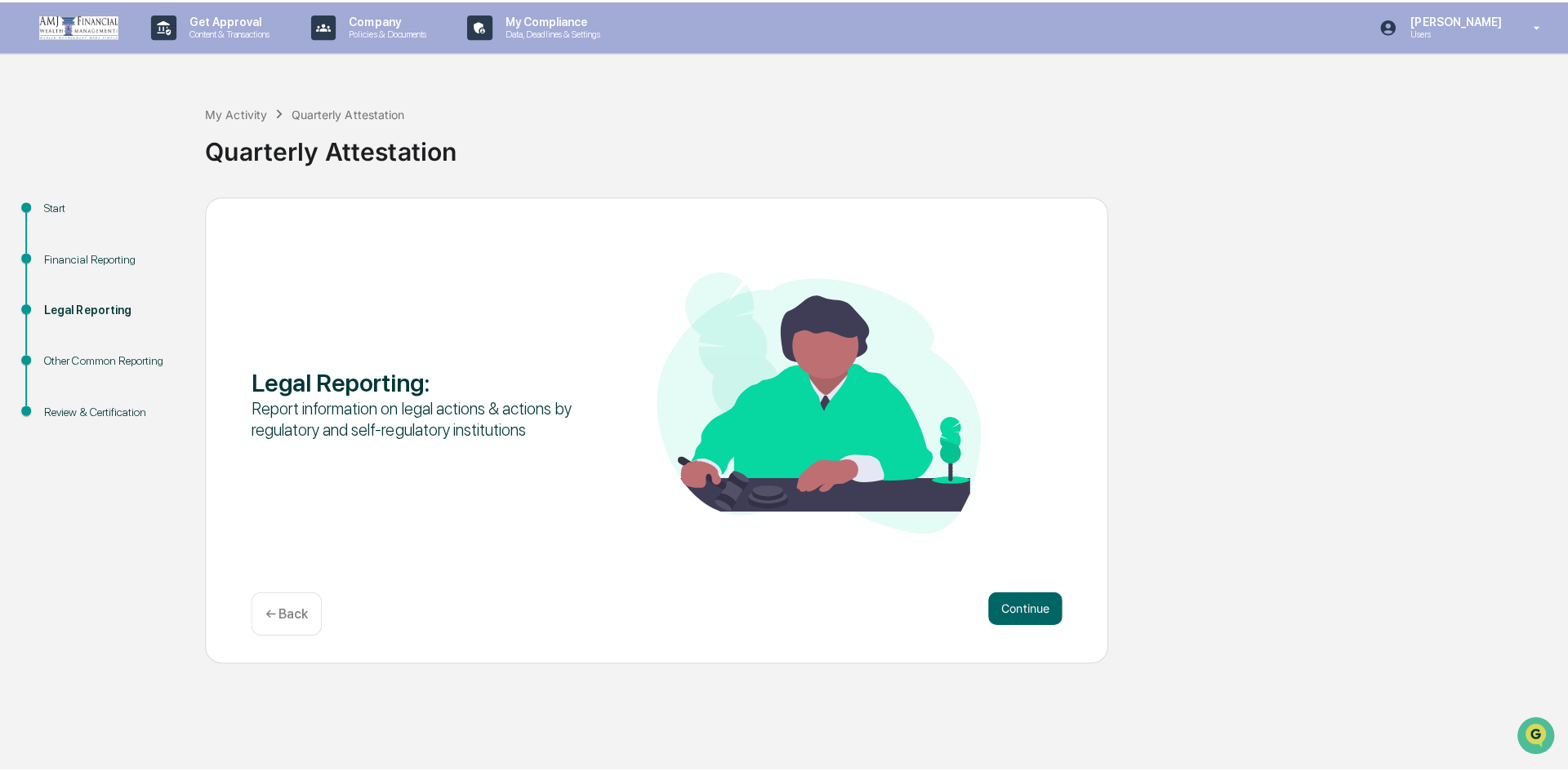
scroll to position [0, 0]
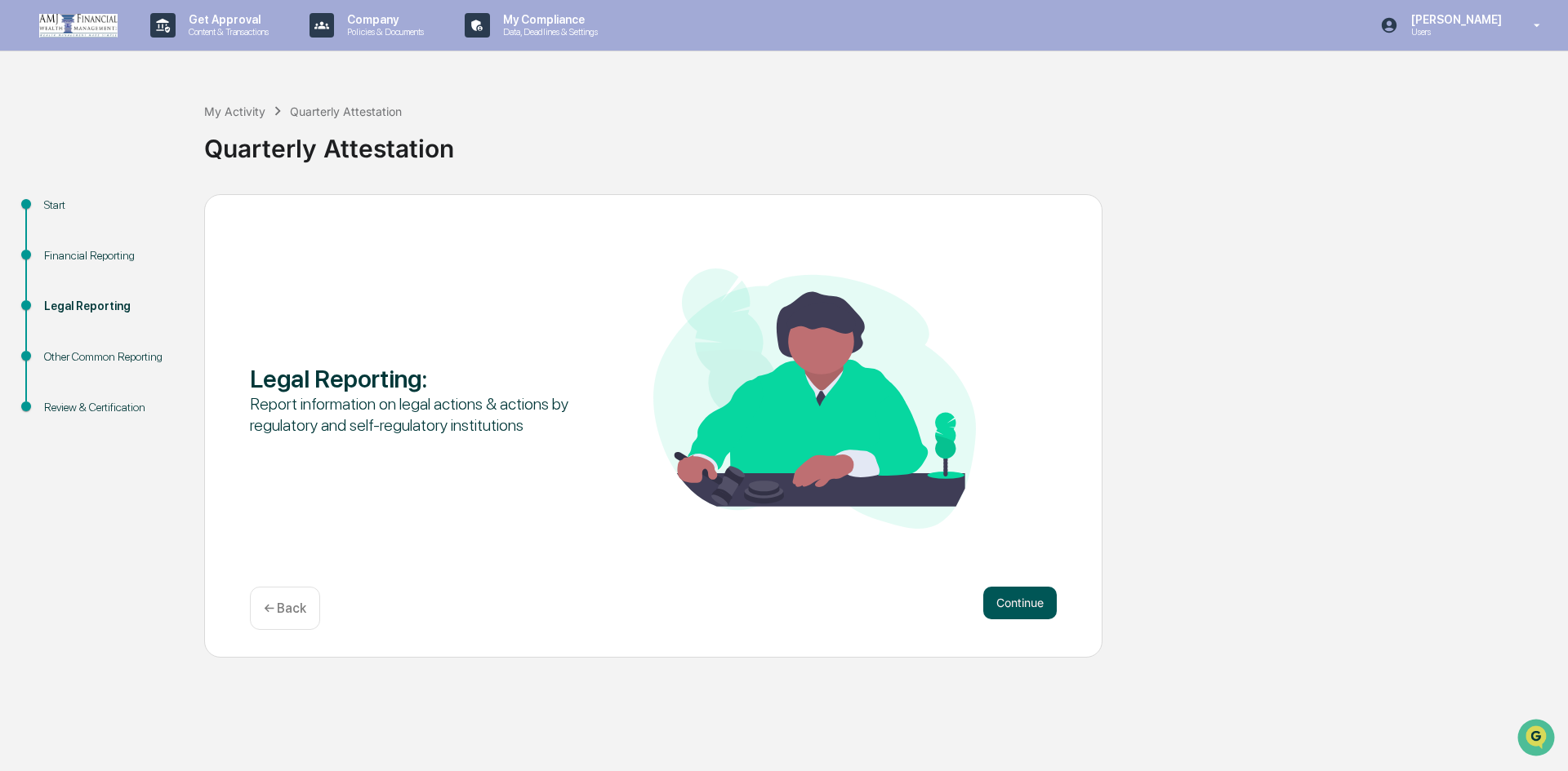
click at [1037, 598] on button "Continue" at bounding box center [1020, 603] width 73 height 32
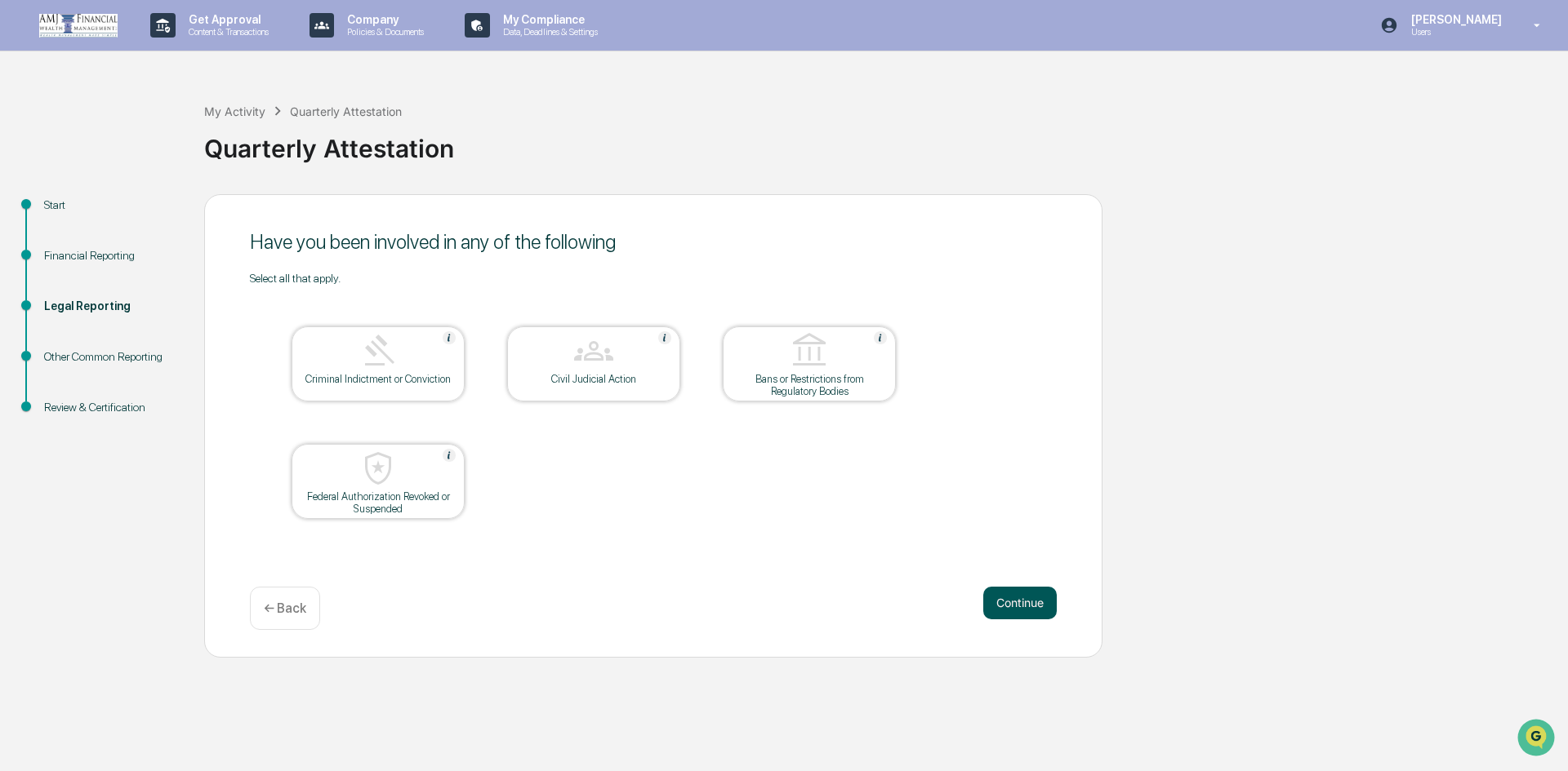
click at [1032, 602] on button "Continue" at bounding box center [1020, 603] width 73 height 32
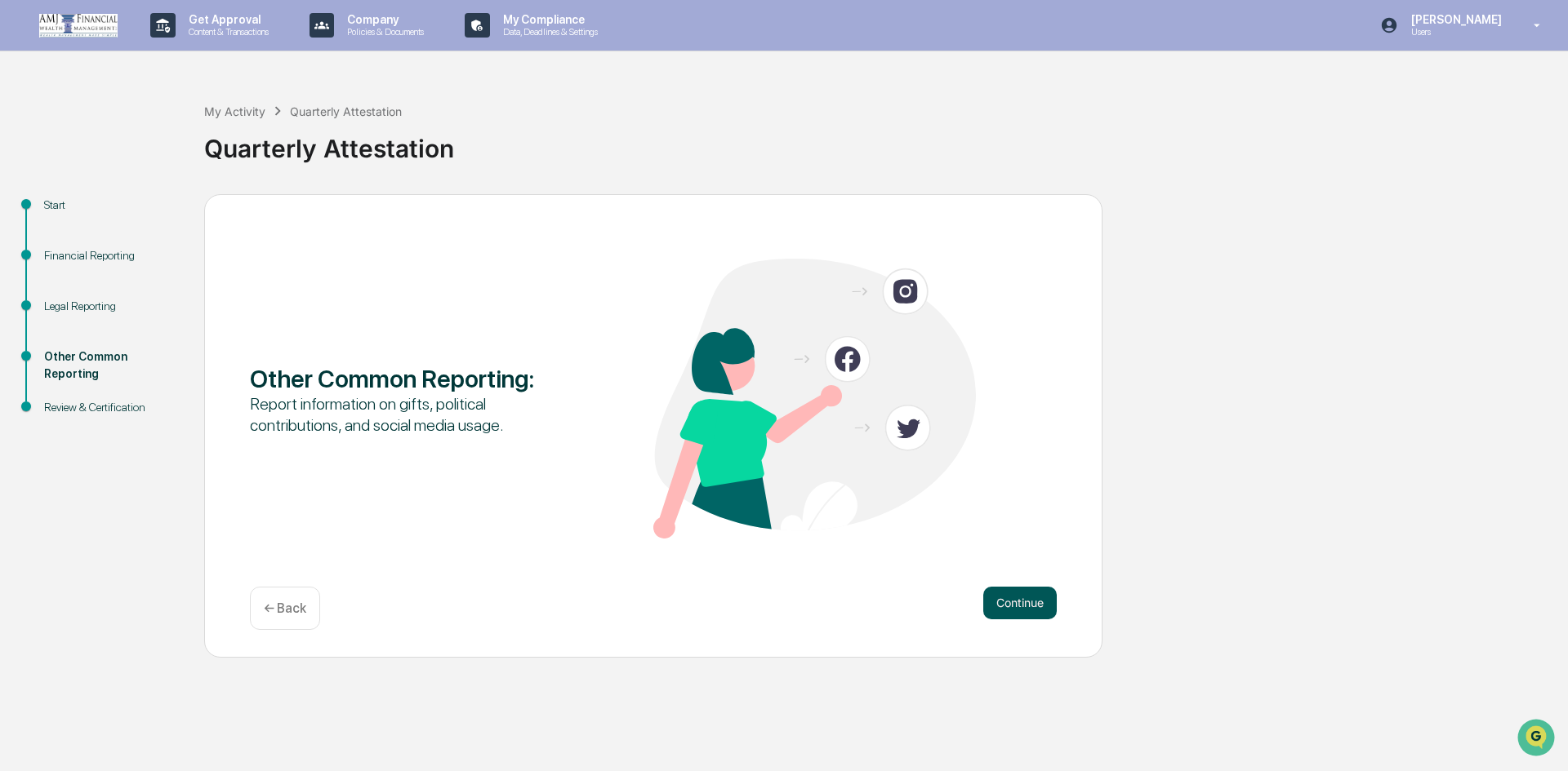
click at [1028, 601] on button "Continue" at bounding box center [1020, 603] width 73 height 32
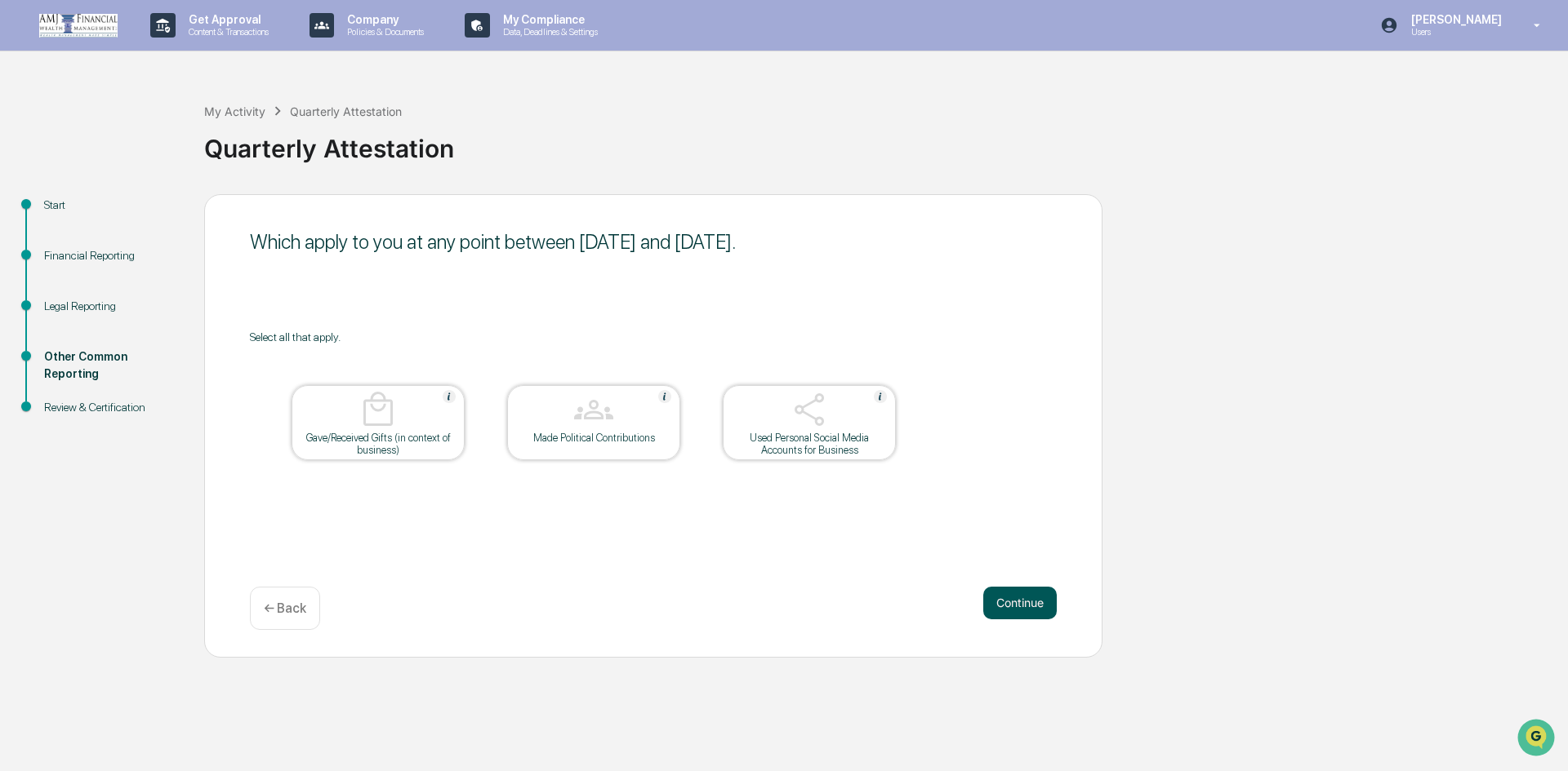
click at [1025, 598] on button "Continue" at bounding box center [1020, 603] width 73 height 32
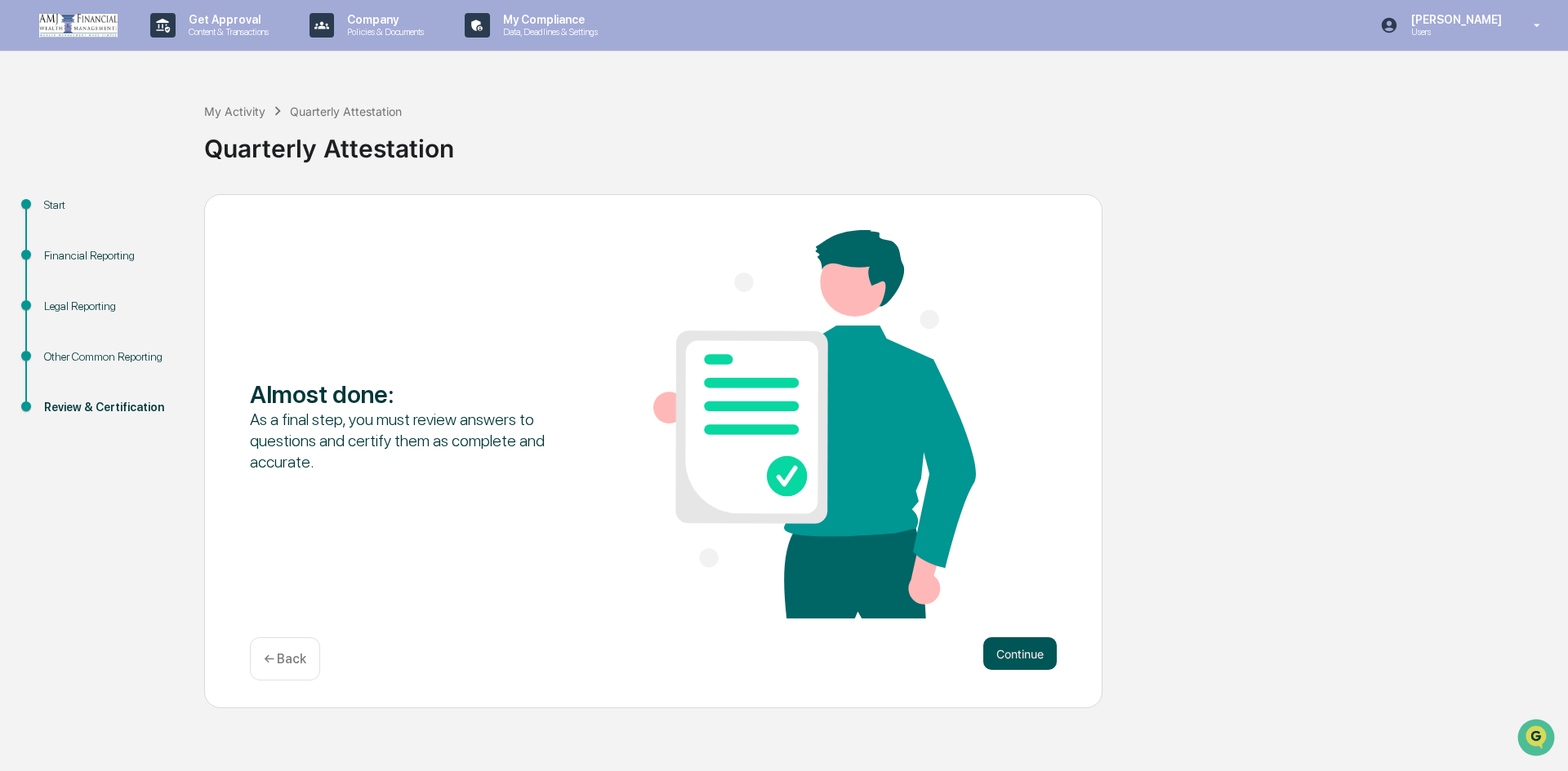
click at [1023, 640] on button "Continue" at bounding box center [1020, 653] width 73 height 32
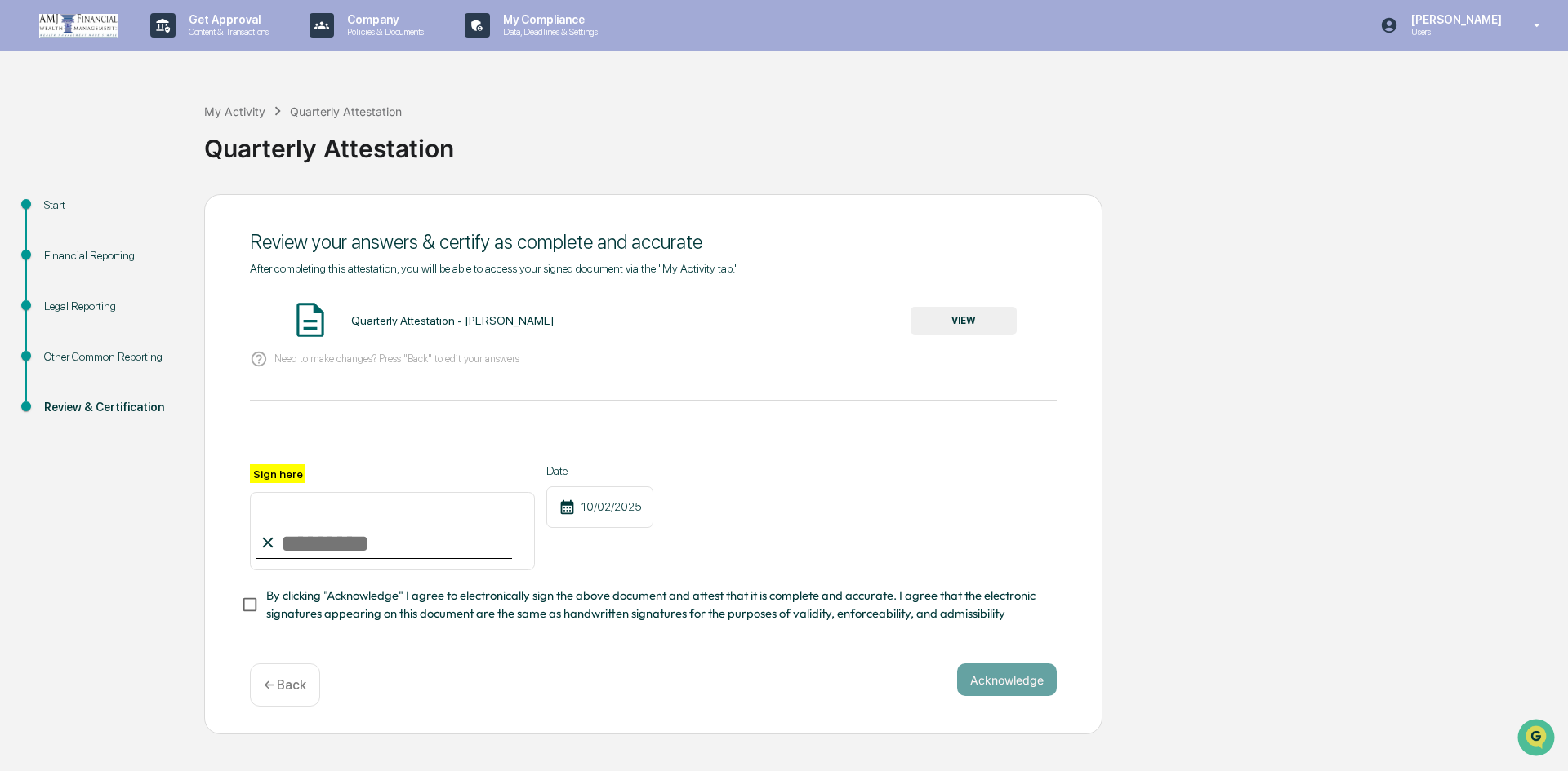
click at [317, 546] on input "Sign here" at bounding box center [392, 532] width 285 height 78
type input "**********"
click at [819, 480] on div "**********" at bounding box center [653, 517] width 807 height 106
click at [981, 682] on button "Acknowledge" at bounding box center [1006, 680] width 100 height 32
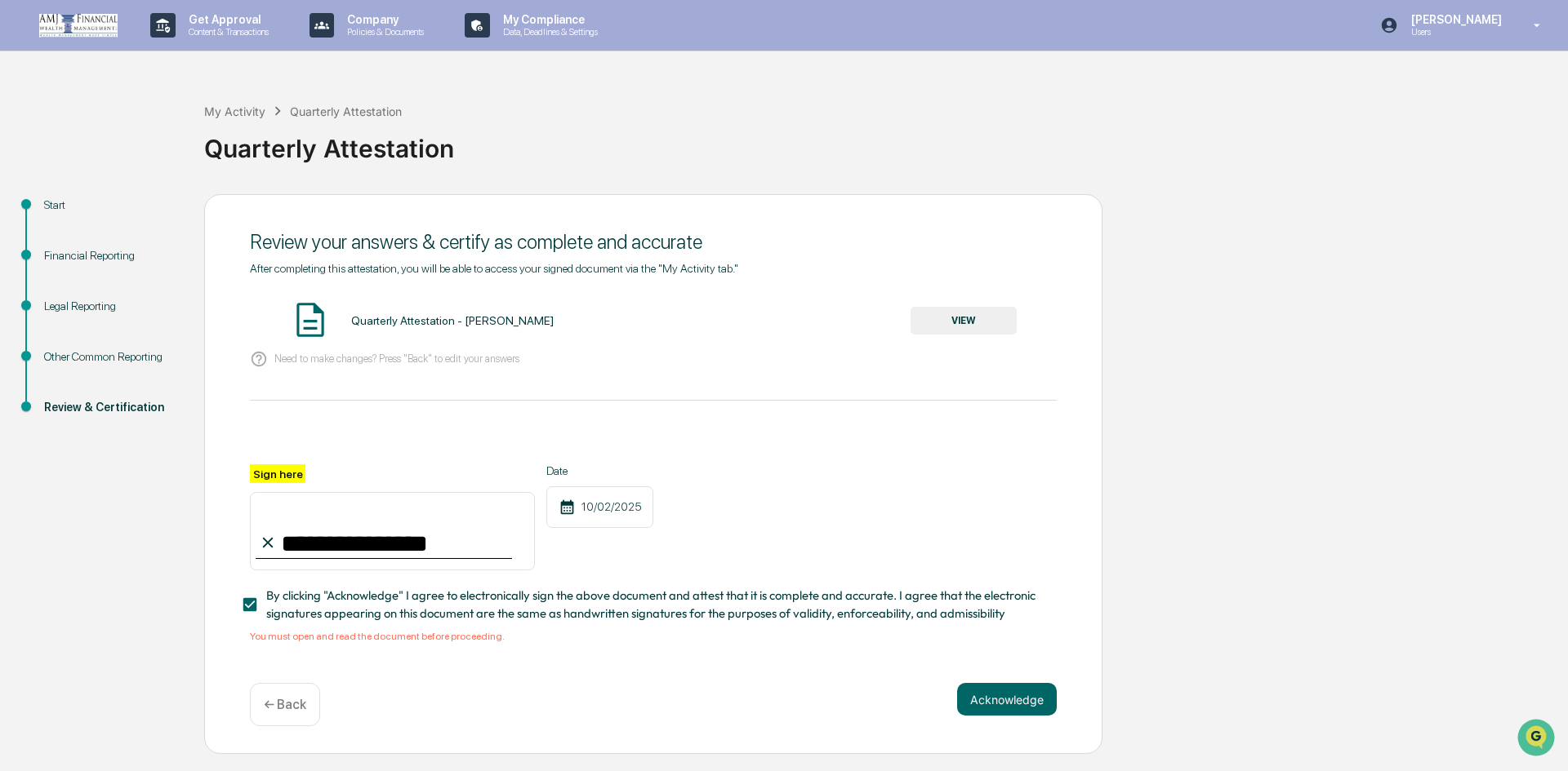
click at [947, 319] on button "VIEW" at bounding box center [963, 320] width 107 height 28
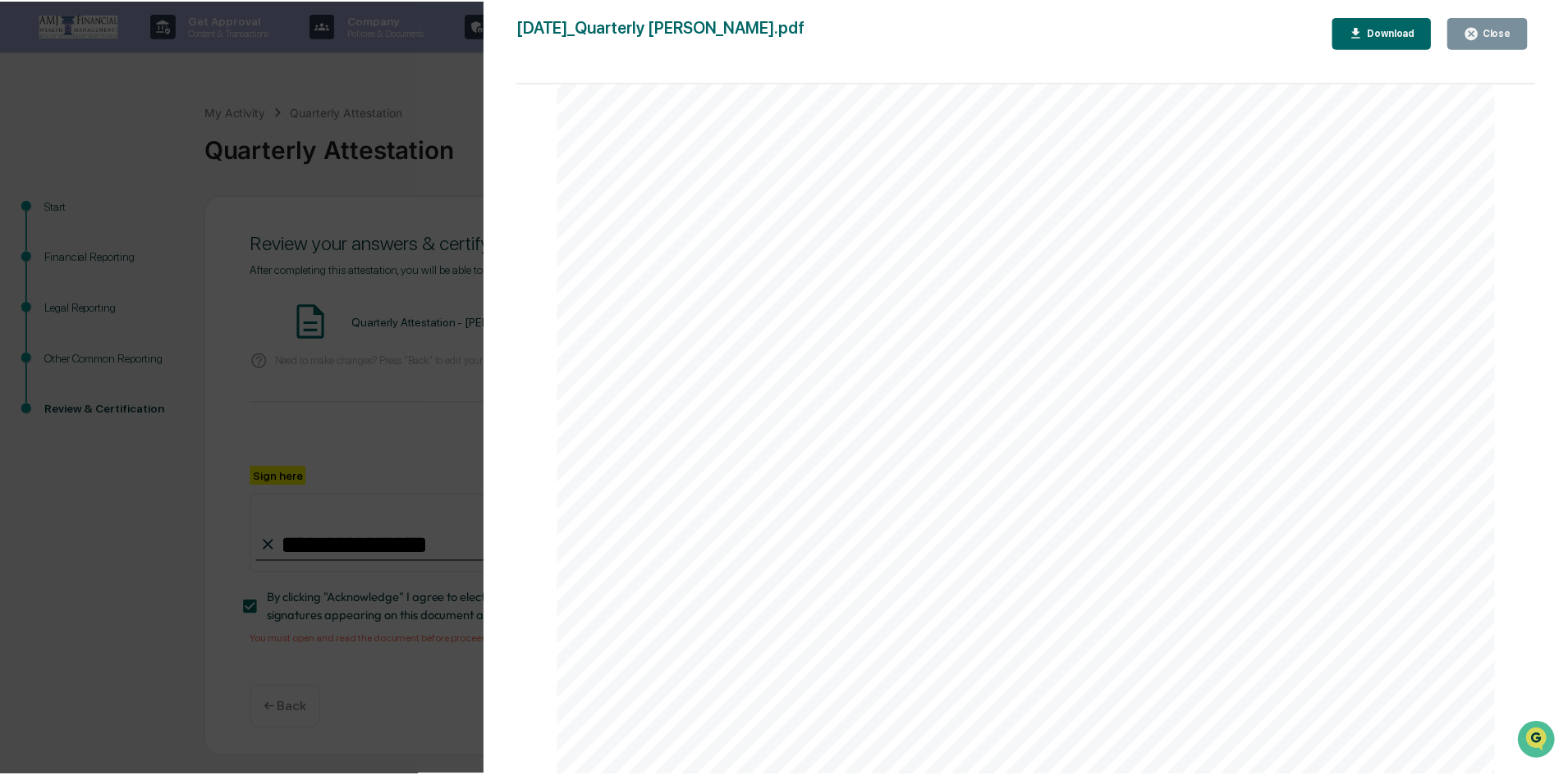
scroll to position [4078, 0]
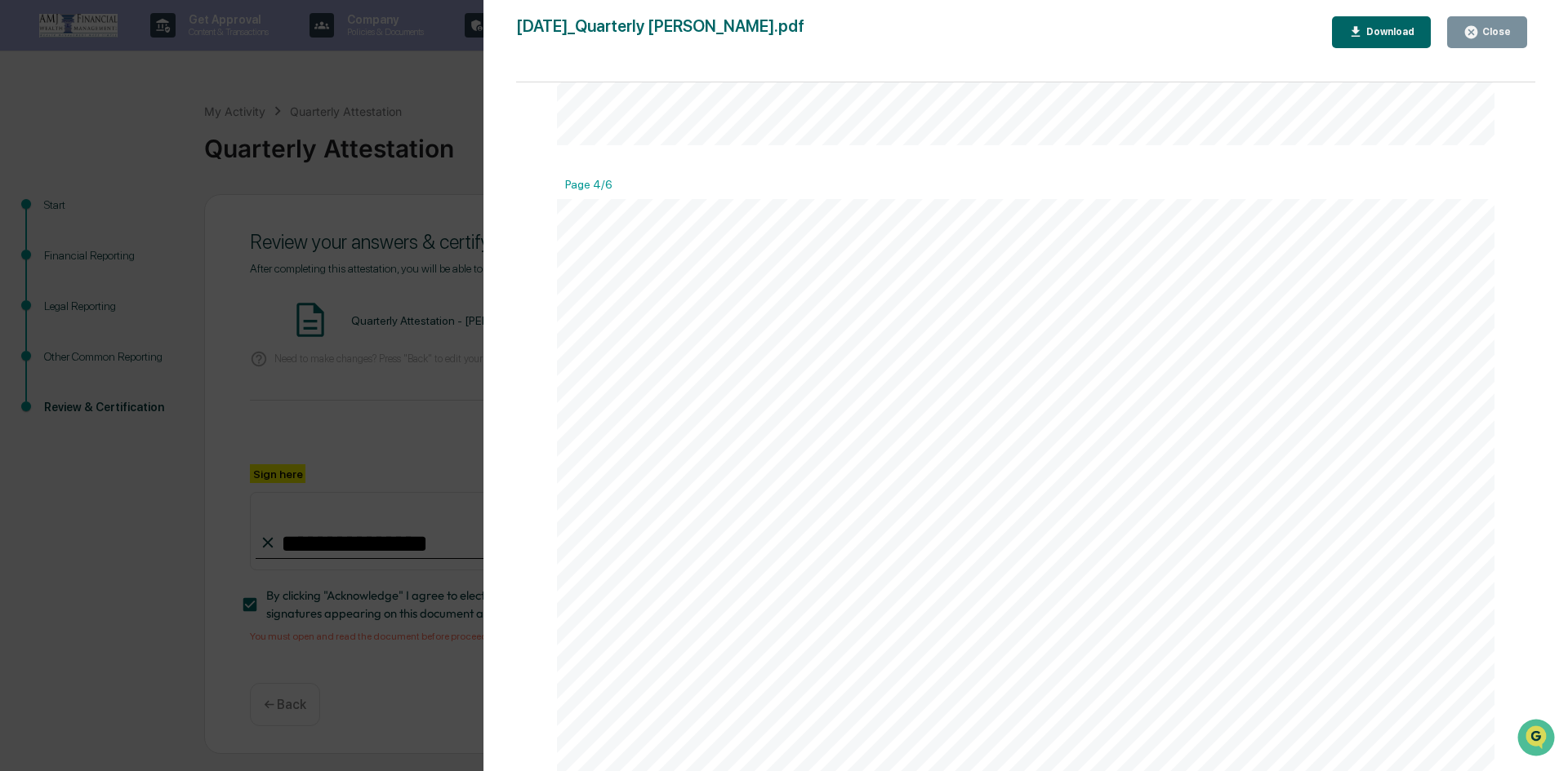
click at [1479, 33] on icon "button" at bounding box center [1471, 32] width 15 height 15
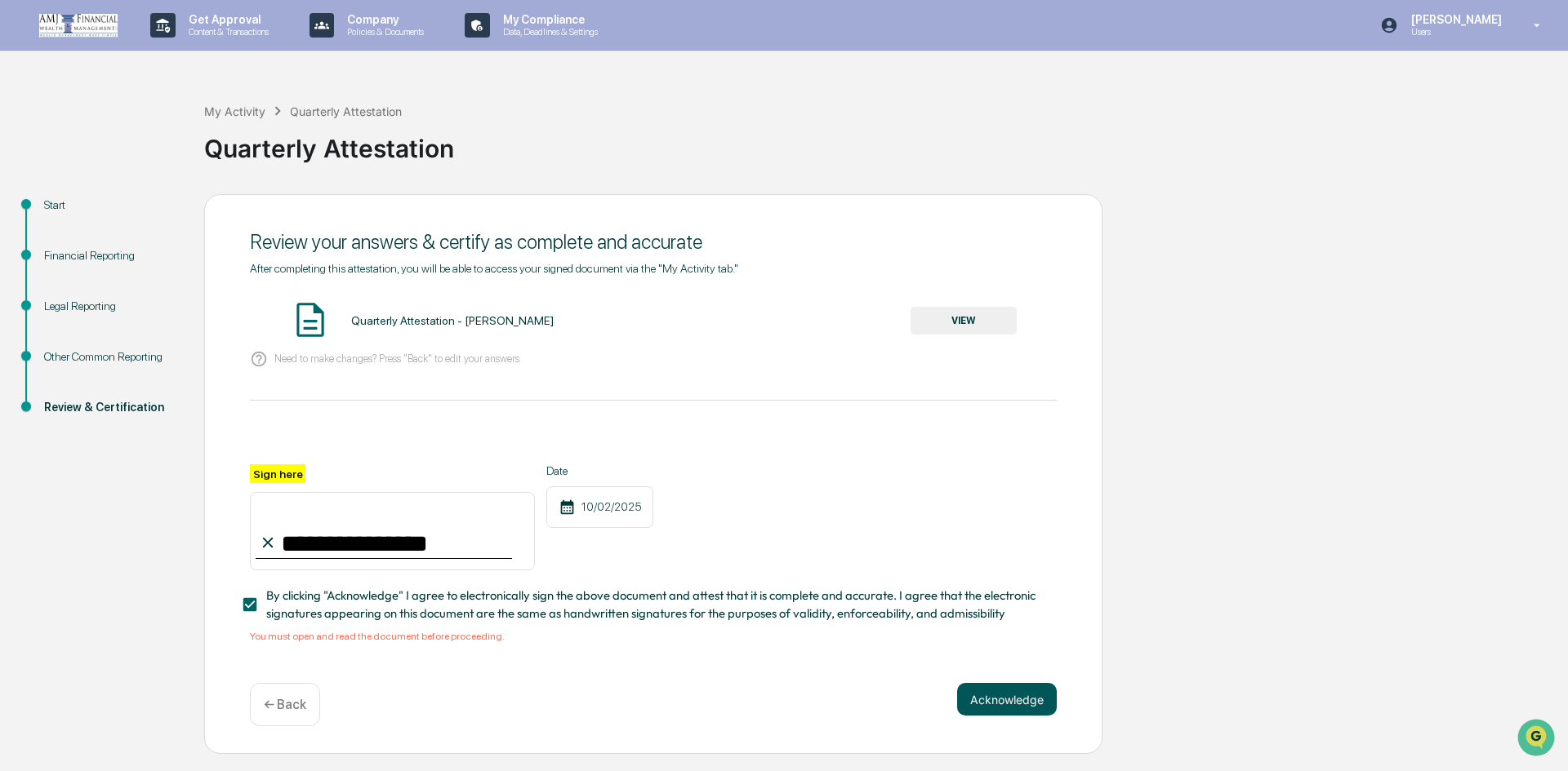
click at [1019, 705] on button "Acknowledge" at bounding box center [1006, 699] width 100 height 32
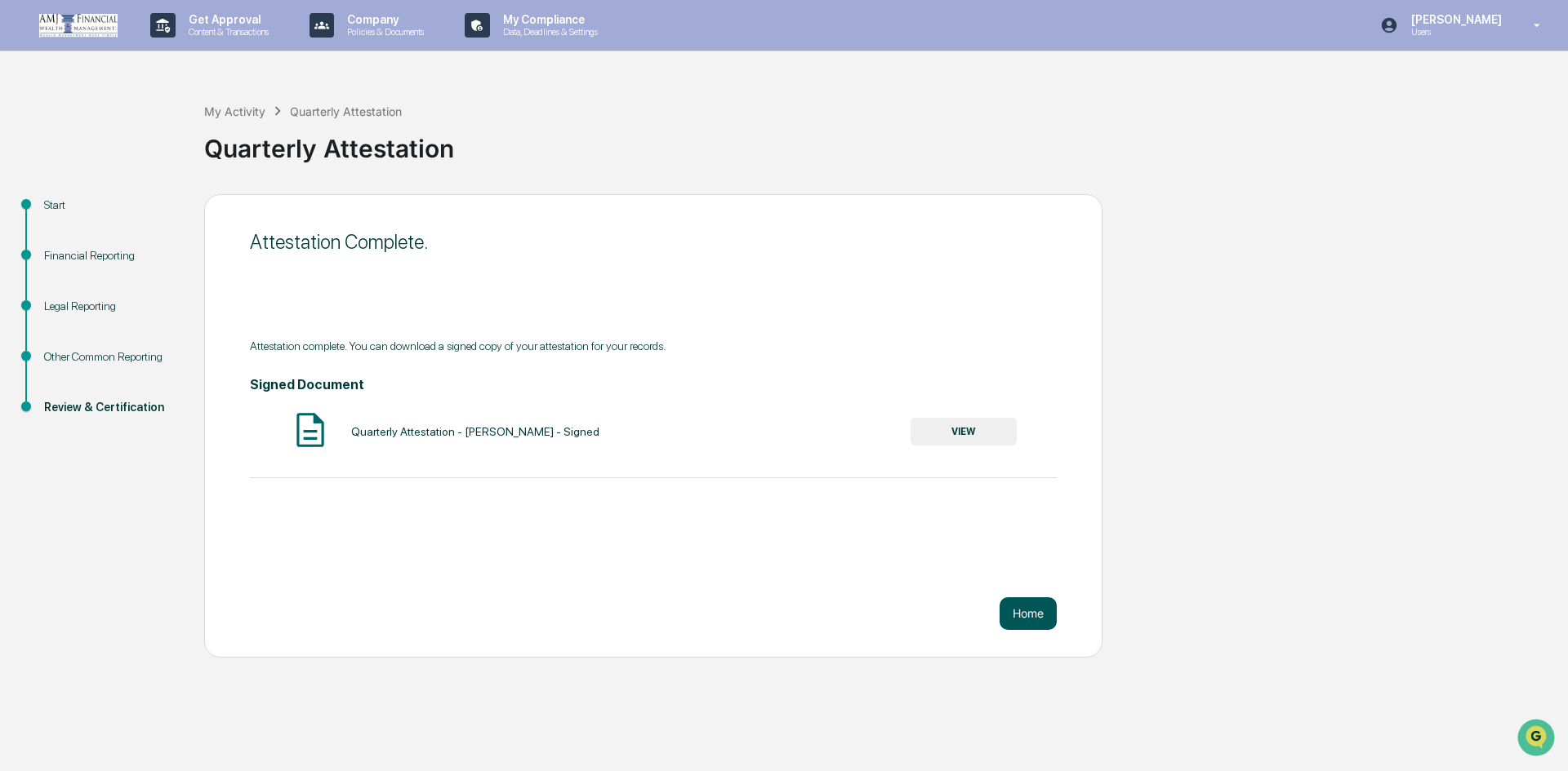
click at [1052, 613] on button "Home" at bounding box center [1028, 613] width 57 height 32
